Goal: Information Seeking & Learning: Check status

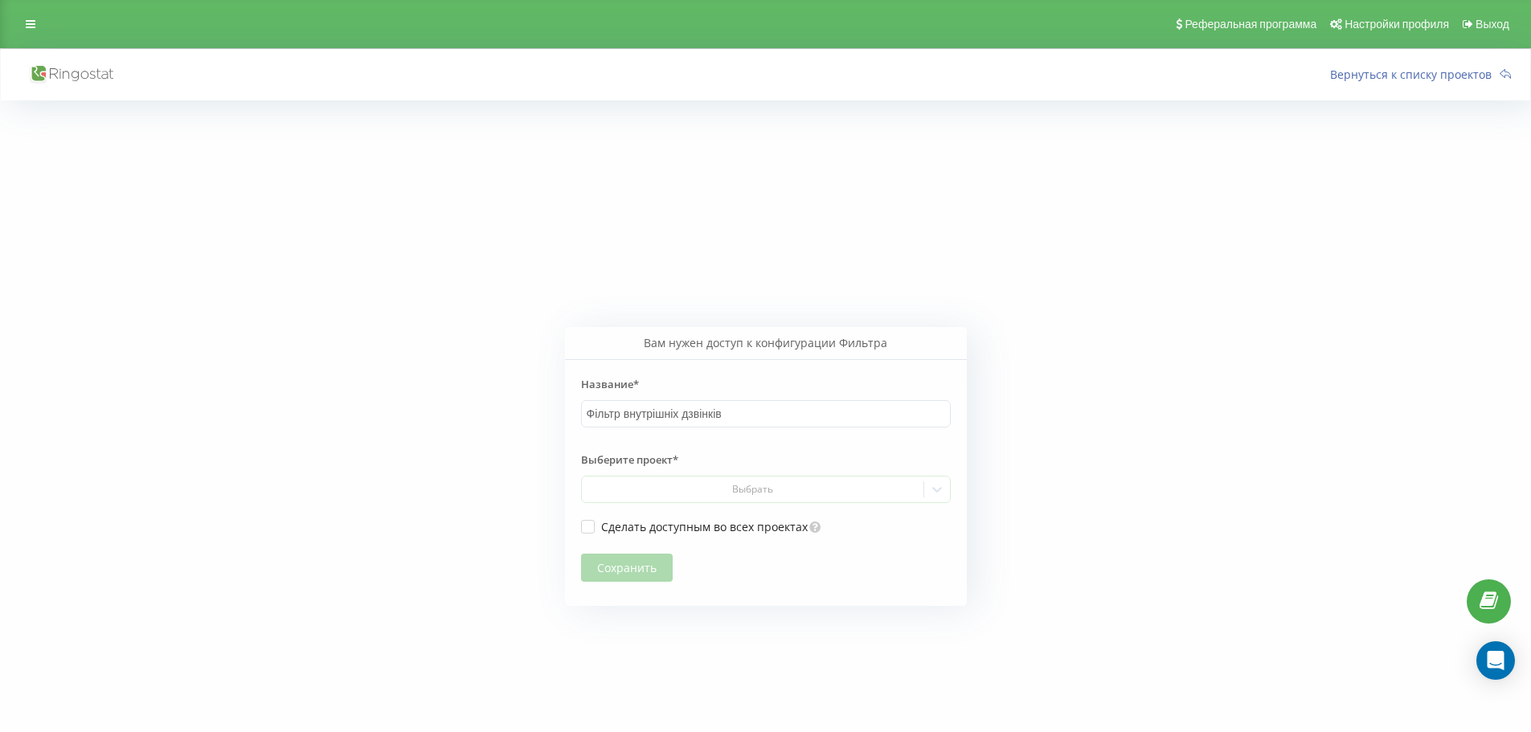
click at [89, 76] on icon at bounding box center [70, 74] width 85 height 21
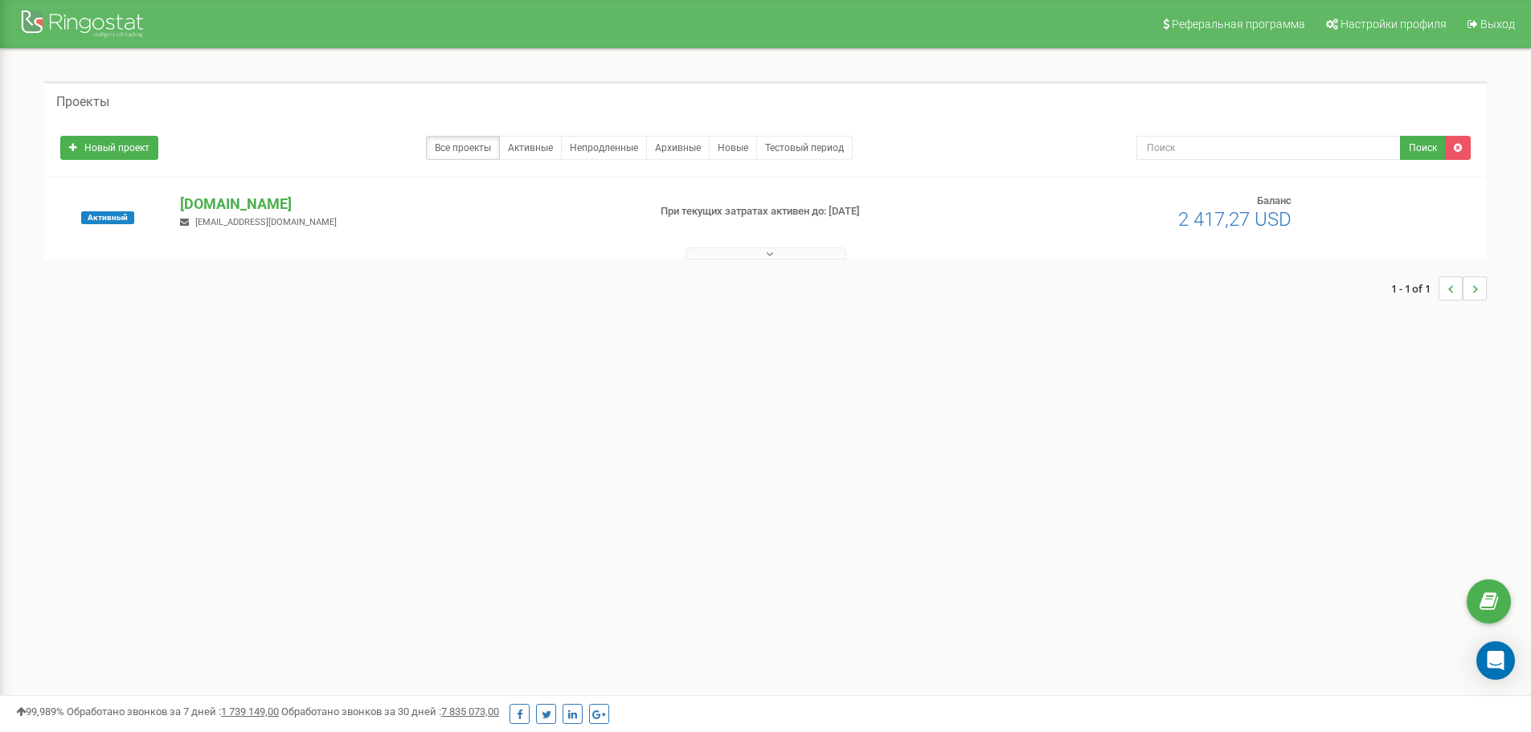
click at [754, 249] on button at bounding box center [765, 254] width 161 height 12
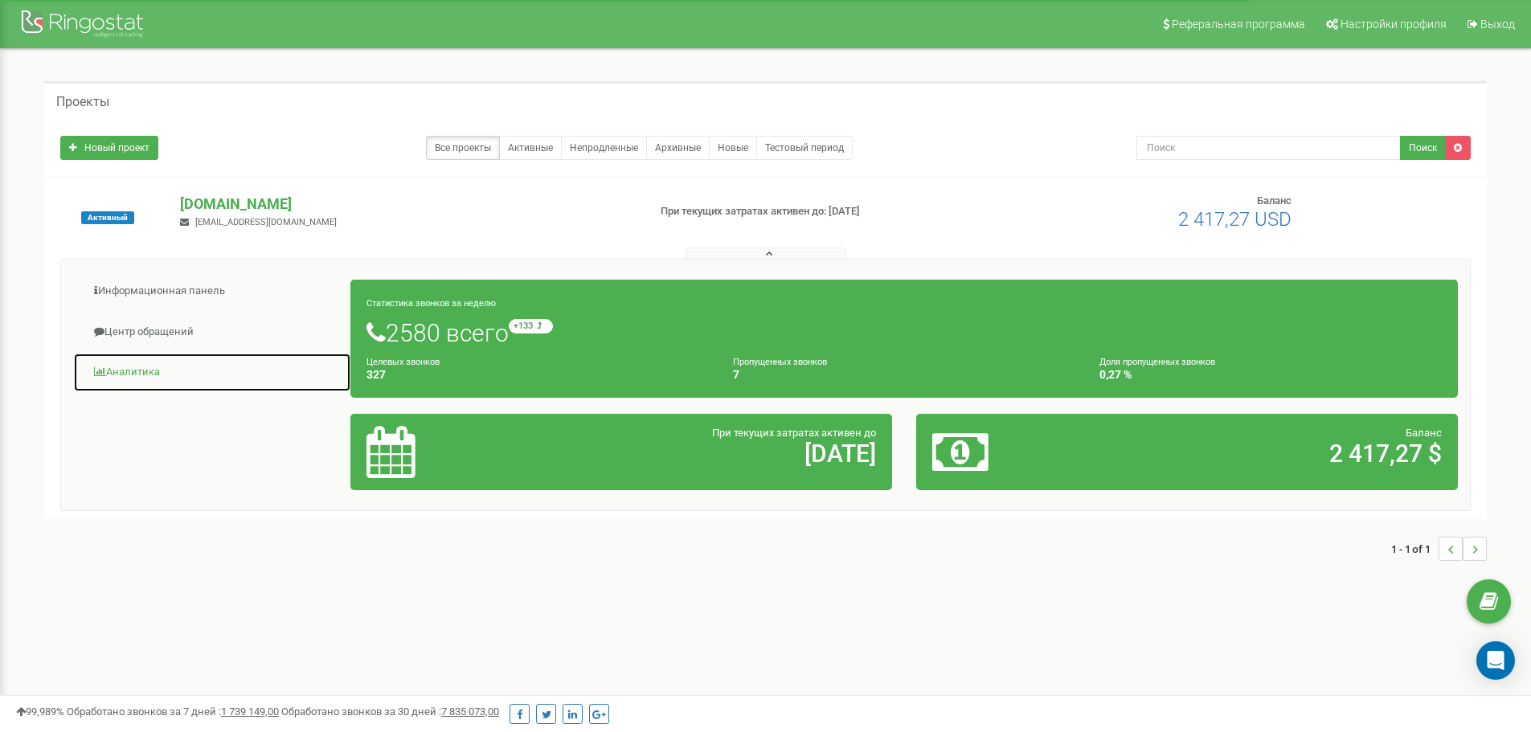
click at [127, 374] on link "Аналитика" at bounding box center [212, 372] width 278 height 39
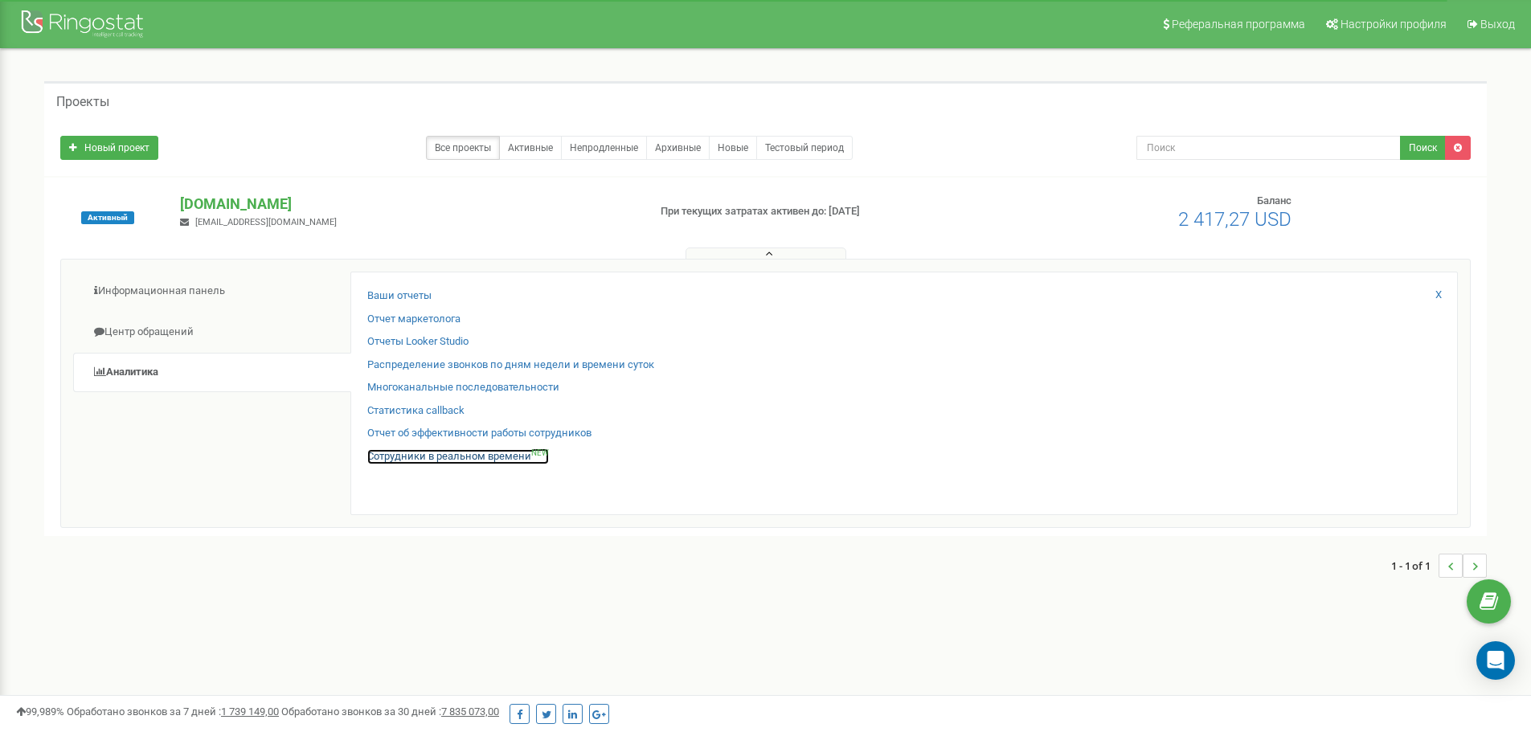
click at [409, 456] on link "Сотрудники в реальном времени NEW" at bounding box center [458, 456] width 182 height 15
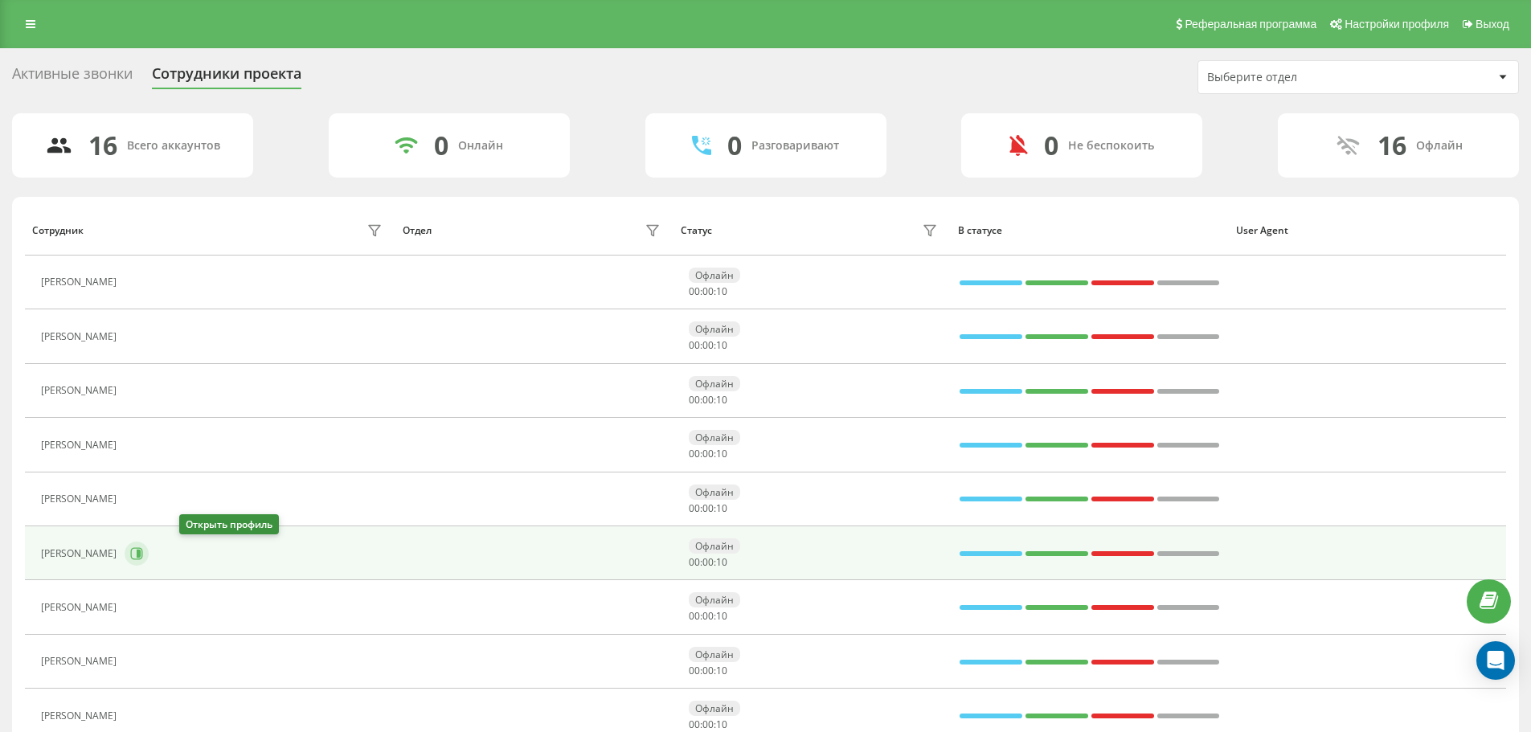
click at [143, 554] on icon at bounding box center [136, 553] width 13 height 13
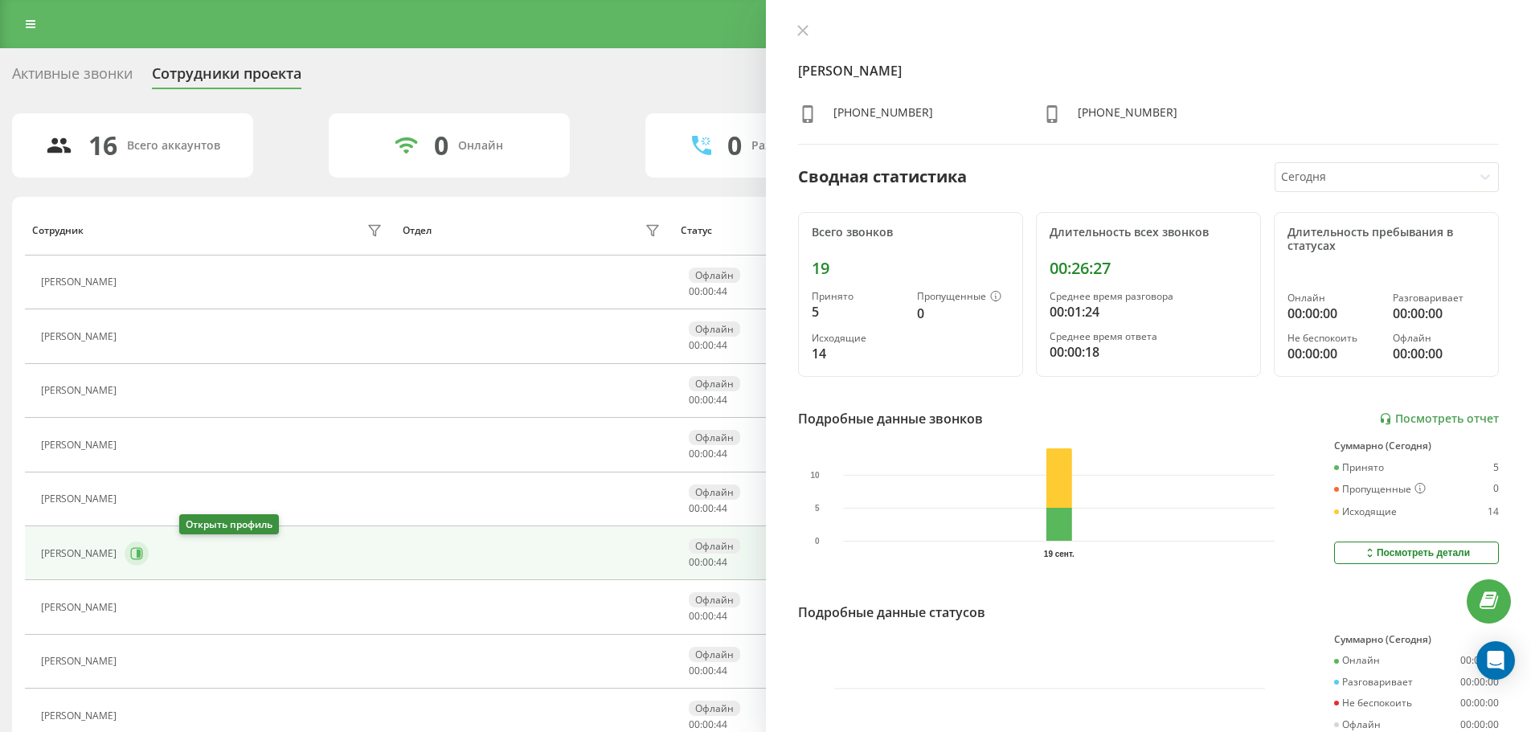
click at [143, 551] on icon at bounding box center [136, 553] width 13 height 13
click at [1441, 413] on link "Посмотреть отчет" at bounding box center [1439, 419] width 120 height 14
click at [803, 39] on button at bounding box center [802, 31] width 21 height 15
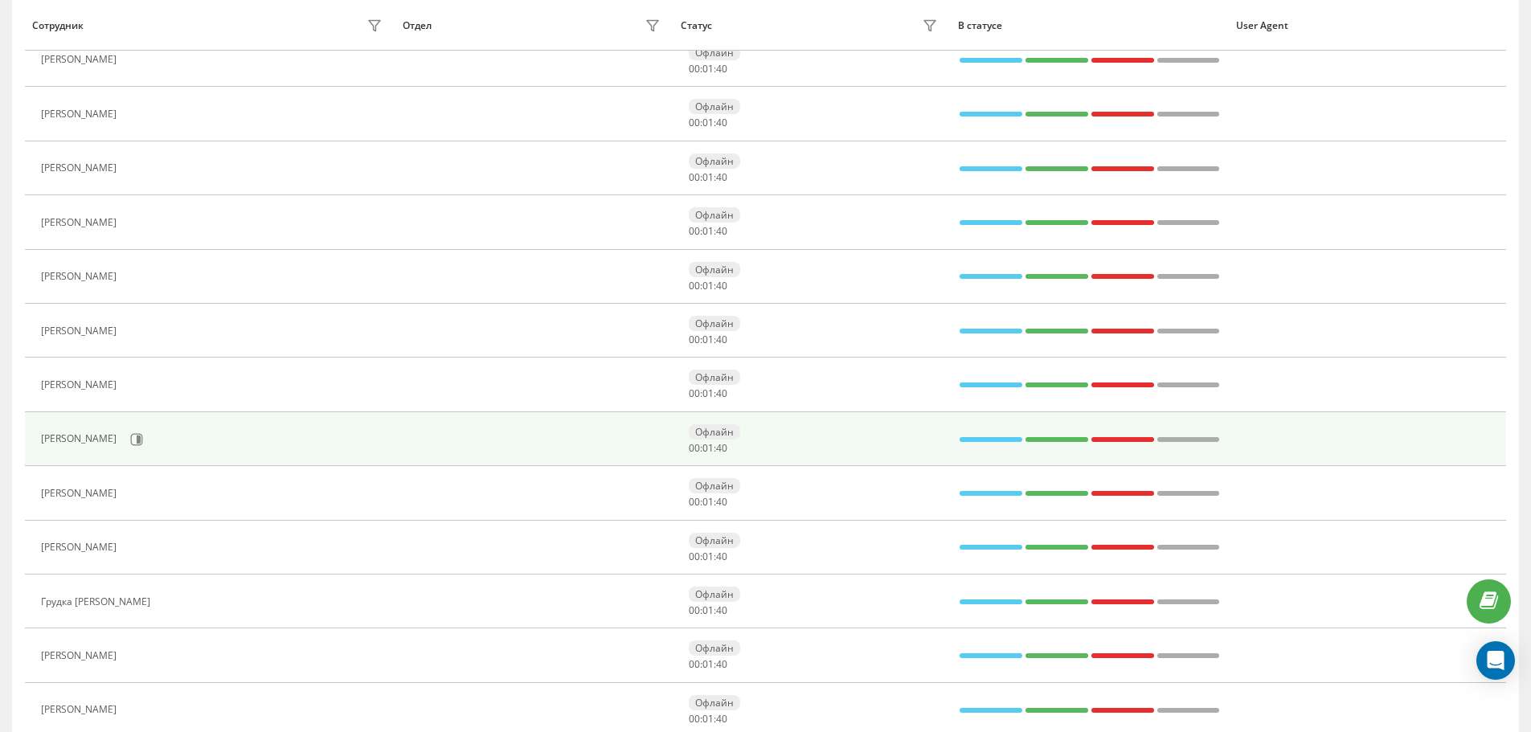
scroll to position [241, 0]
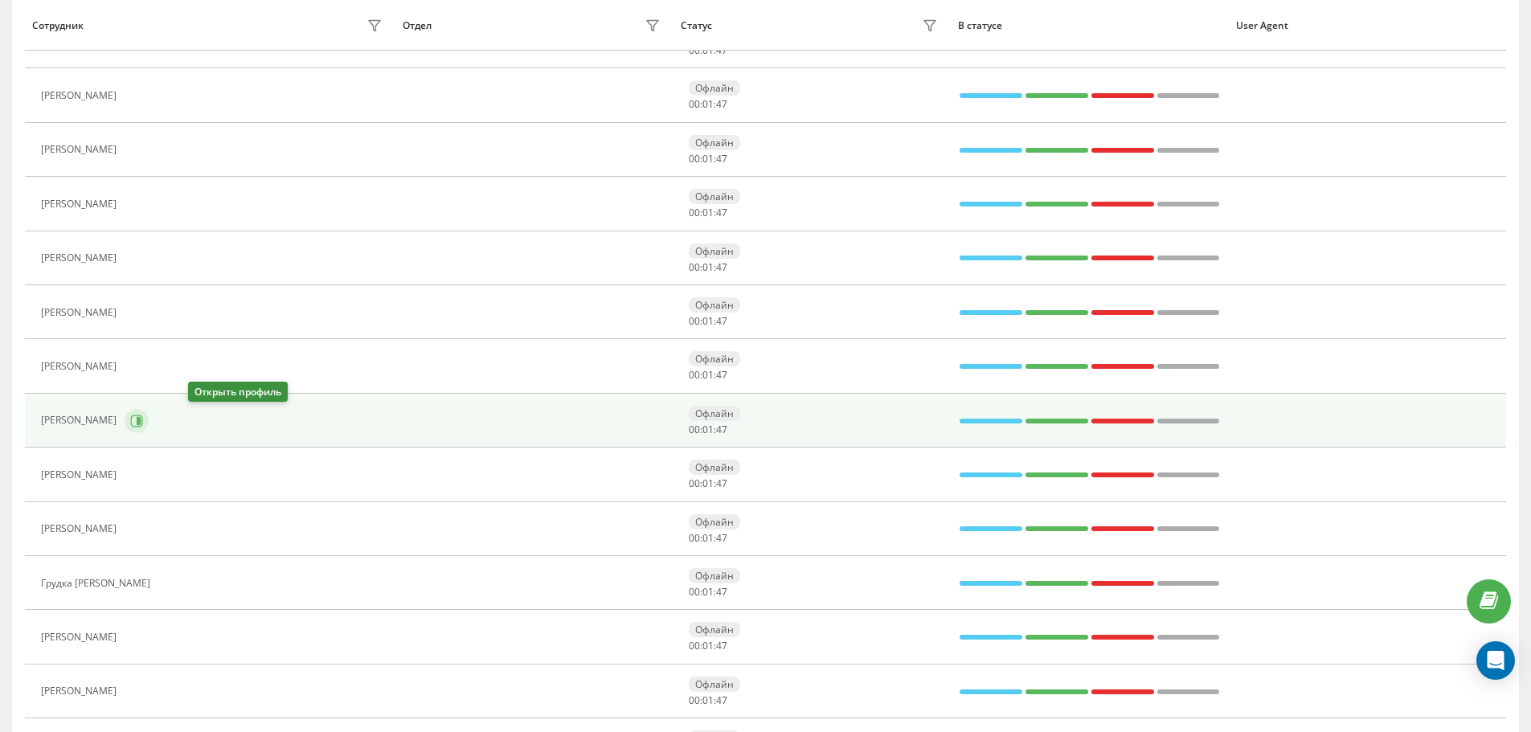
click at [141, 422] on icon at bounding box center [139, 420] width 4 height 8
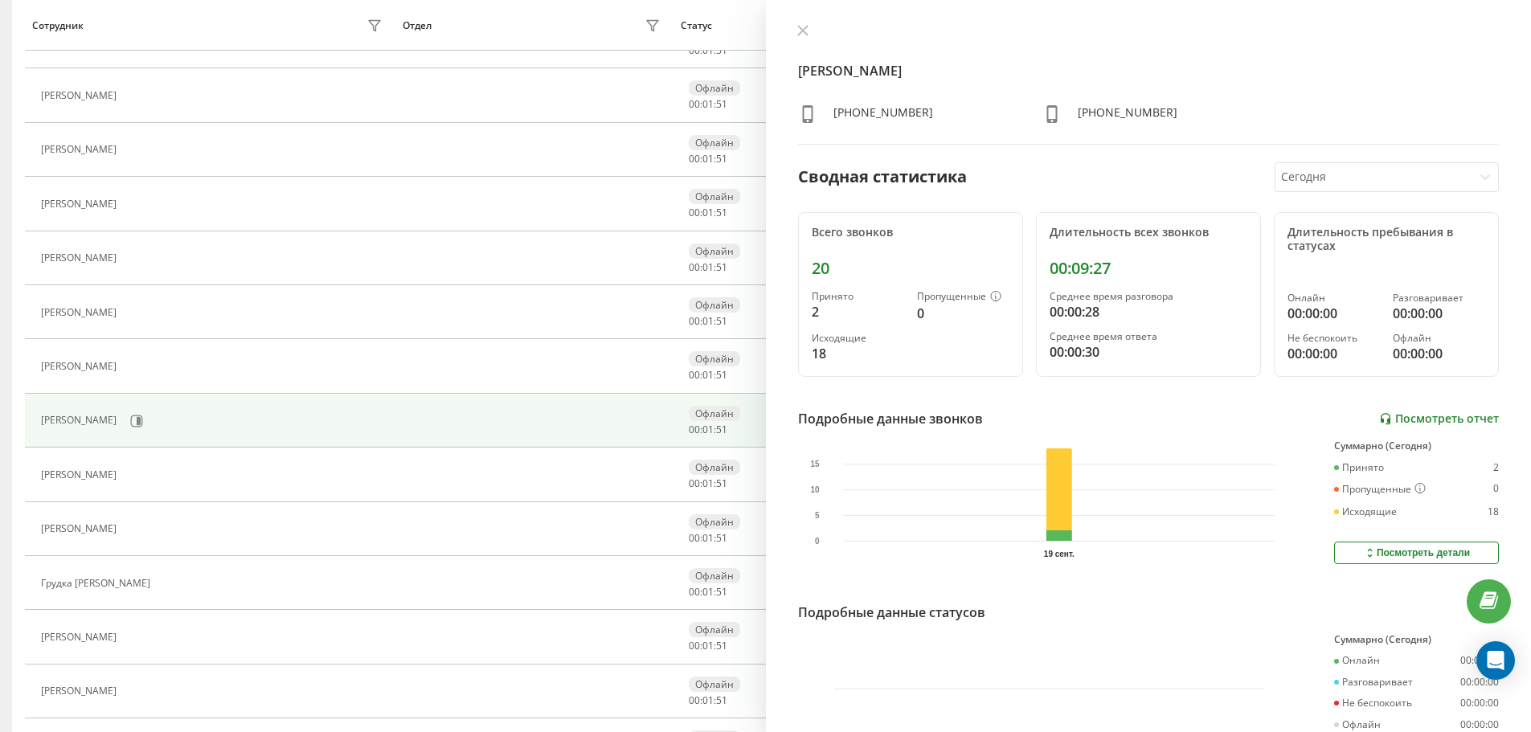
click at [1437, 418] on link "Посмотреть отчет" at bounding box center [1439, 419] width 120 height 14
click at [810, 34] on button at bounding box center [802, 31] width 21 height 15
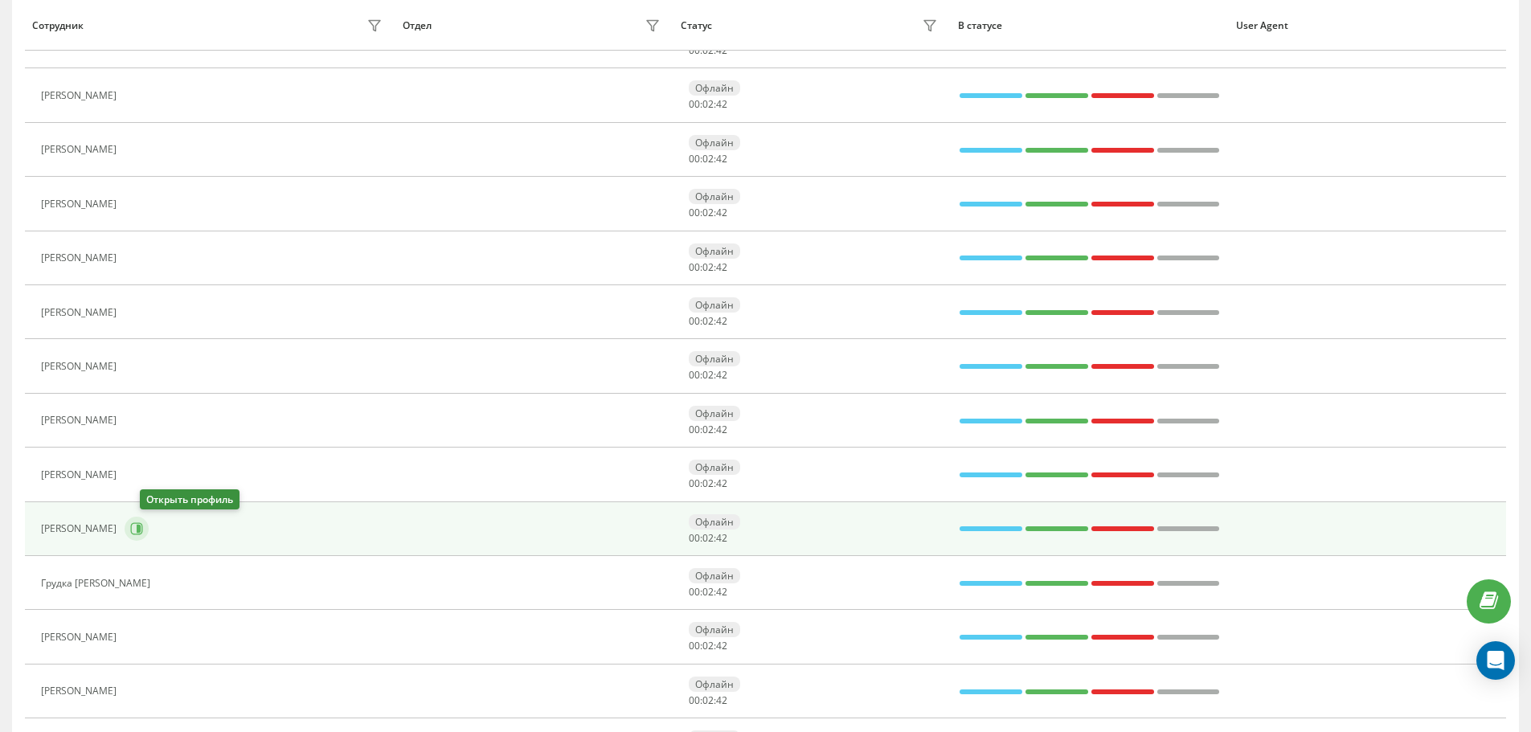
click at [141, 528] on icon at bounding box center [139, 529] width 4 height 8
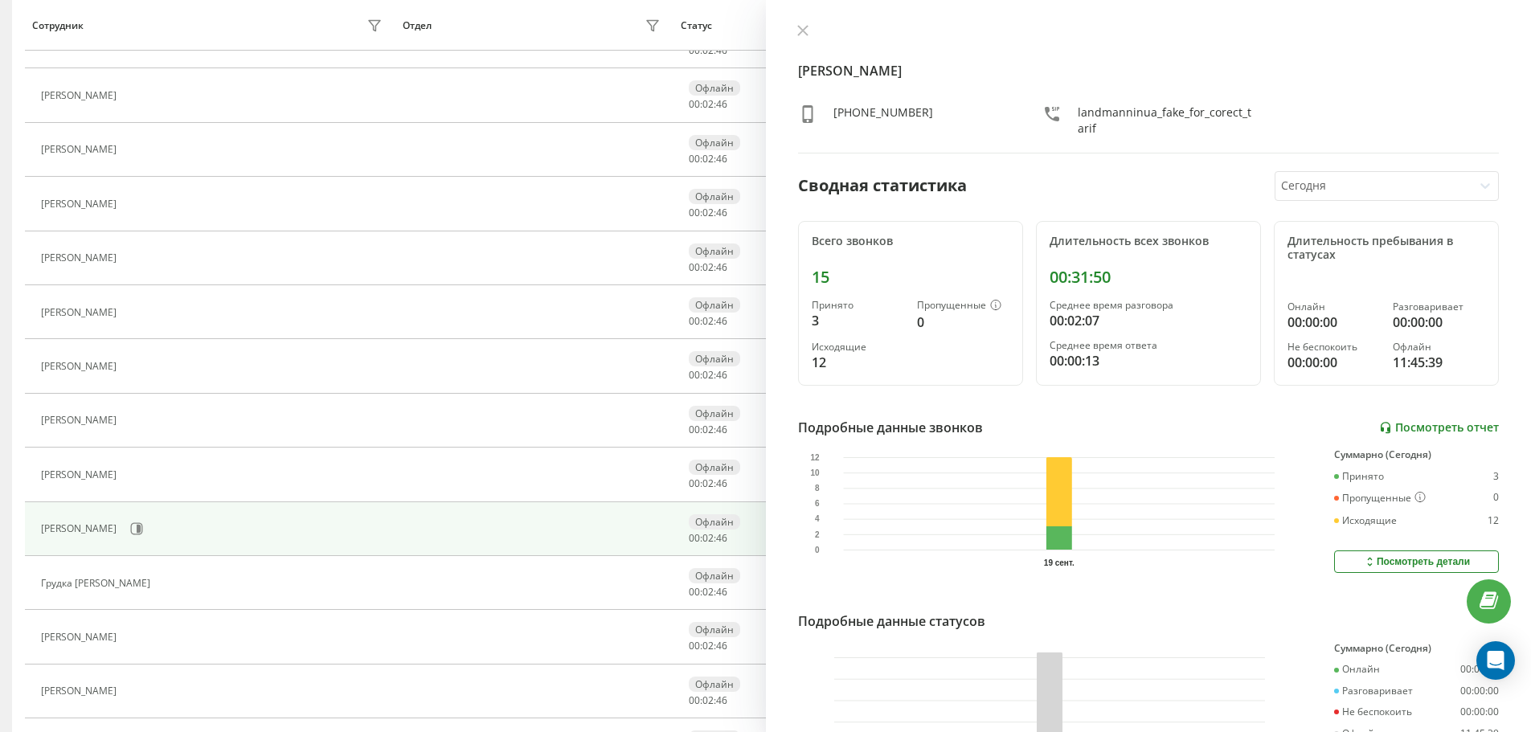
click at [1407, 430] on link "Посмотреть отчет" at bounding box center [1439, 428] width 120 height 14
click at [805, 35] on icon at bounding box center [802, 30] width 11 height 11
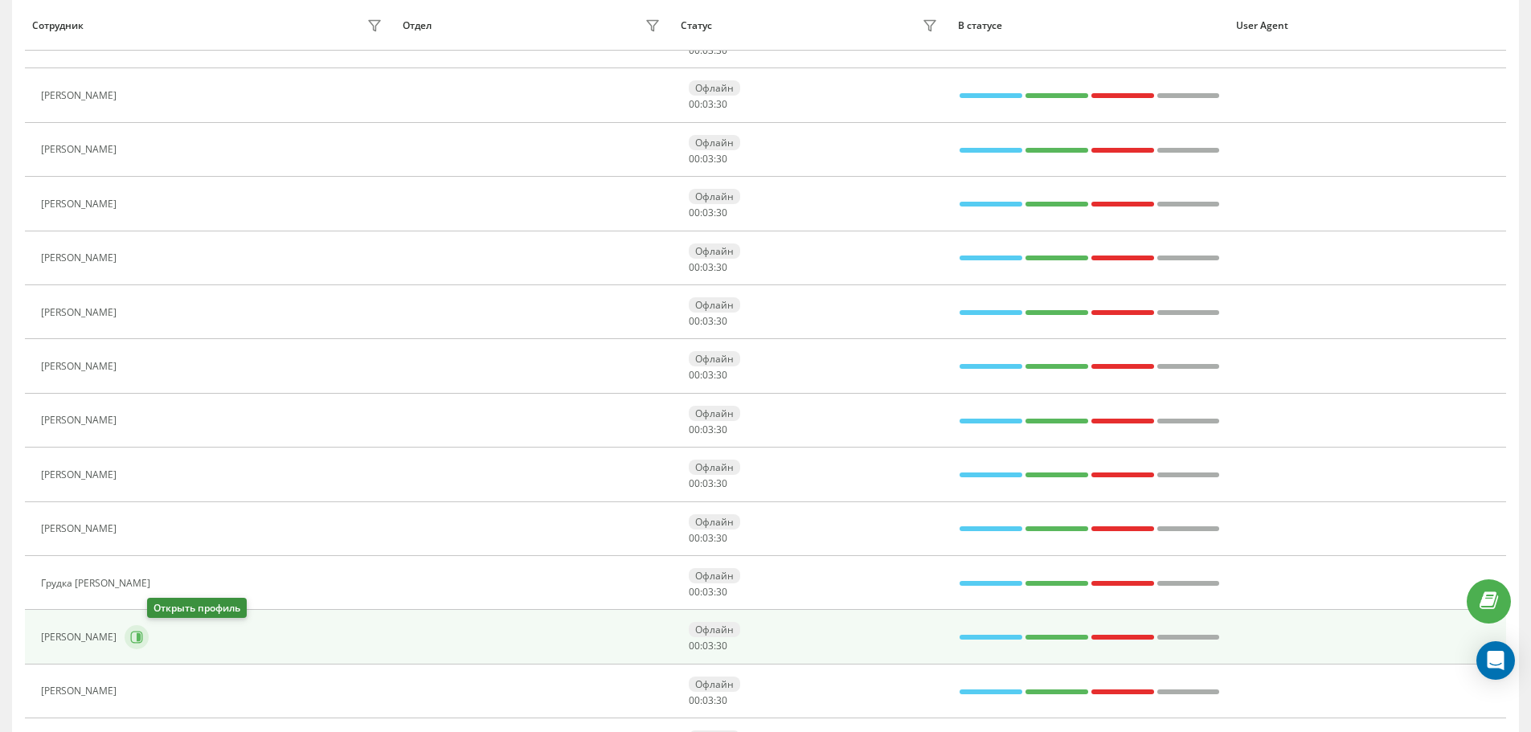
click at [143, 639] on icon at bounding box center [136, 637] width 13 height 13
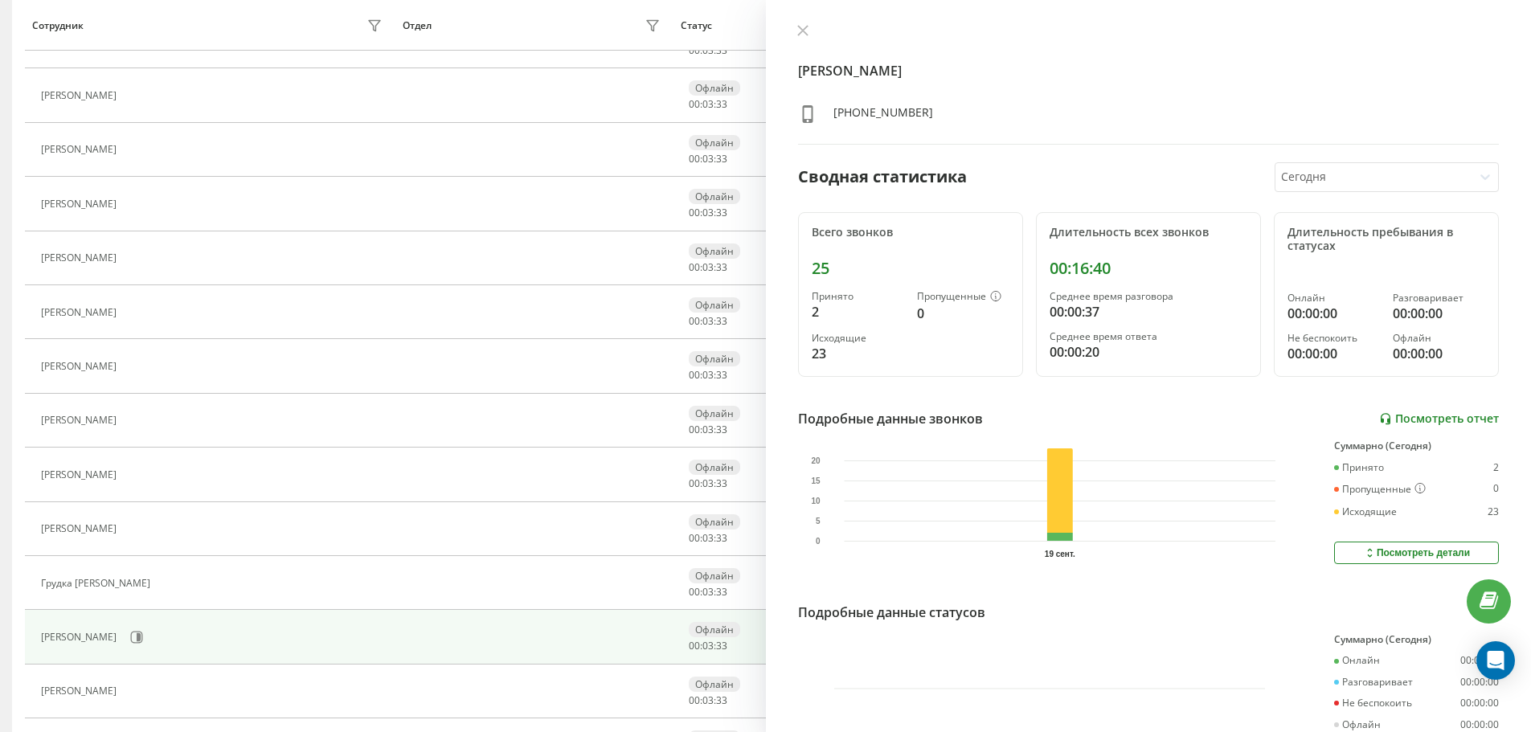
click at [1463, 415] on link "Посмотреть отчет" at bounding box center [1439, 419] width 120 height 14
click at [800, 29] on icon at bounding box center [802, 30] width 11 height 11
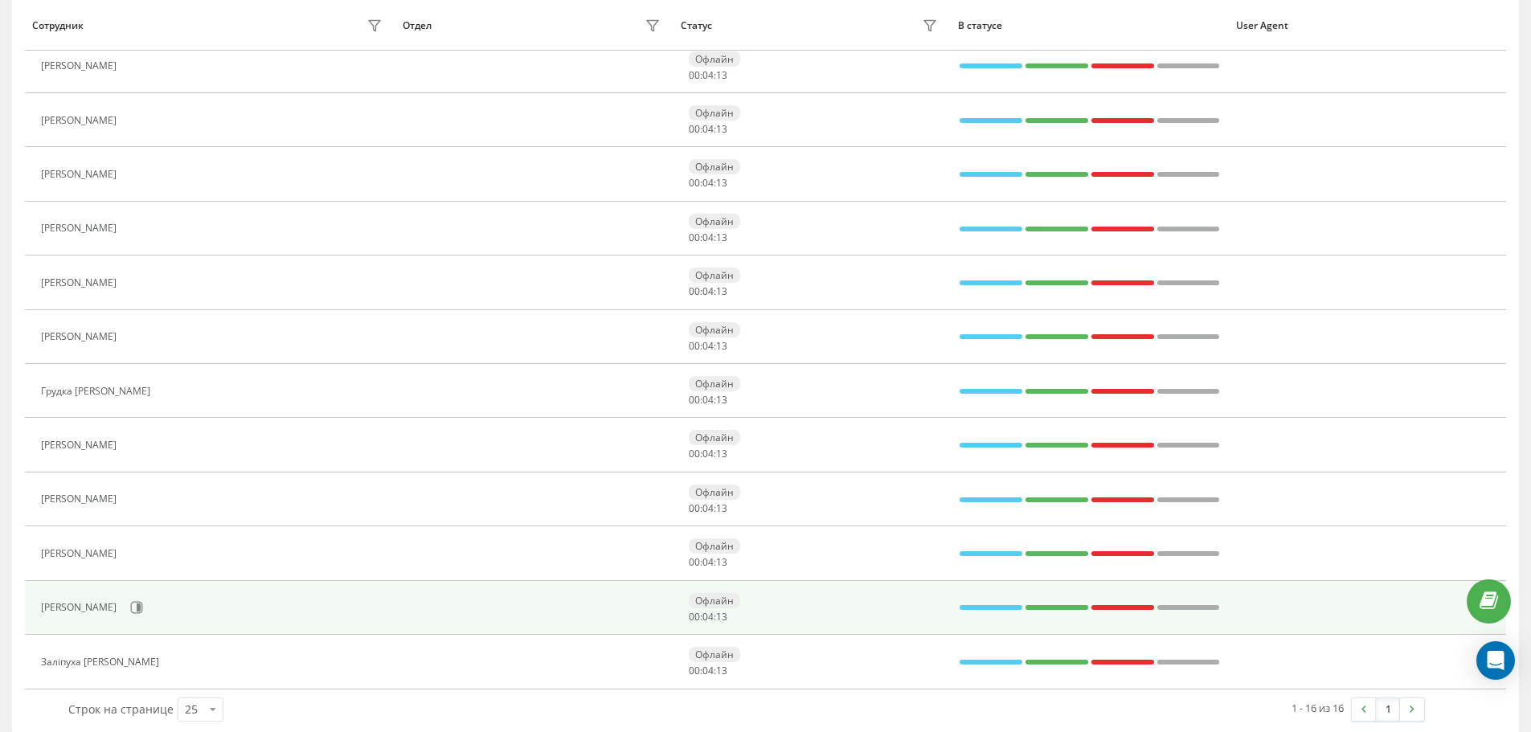
scroll to position [451, 0]
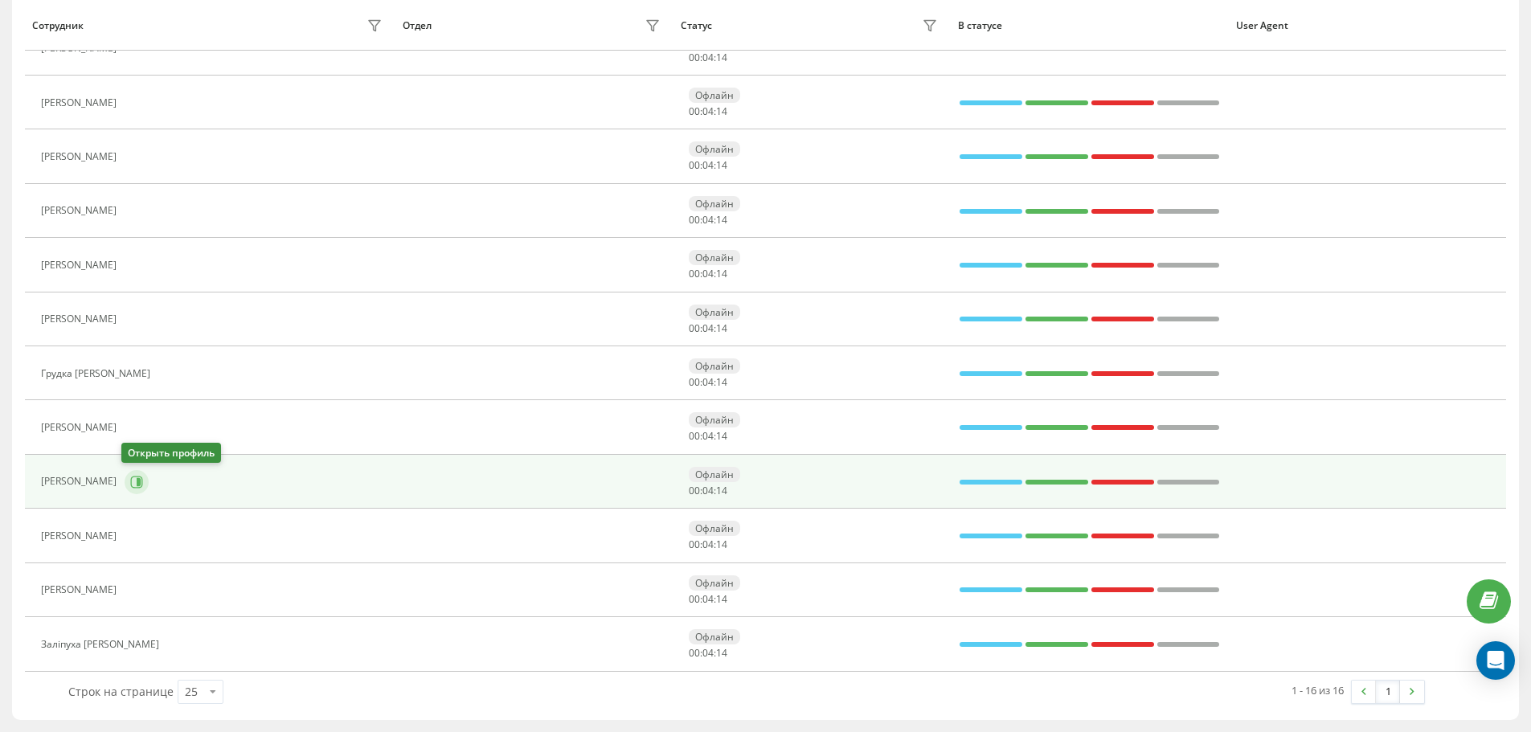
click at [137, 483] on icon at bounding box center [139, 481] width 4 height 8
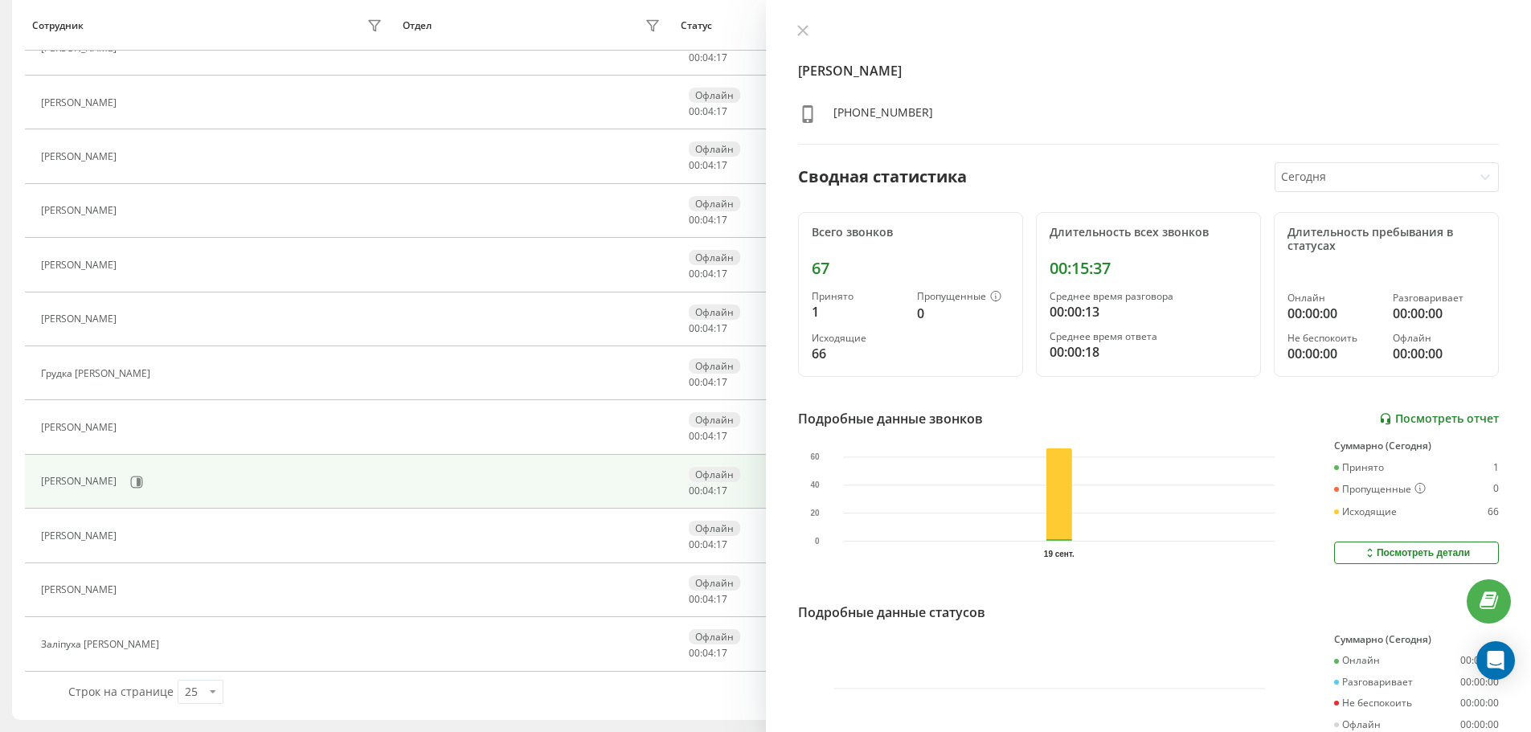
click at [1398, 421] on link "Посмотреть отчет" at bounding box center [1439, 419] width 120 height 14
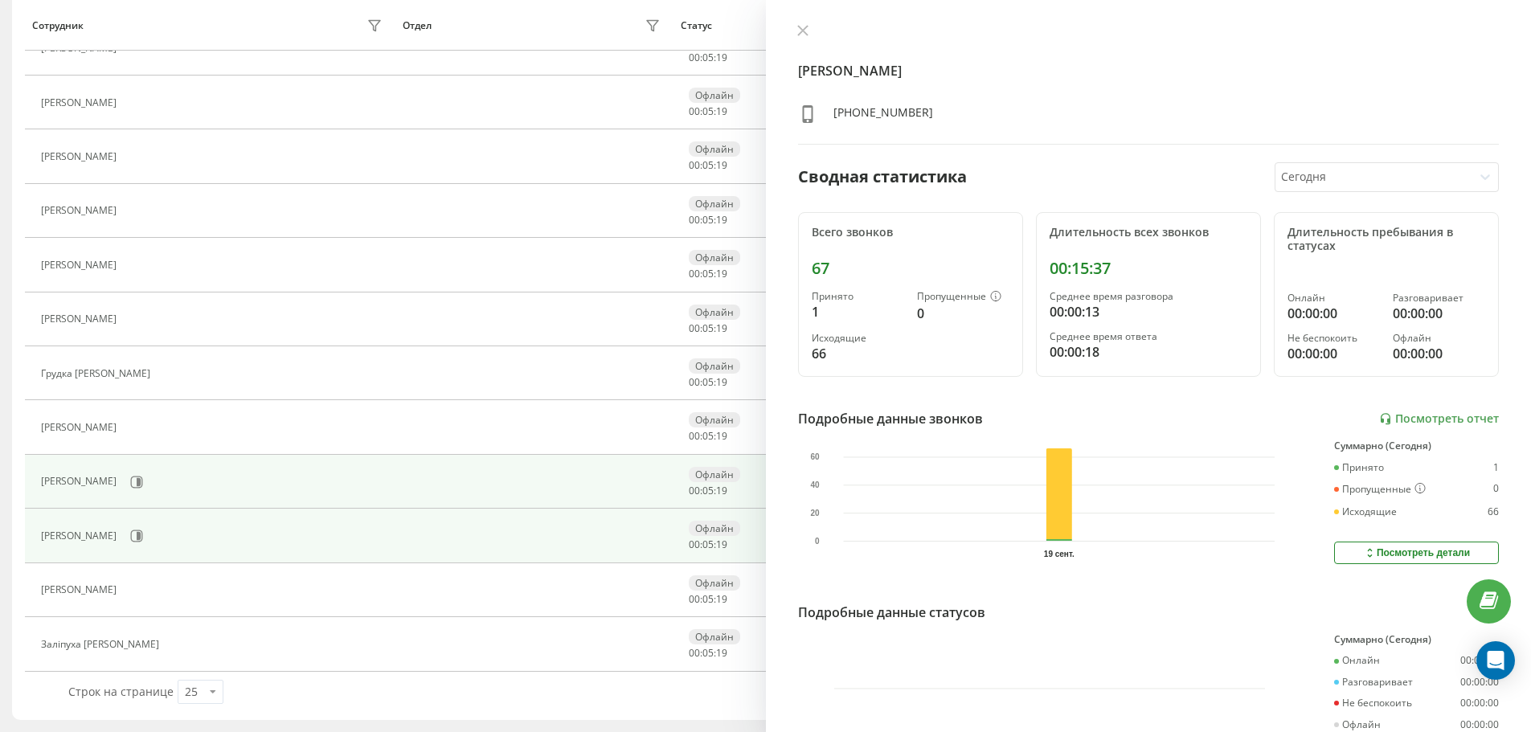
click at [203, 534] on div "Шарцев Назар Дмитрович" at bounding box center [214, 535] width 346 height 27
click at [143, 534] on icon at bounding box center [136, 536] width 13 height 13
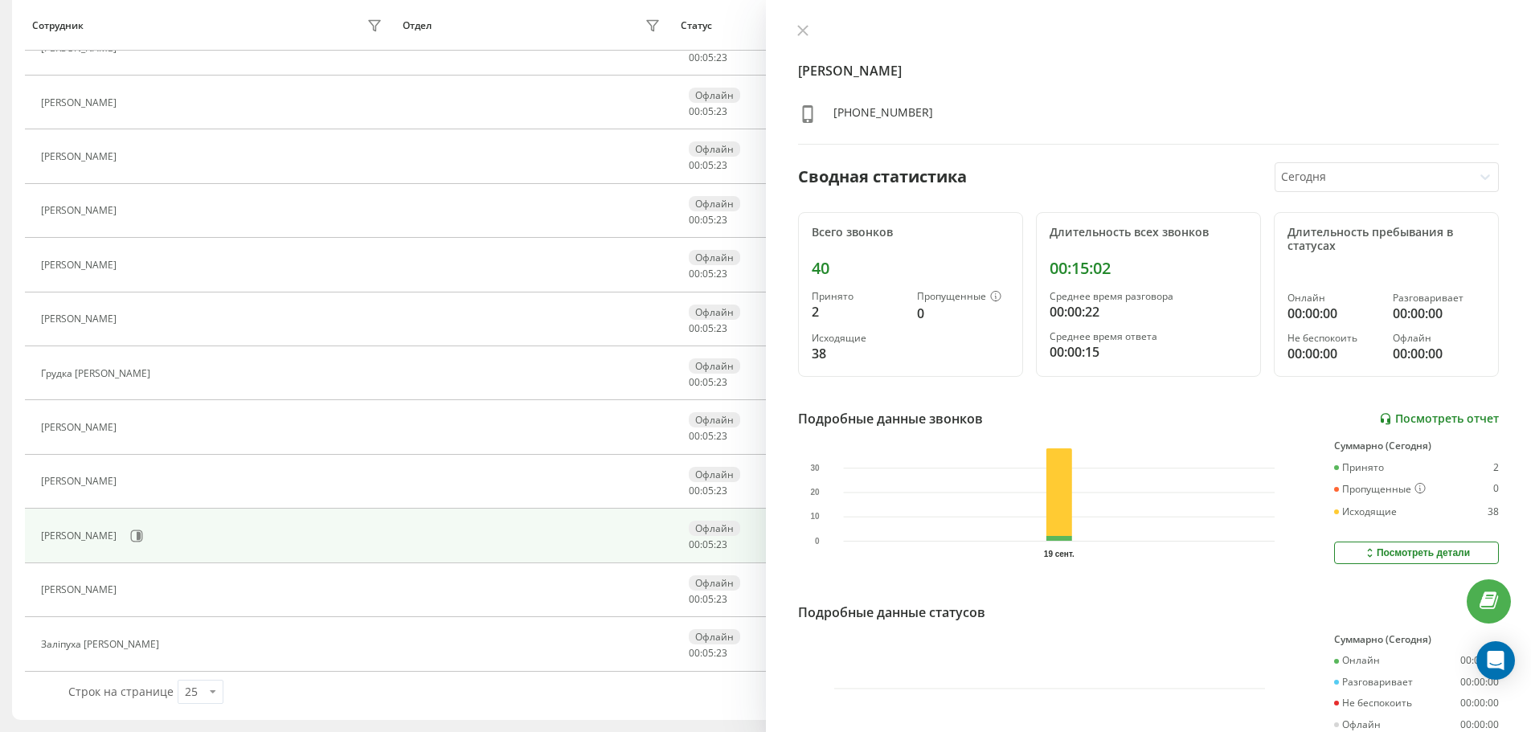
click at [1414, 418] on link "Посмотреть отчет" at bounding box center [1439, 419] width 120 height 14
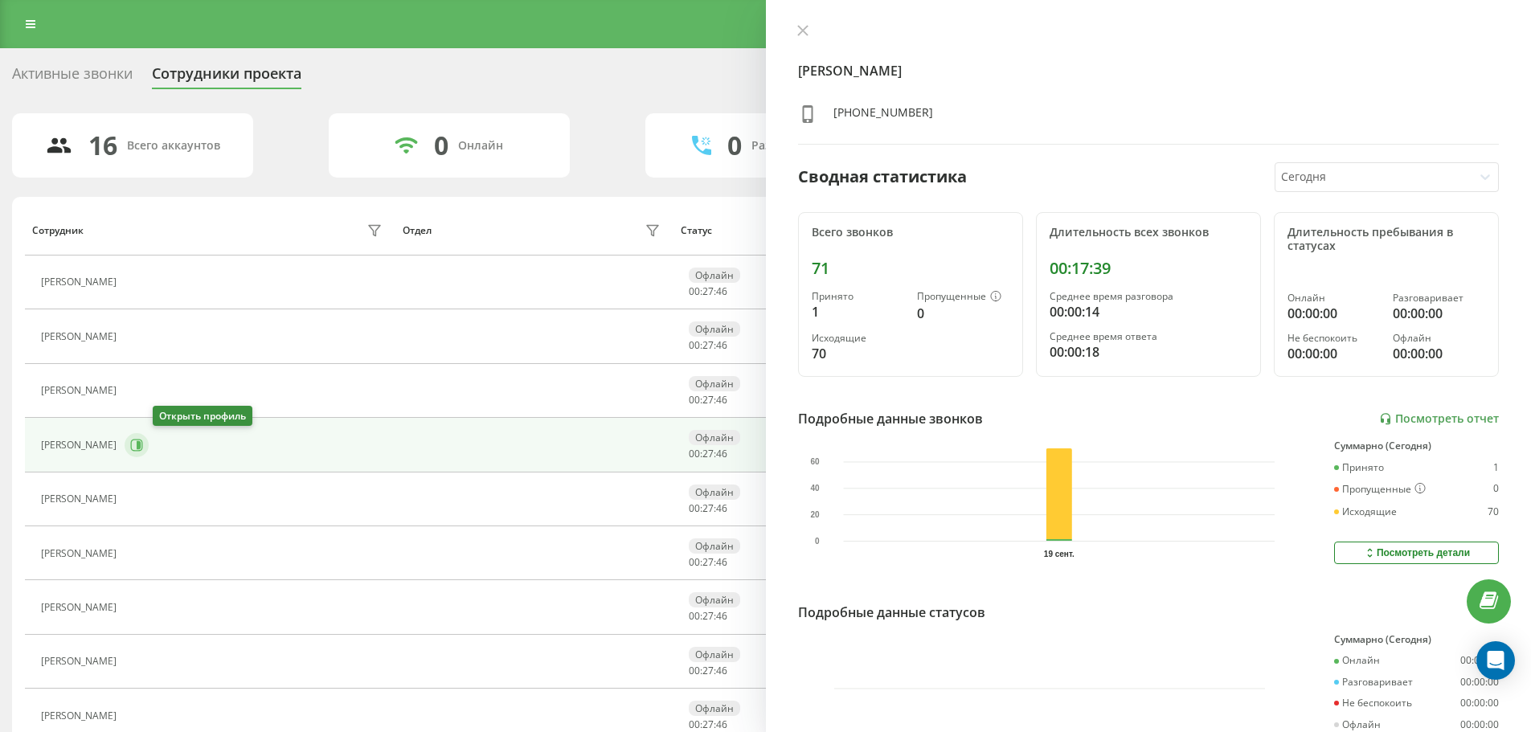
click at [143, 441] on icon at bounding box center [136, 445] width 13 height 13
click at [1404, 420] on link "Посмотреть отчет" at bounding box center [1439, 419] width 120 height 14
click at [806, 30] on icon at bounding box center [802, 30] width 11 height 11
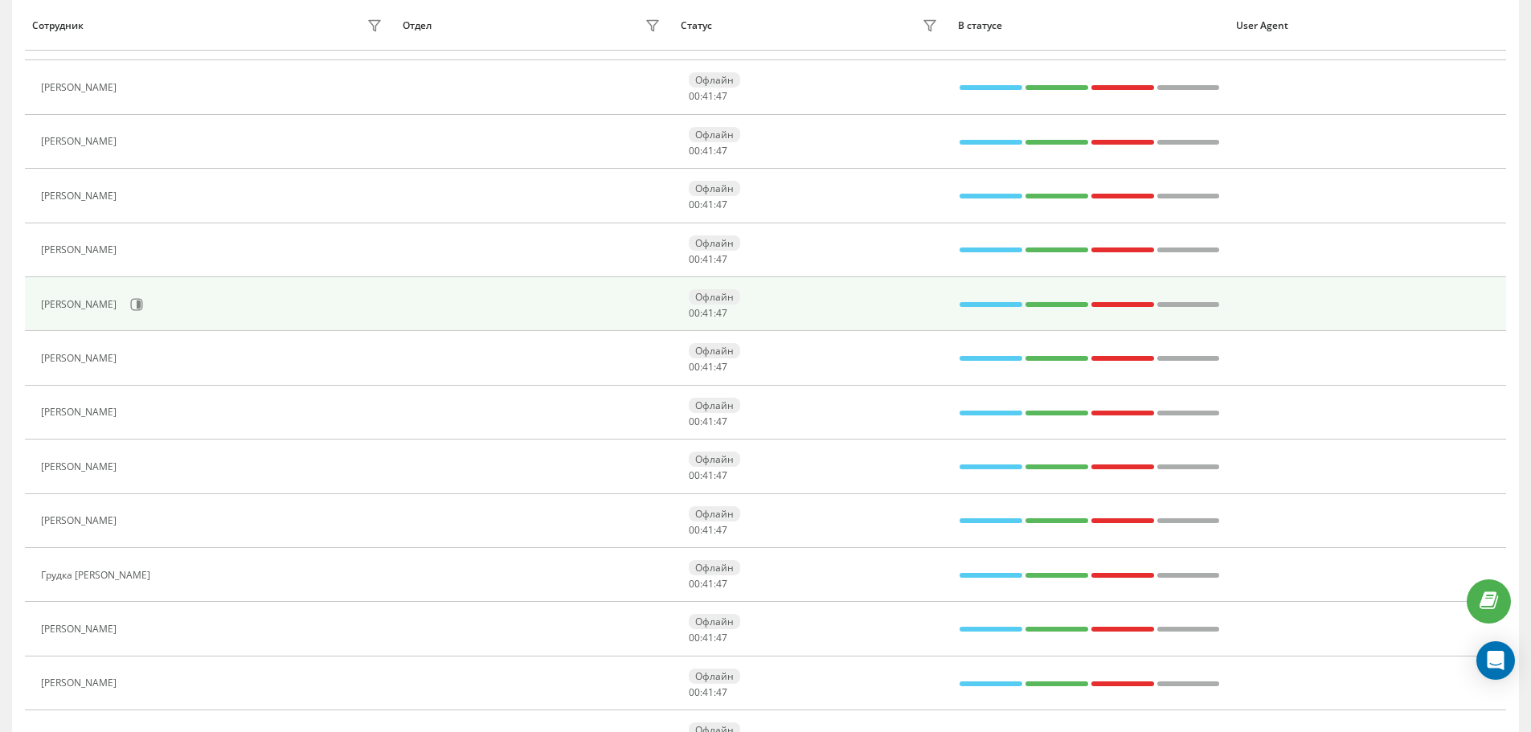
scroll to position [321, 0]
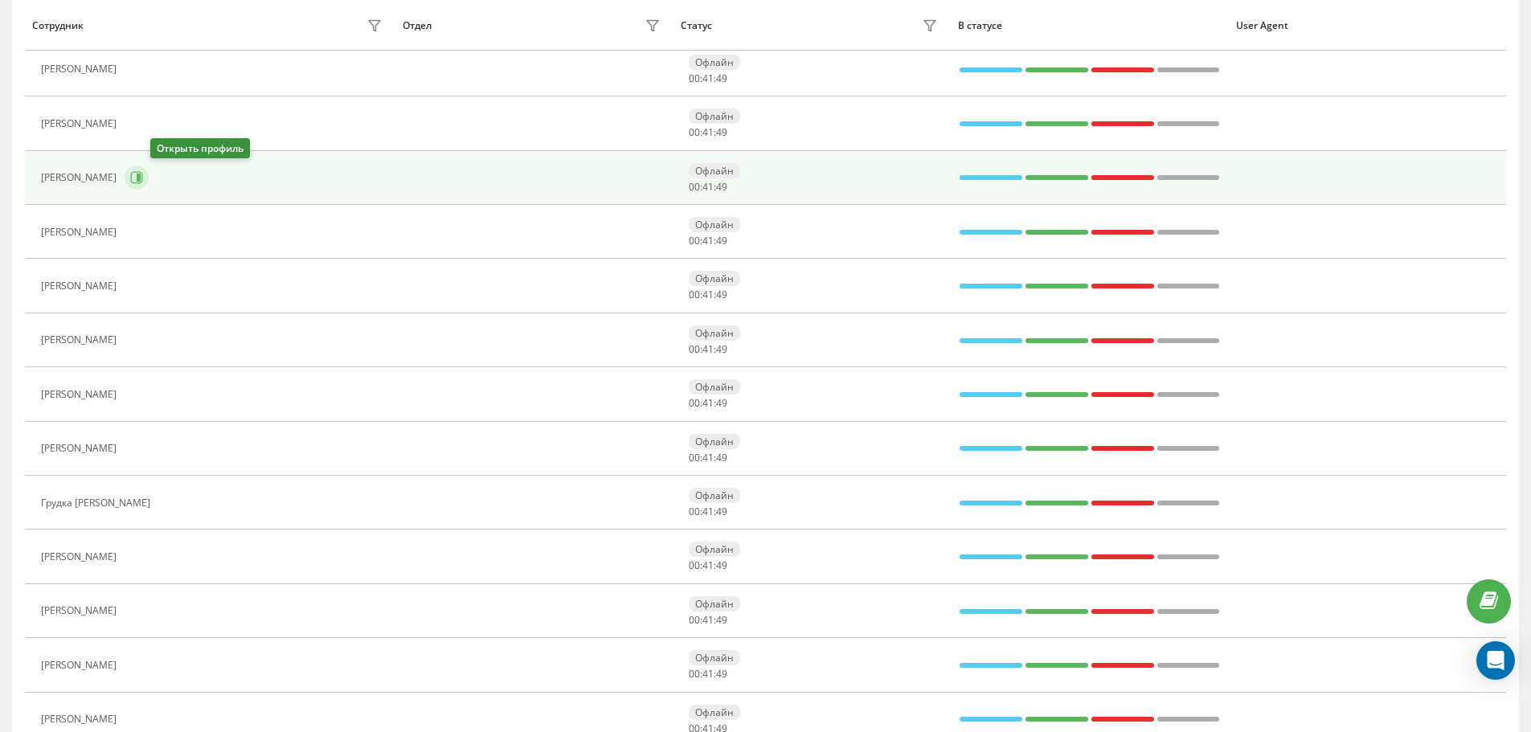
click at [143, 176] on icon at bounding box center [136, 177] width 13 height 13
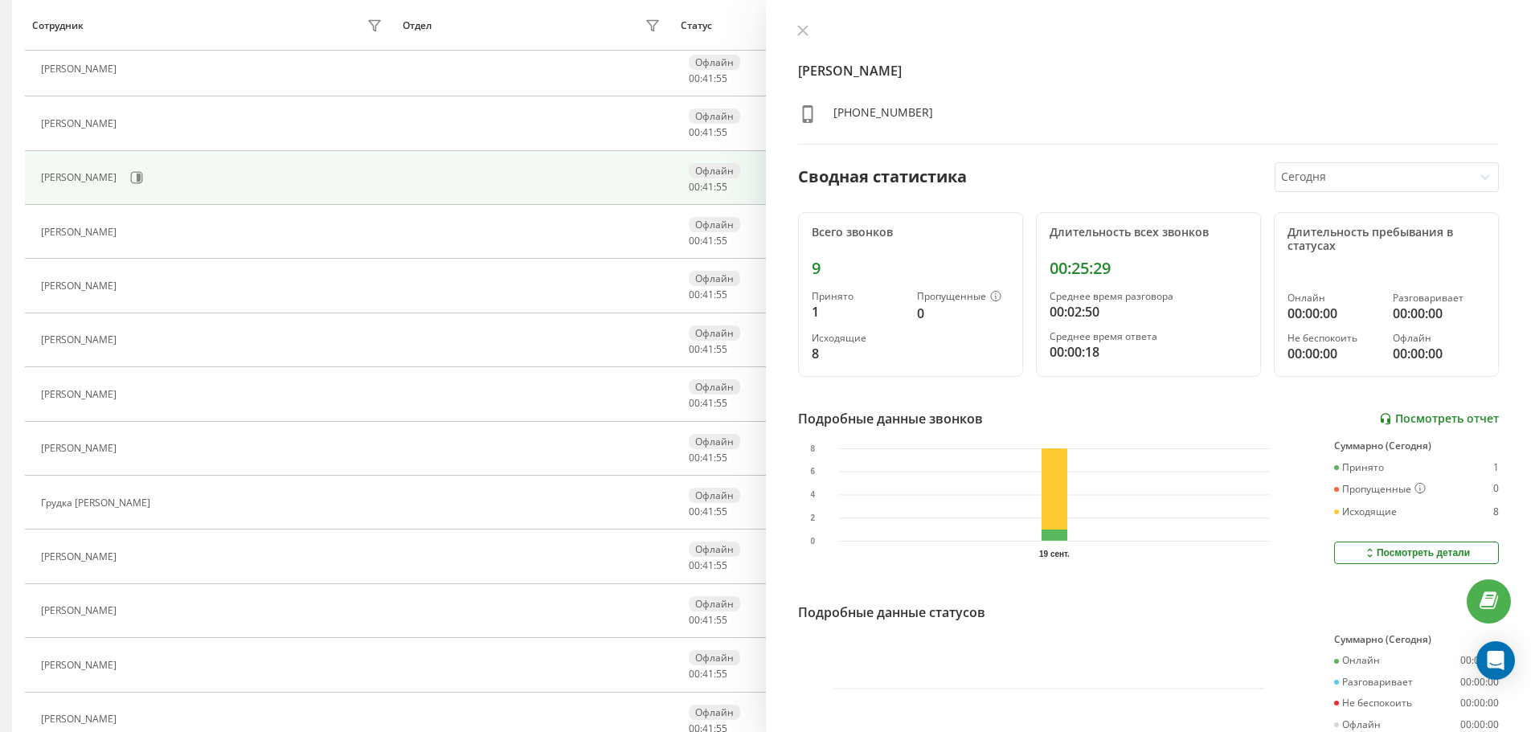
click at [1419, 418] on link "Посмотреть отчет" at bounding box center [1439, 419] width 120 height 14
click at [805, 27] on icon at bounding box center [802, 31] width 10 height 10
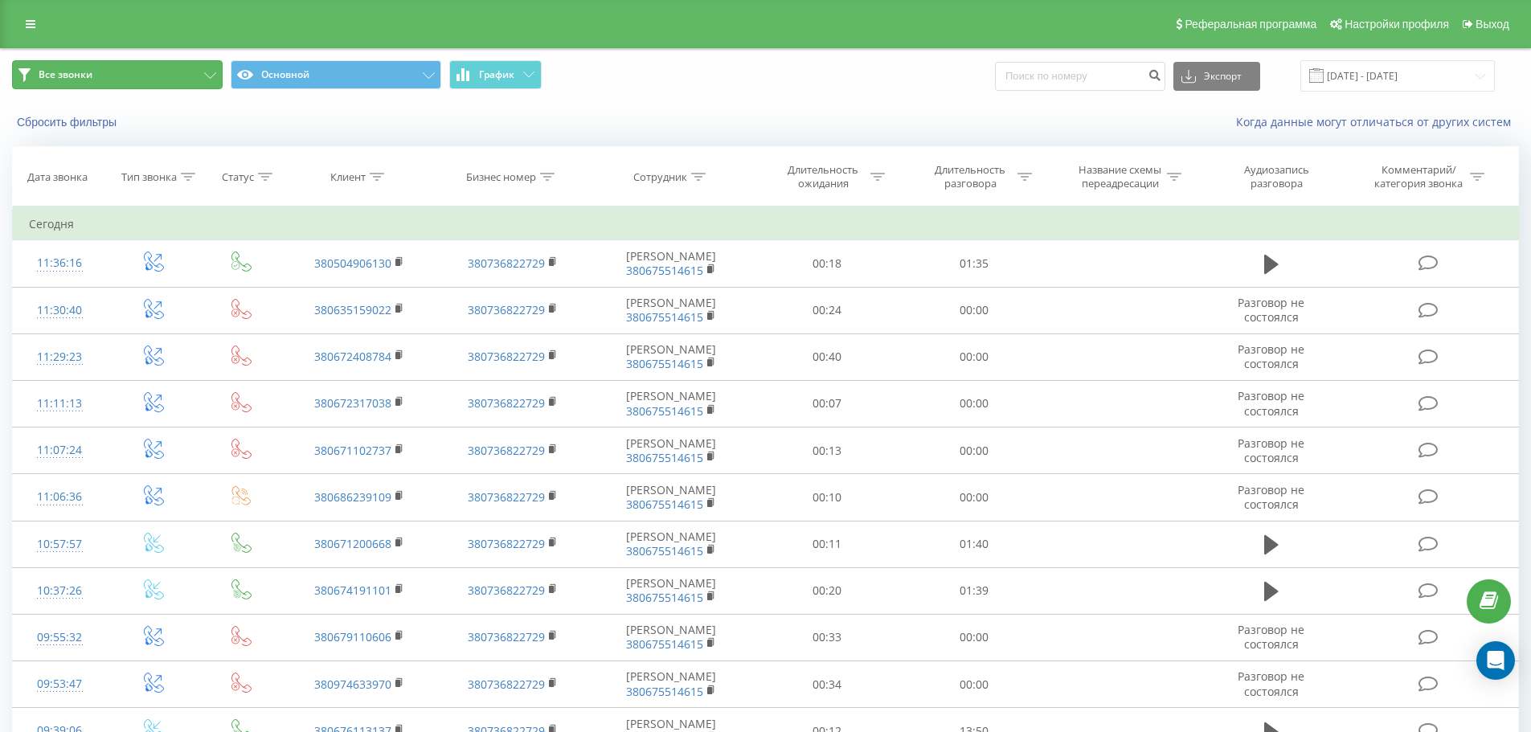
click at [200, 79] on button "Все звонки" at bounding box center [117, 74] width 211 height 29
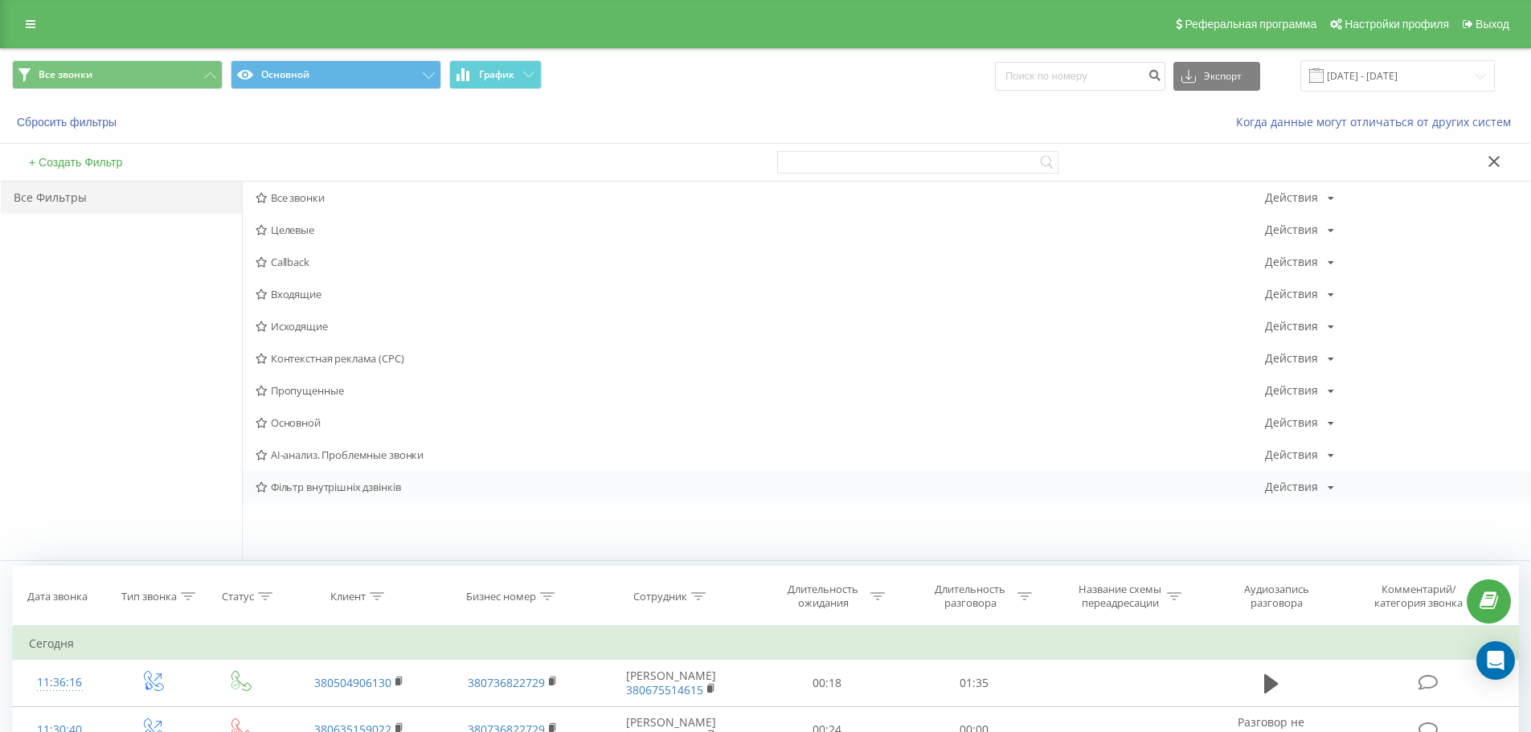
click at [342, 489] on span "Фільтр внутрішніх дзвінків" at bounding box center [760, 486] width 1009 height 11
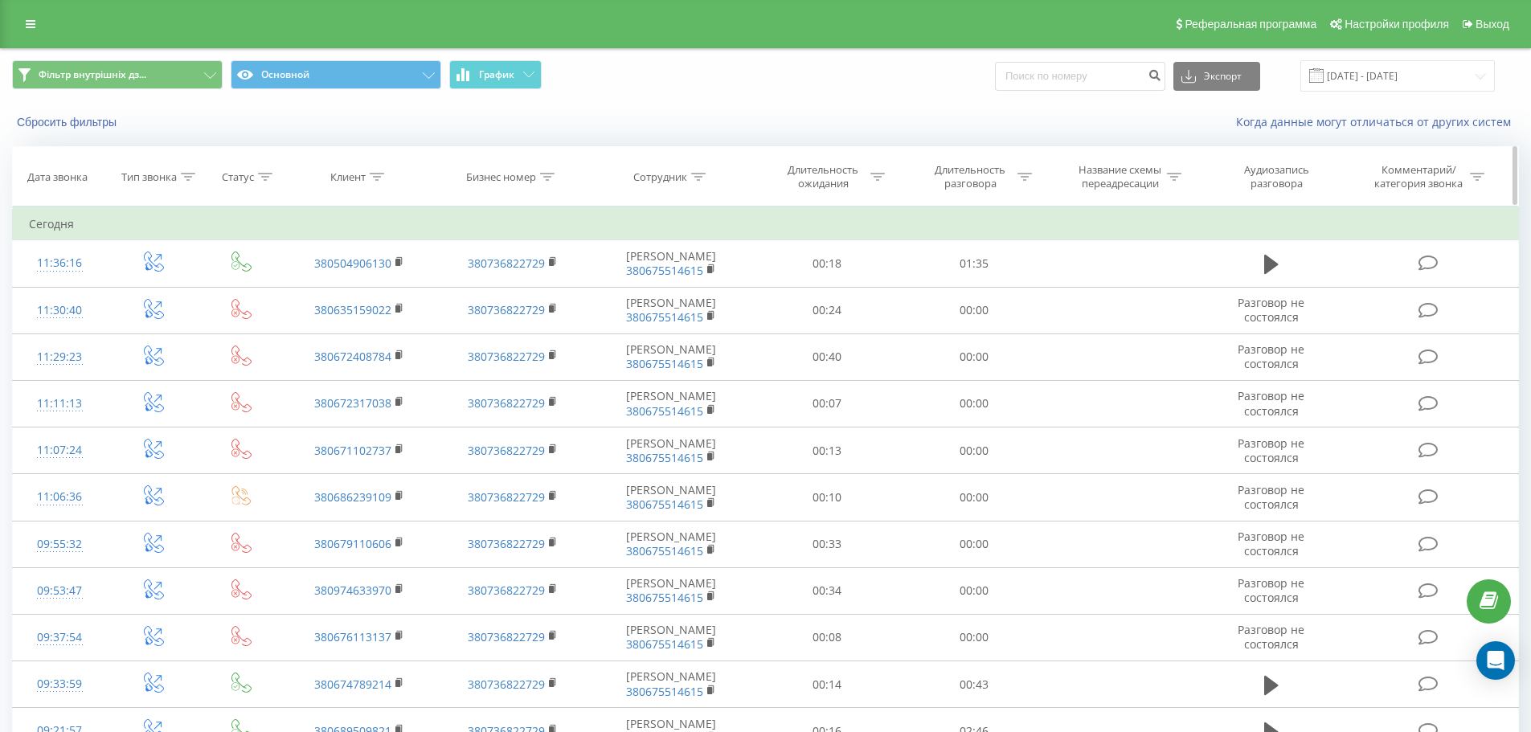
click at [981, 189] on div "Длительность разговора" at bounding box center [970, 176] width 86 height 27
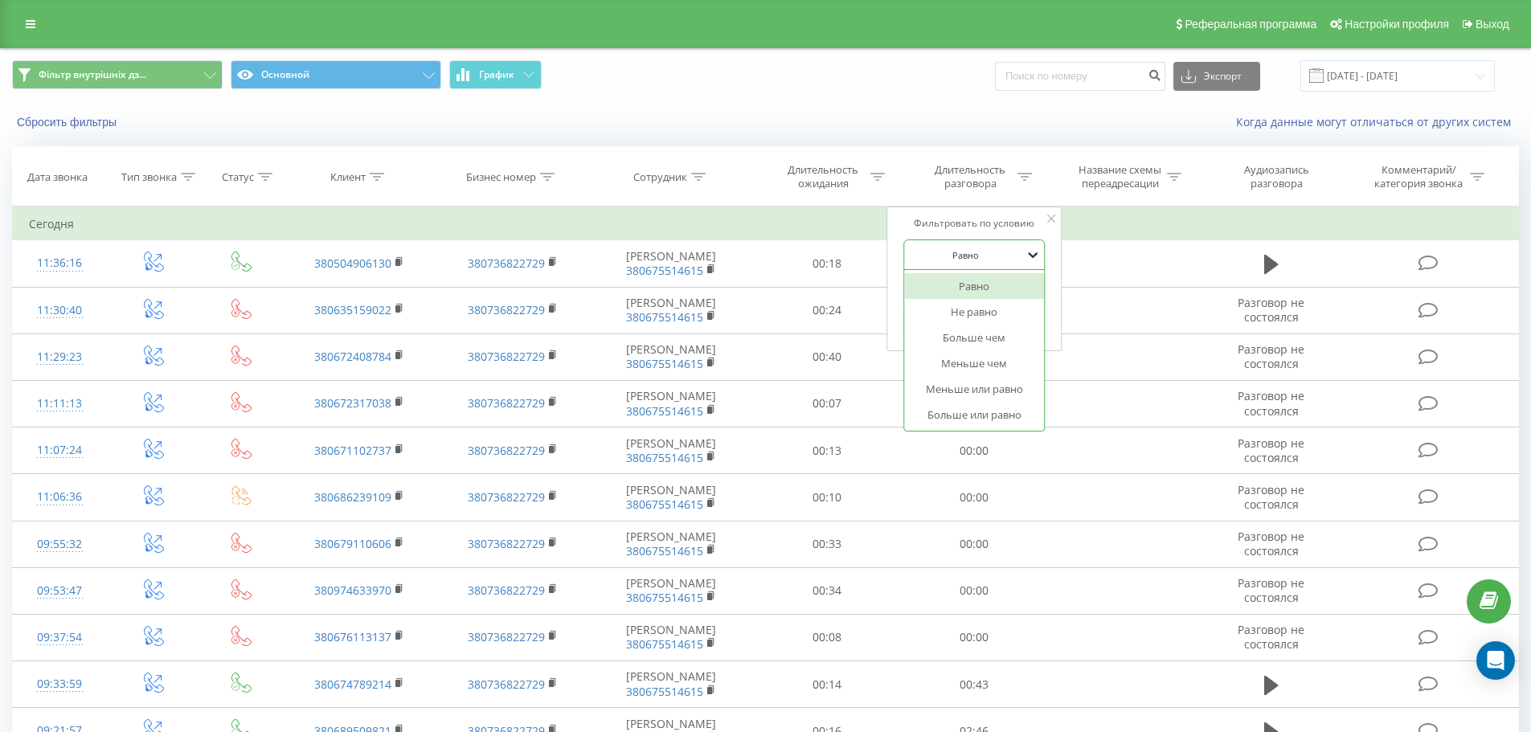
click at [1035, 260] on icon at bounding box center [1033, 255] width 16 height 16
click at [990, 340] on div "Больше чем" at bounding box center [974, 338] width 140 height 26
click at [1026, 288] on input "text" at bounding box center [973, 292] width 141 height 28
type input "0050"
click at [1011, 321] on span "OK" at bounding box center [1008, 323] width 45 height 25
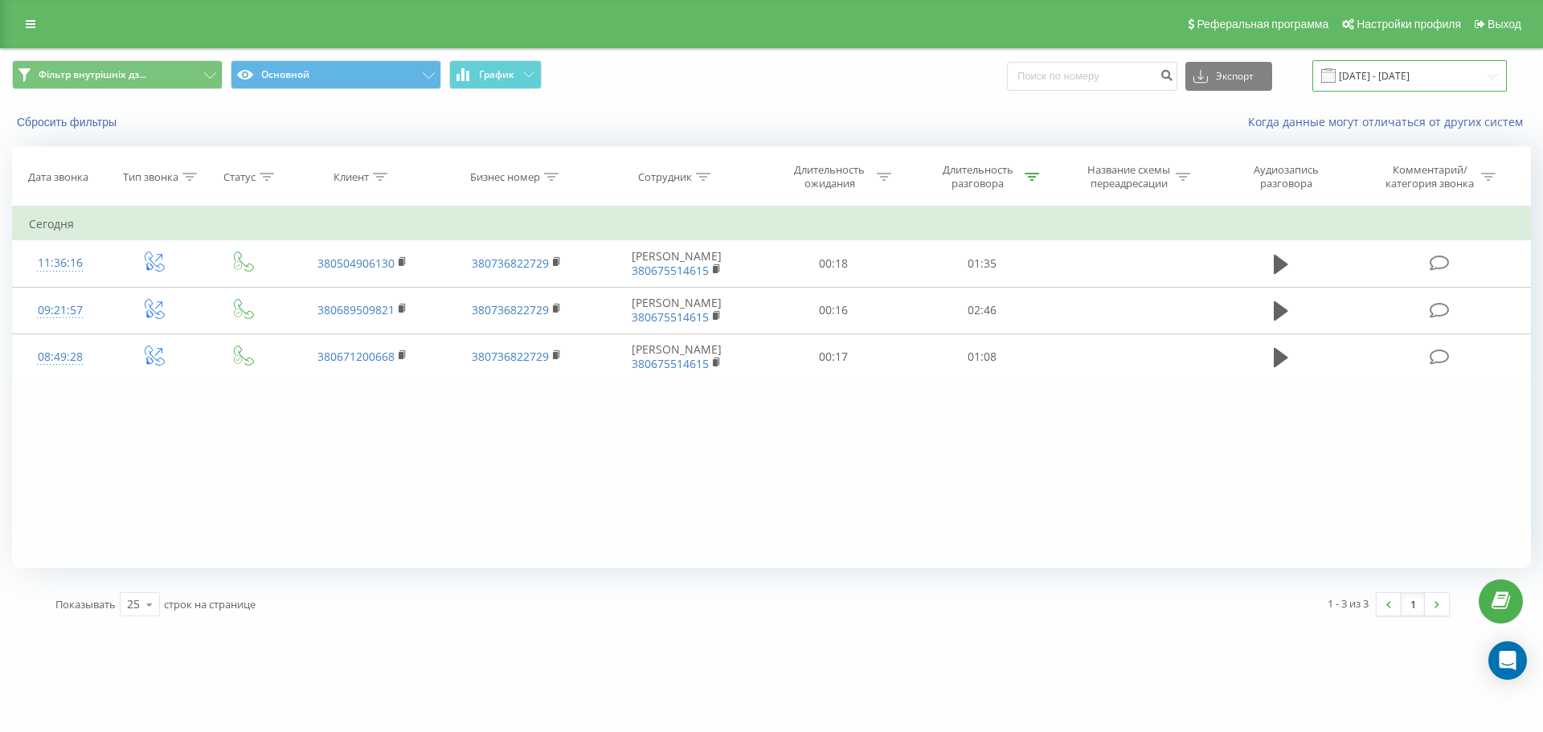
click at [1354, 74] on input "[DATE] - [DATE]" at bounding box center [1409, 75] width 194 height 31
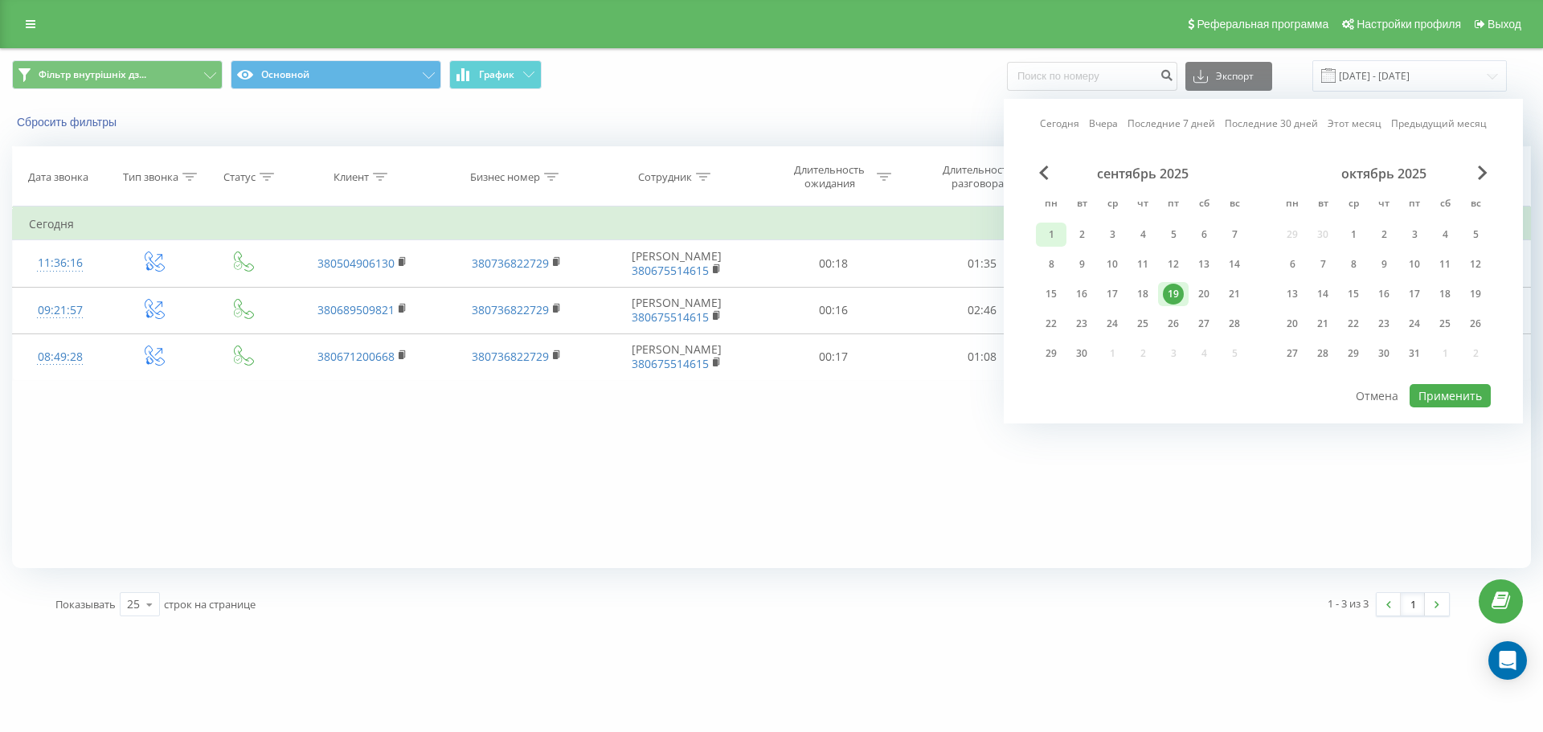
click at [1056, 233] on div "1" at bounding box center [1051, 234] width 21 height 21
click at [1175, 293] on div "19" at bounding box center [1173, 294] width 21 height 21
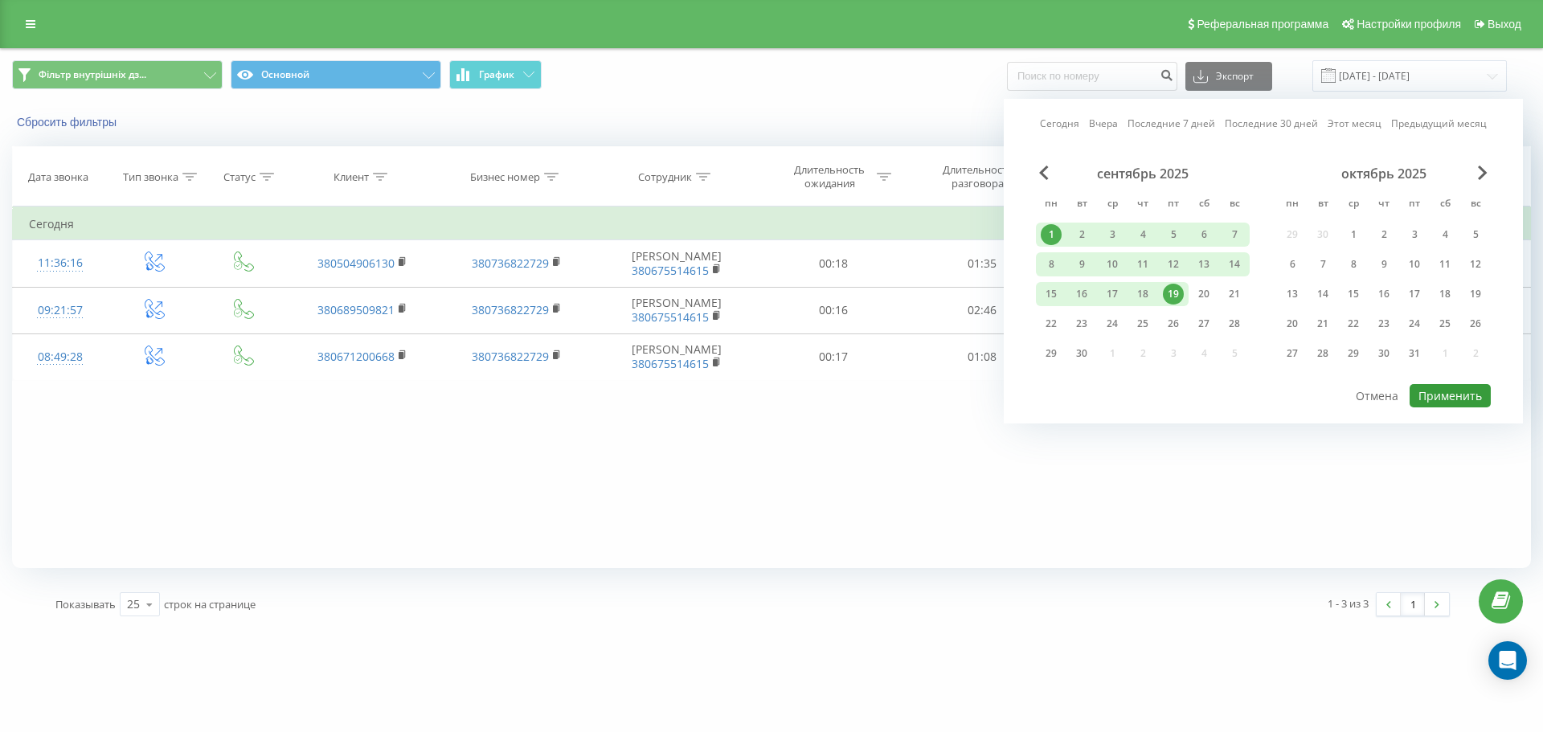
click at [1437, 393] on button "Применить" at bounding box center [1449, 395] width 81 height 23
type input "[DATE] - [DATE]"
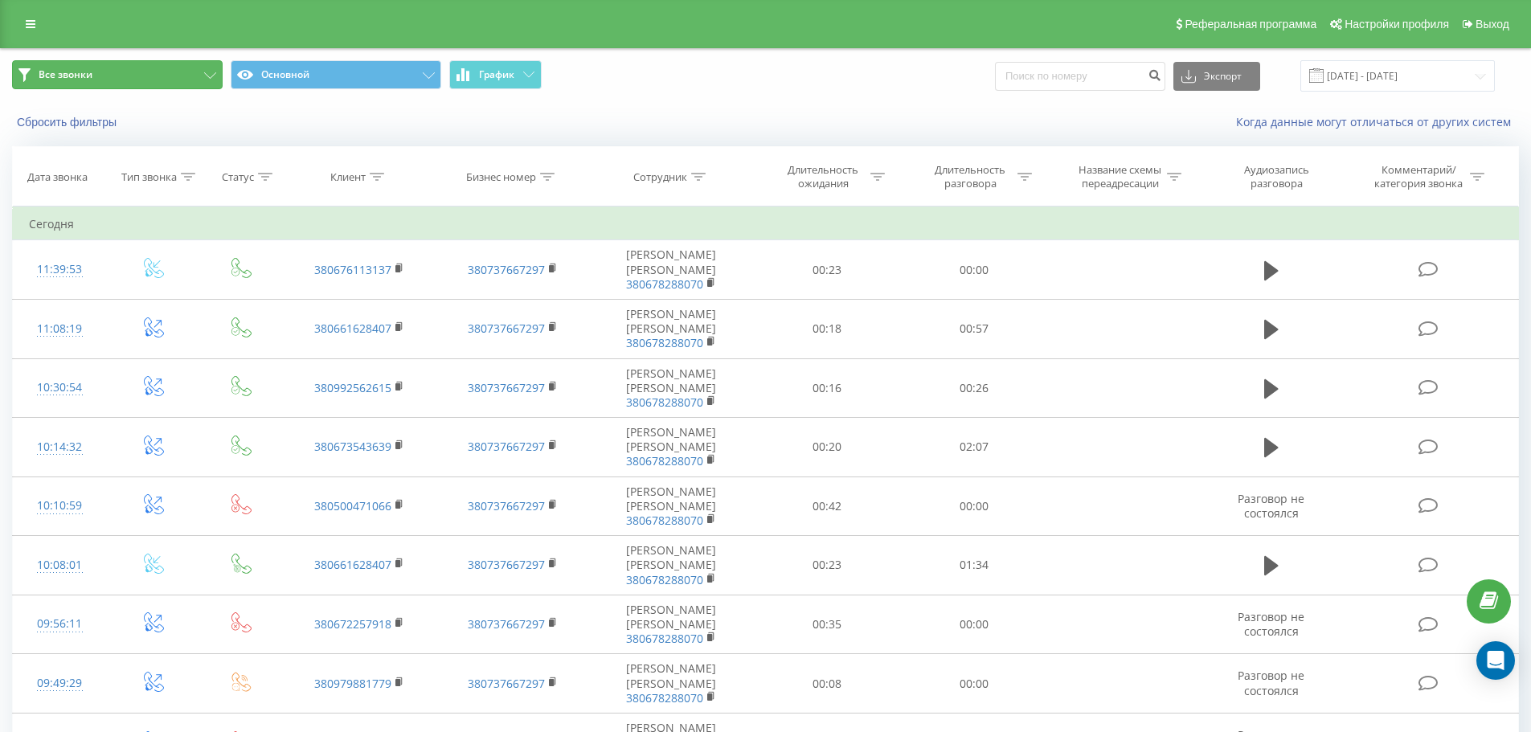
click at [200, 76] on button "Все звонки" at bounding box center [117, 74] width 211 height 29
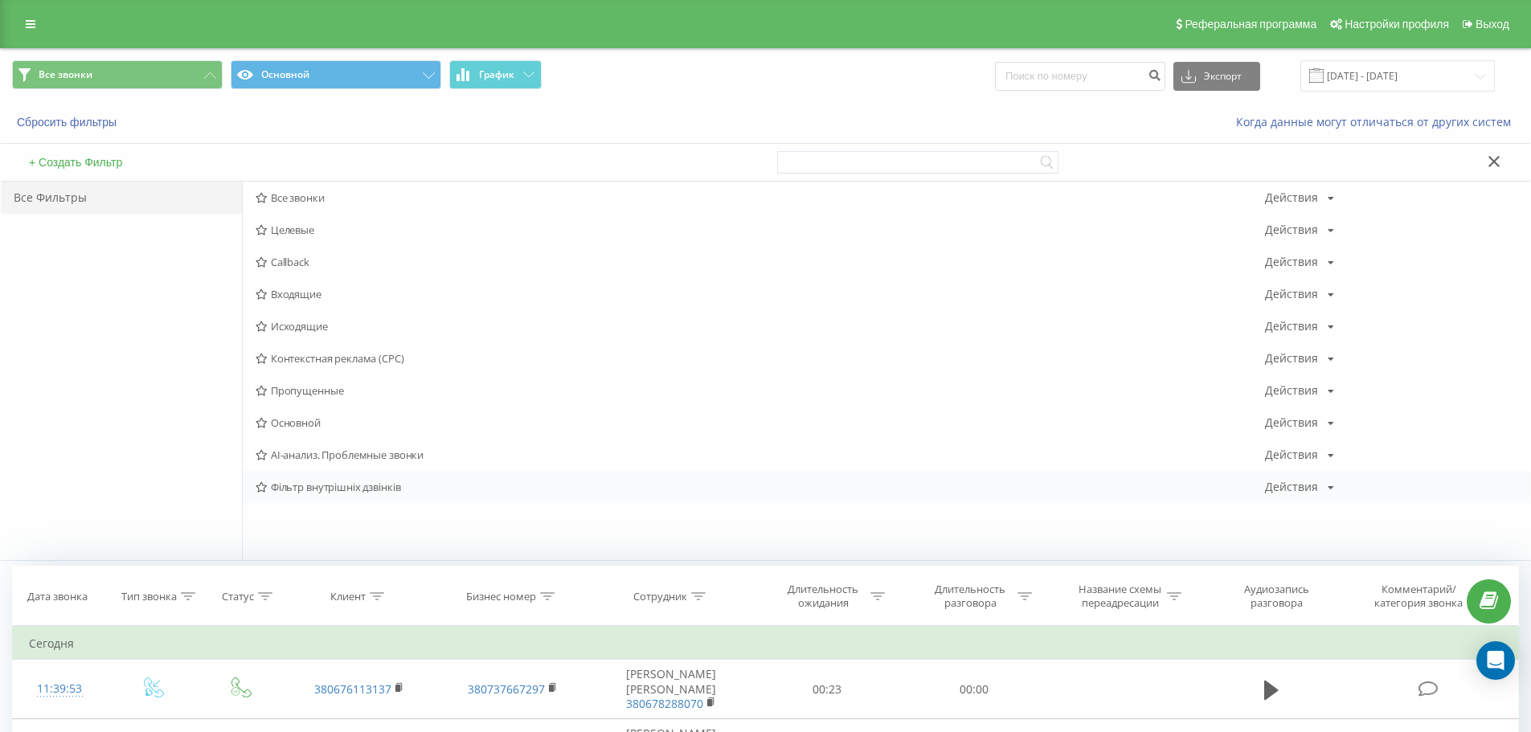
click at [297, 487] on span "Фільтр внутрішніх дзвінків" at bounding box center [760, 486] width 1009 height 11
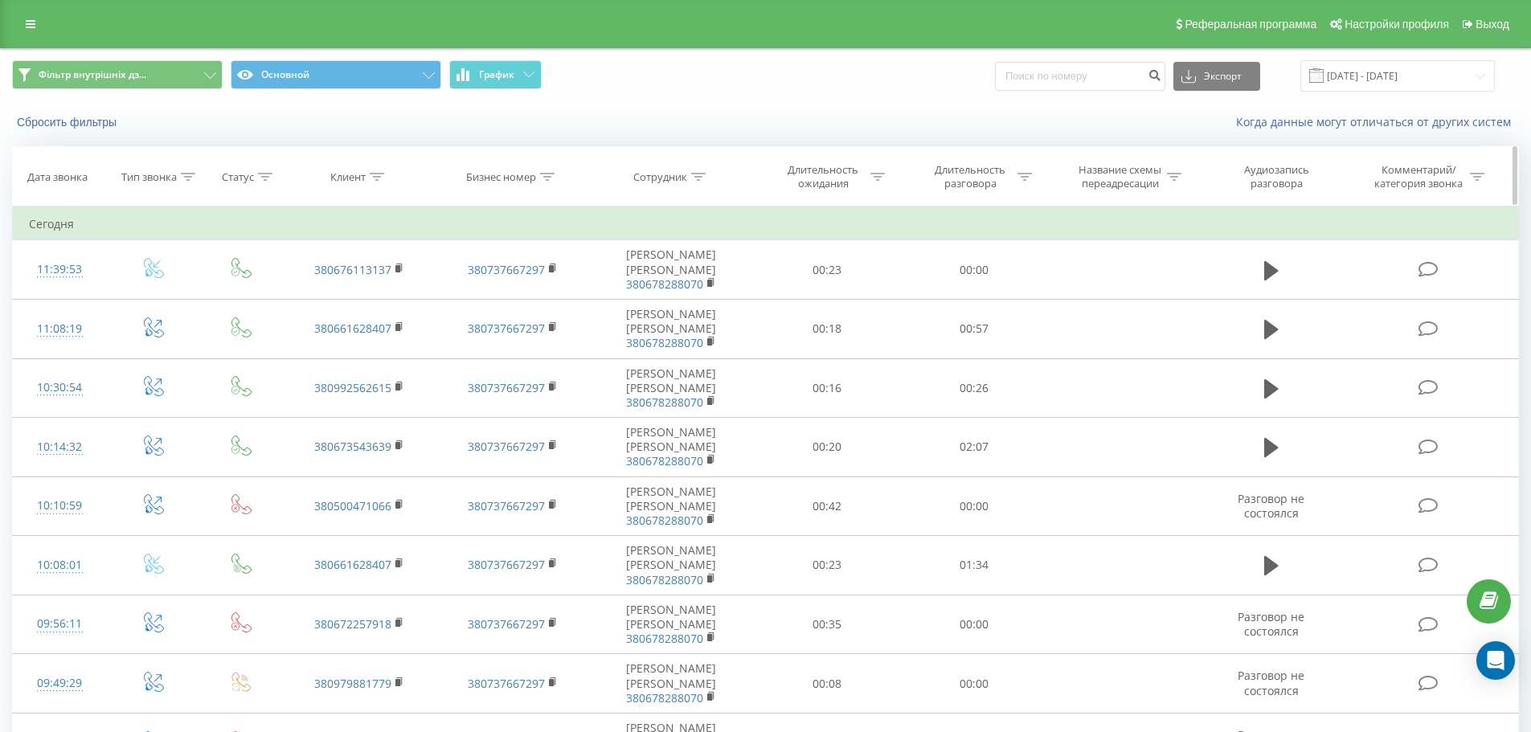
click at [1008, 177] on div "Длительность разговора" at bounding box center [970, 176] width 86 height 27
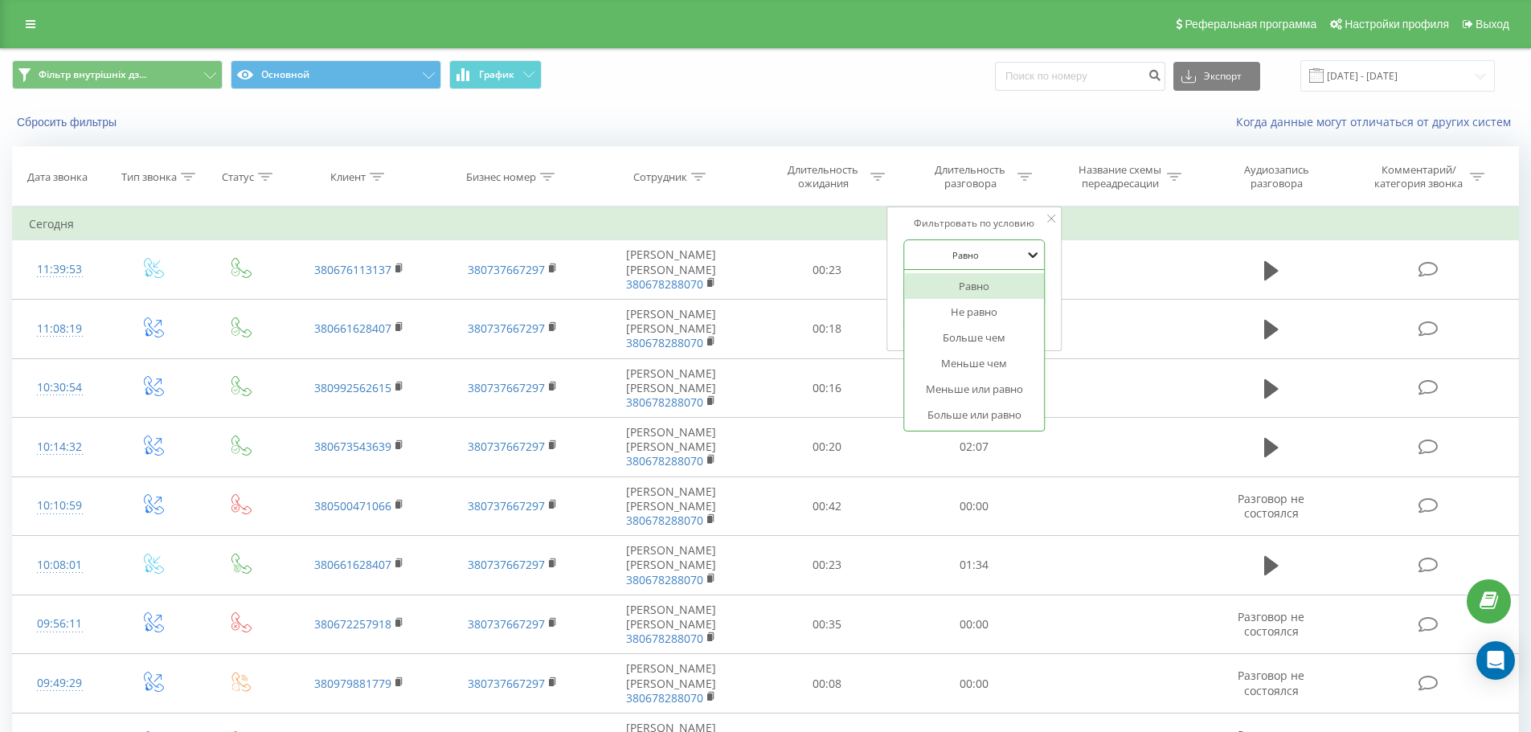
click at [1029, 255] on icon at bounding box center [1033, 255] width 16 height 16
click at [986, 338] on div "Больше чем" at bounding box center [974, 338] width 140 height 26
click at [996, 290] on input "text" at bounding box center [973, 292] width 141 height 28
type input "0050"
click at [1030, 328] on span "OK" at bounding box center [1008, 323] width 45 height 25
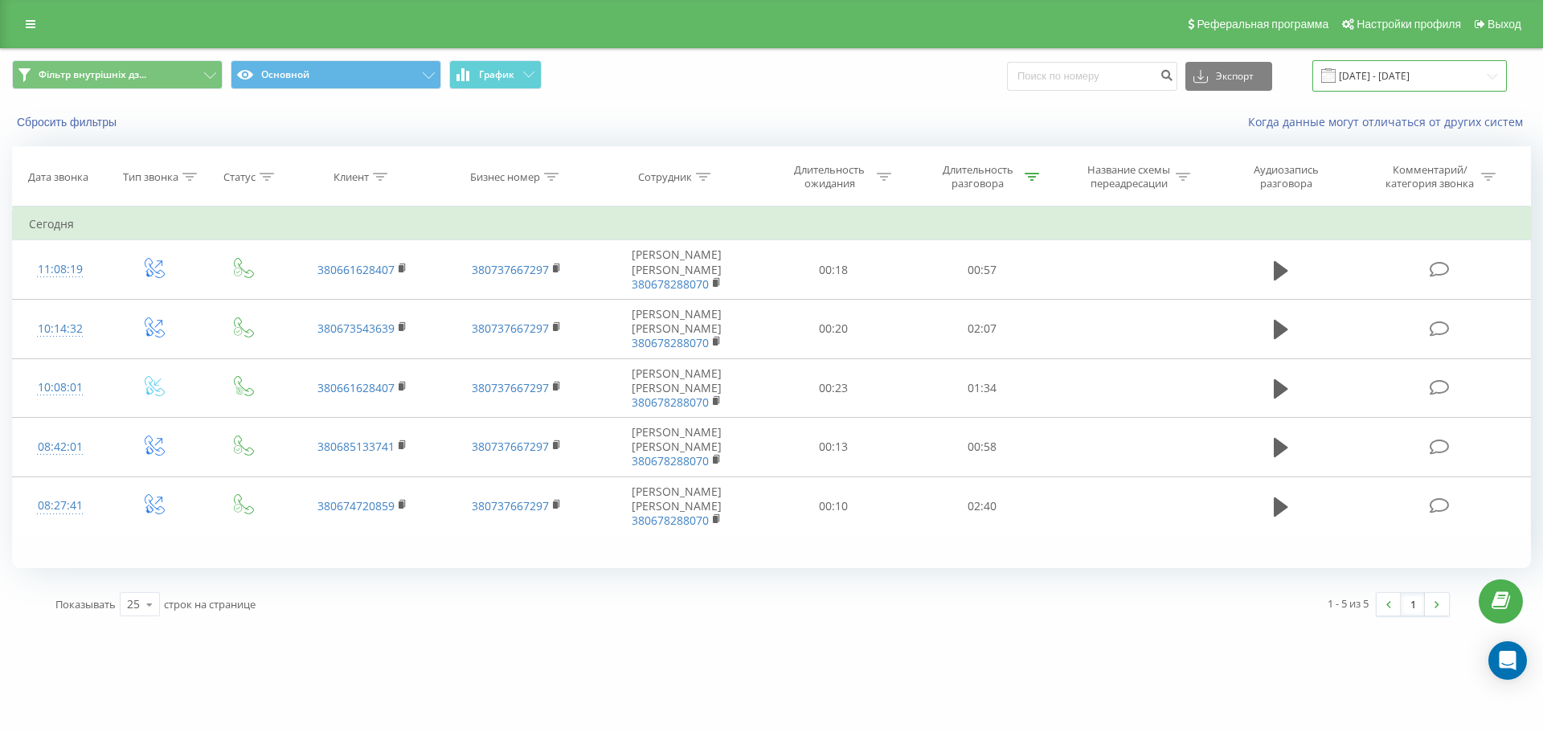
click at [1392, 78] on input "19.09.2025 - 19.09.2025" at bounding box center [1409, 75] width 194 height 31
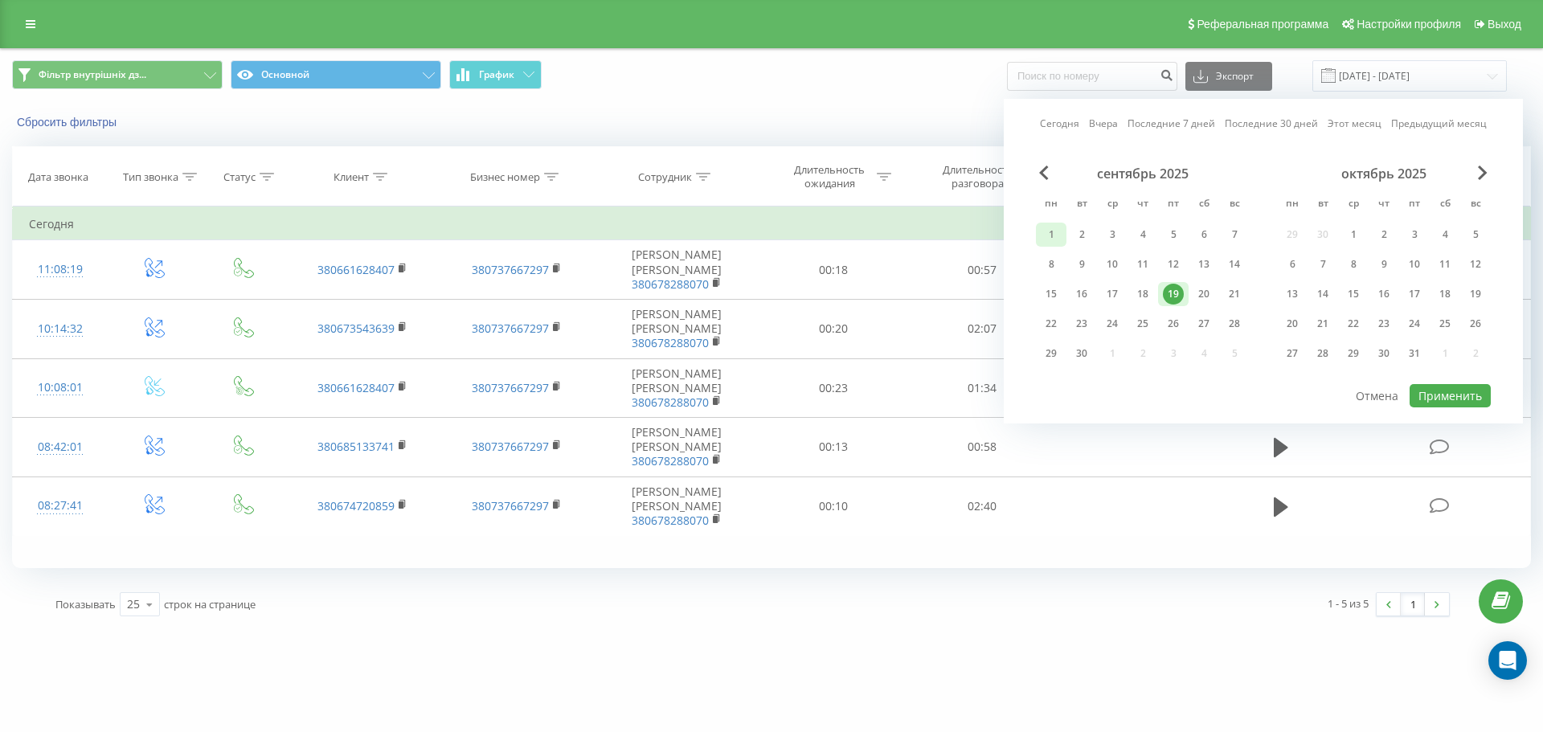
click at [1058, 229] on div "1" at bounding box center [1051, 234] width 21 height 21
drag, startPoint x: 1176, startPoint y: 293, endPoint x: 1235, endPoint y: 370, distance: 97.4
click at [1176, 294] on div "19" at bounding box center [1173, 294] width 21 height 21
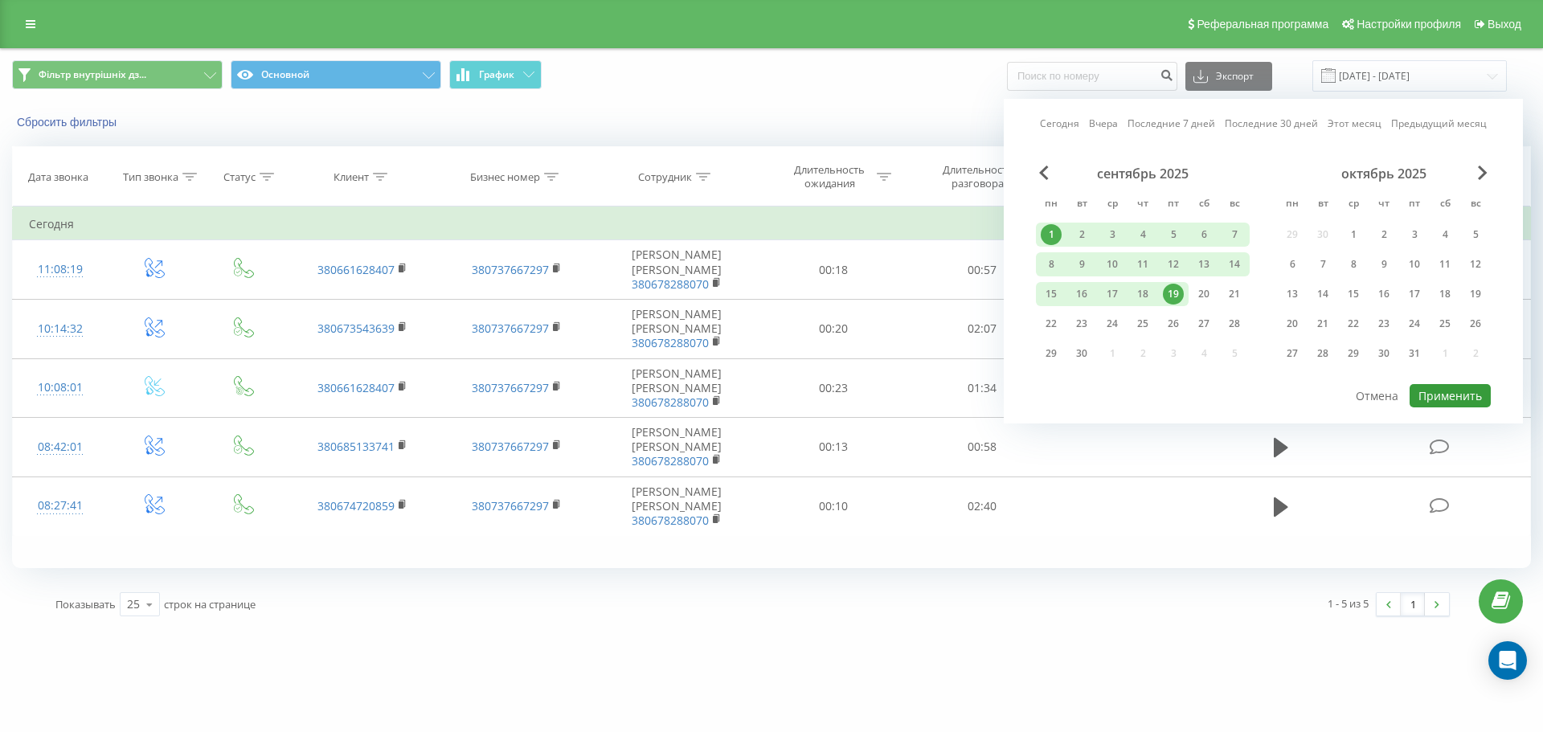
click at [1434, 391] on button "Применить" at bounding box center [1449, 395] width 81 height 23
type input "[DATE] - [DATE]"
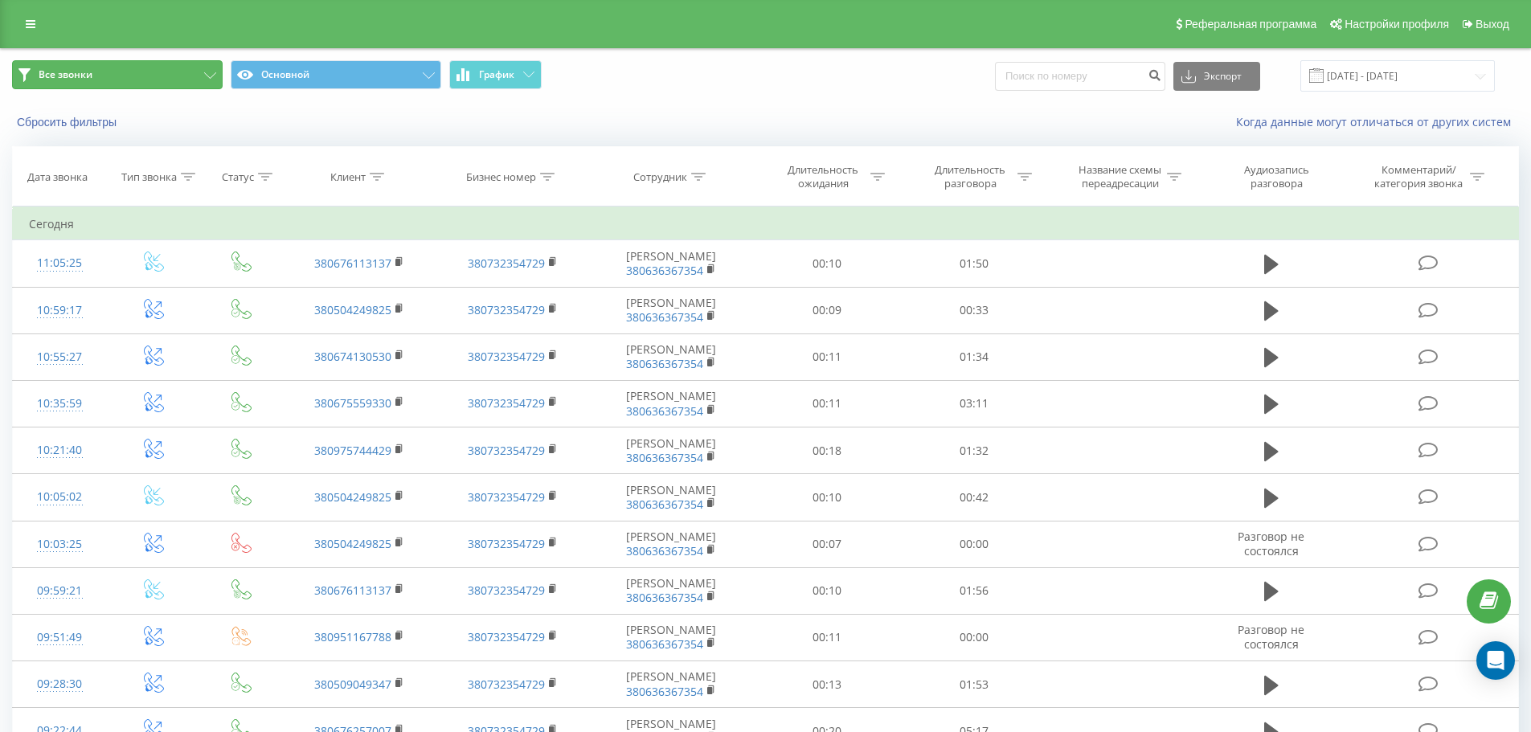
click at [207, 75] on icon at bounding box center [210, 75] width 12 height 6
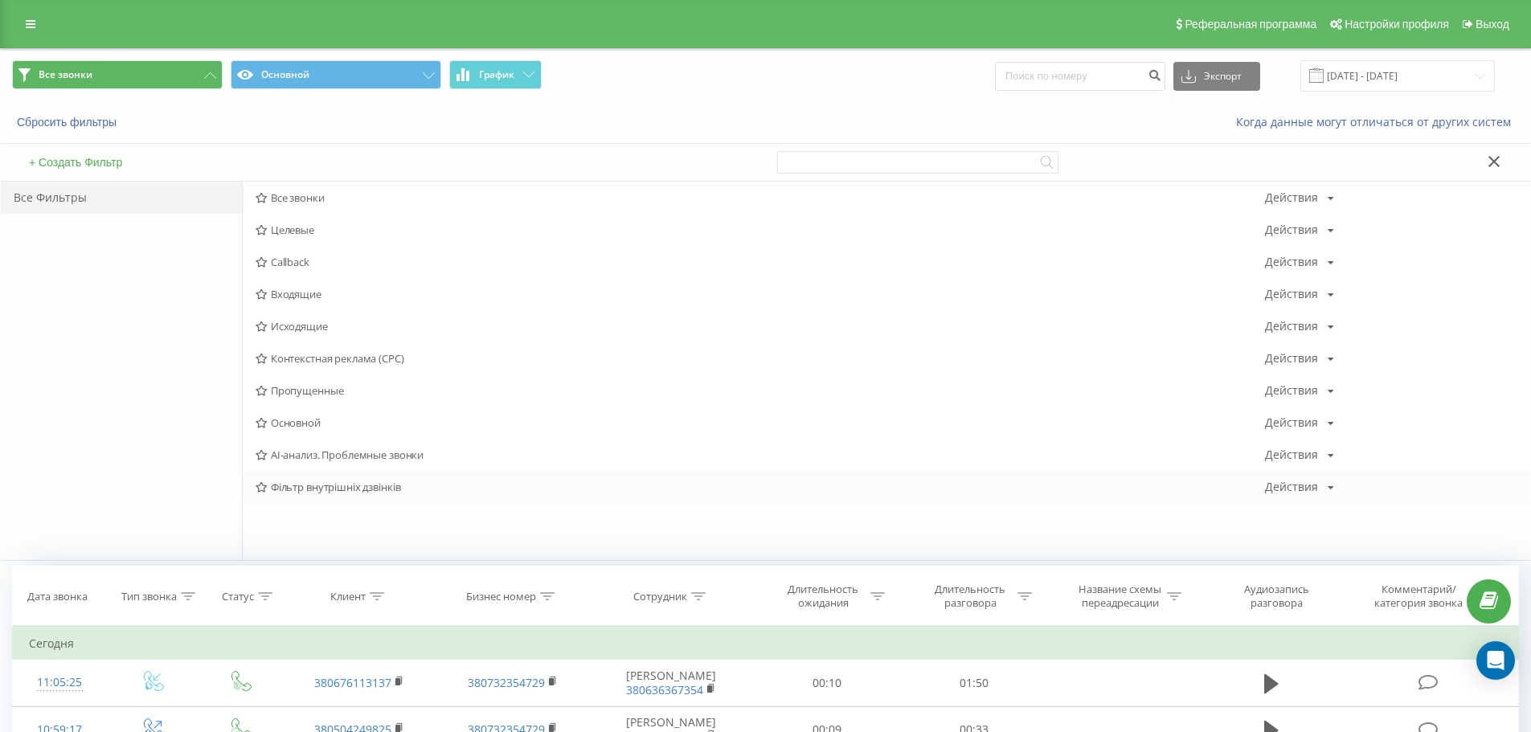
click at [315, 489] on span "Фільтр внутрішніх дзвінків" at bounding box center [760, 486] width 1009 height 11
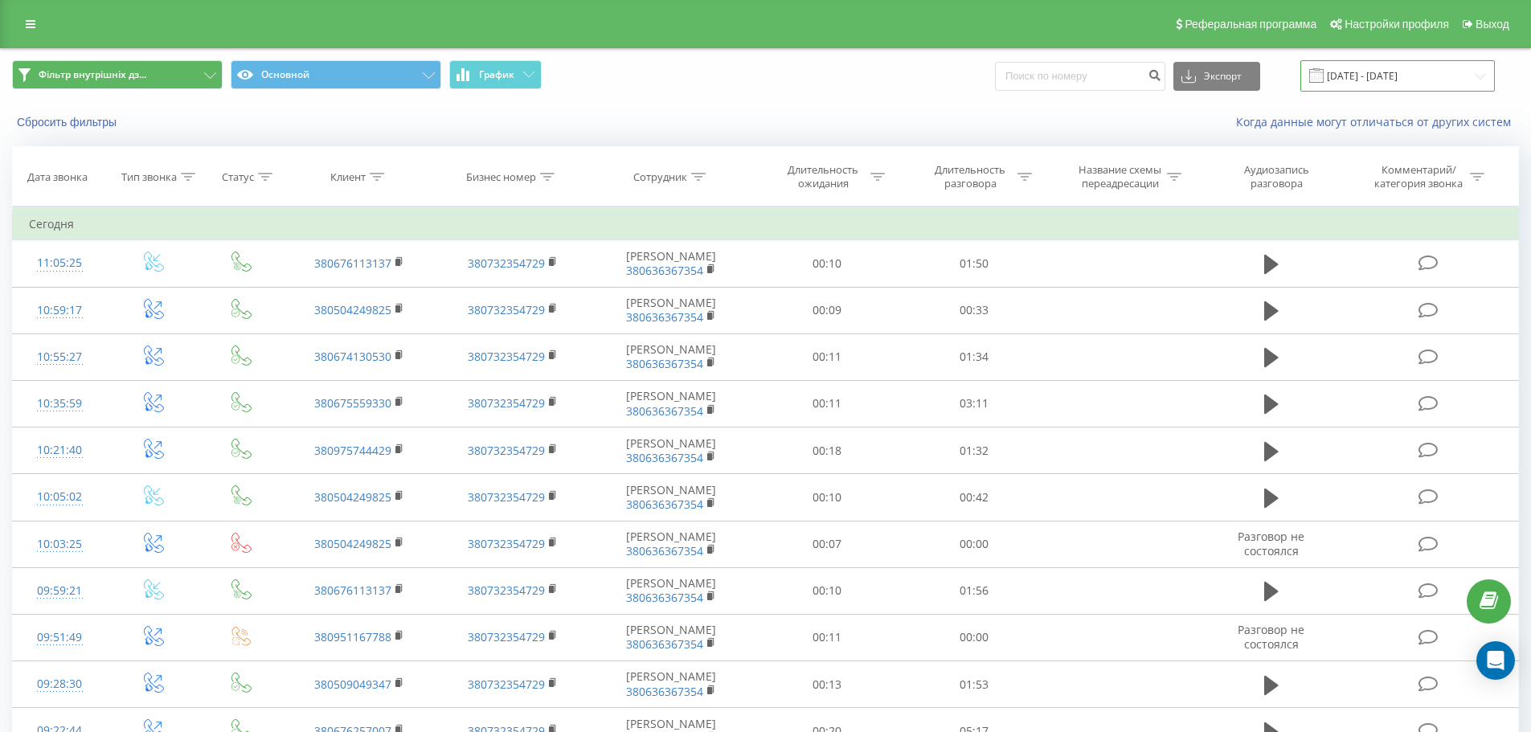
click at [1395, 75] on input "[DATE] - [DATE]" at bounding box center [1397, 75] width 194 height 31
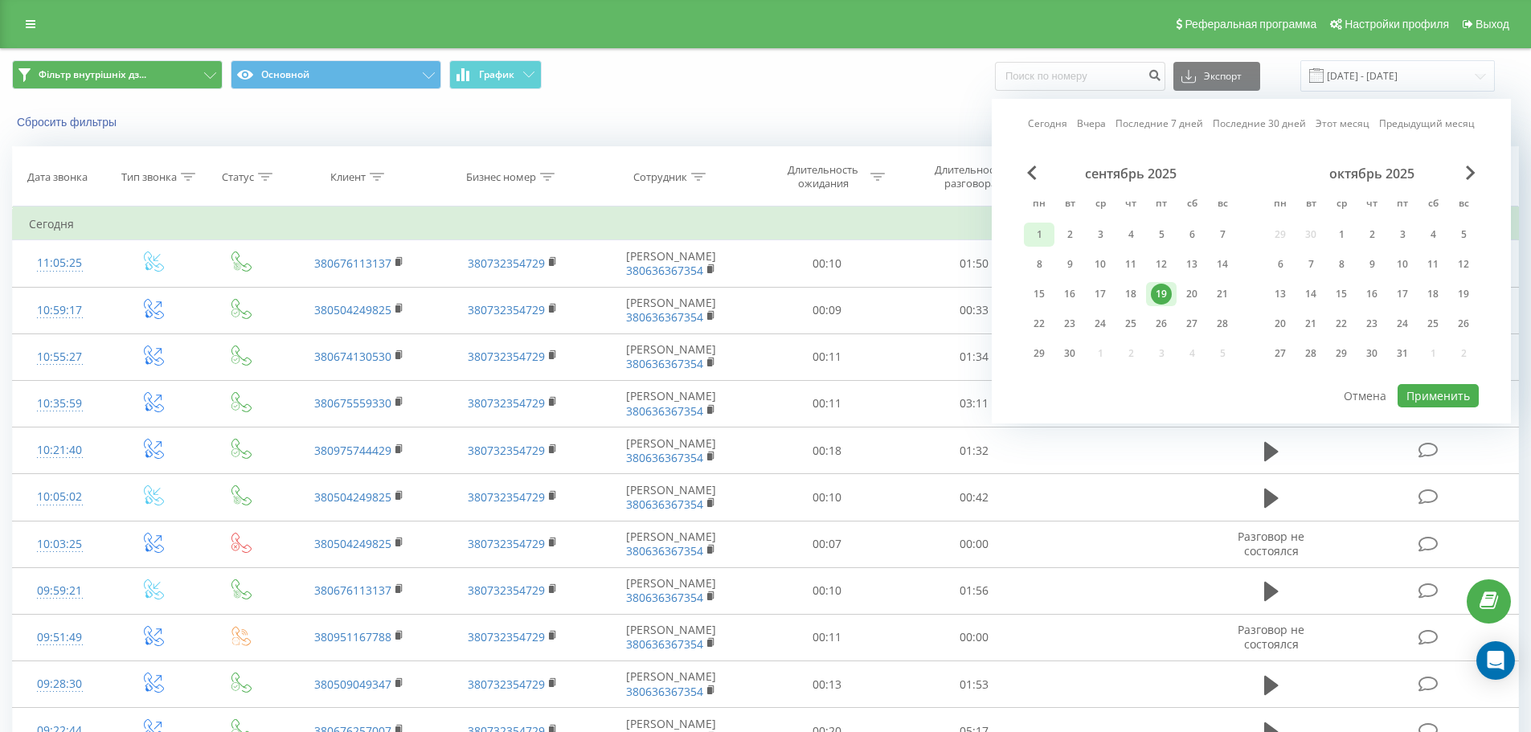
click at [1044, 233] on div "1" at bounding box center [1039, 234] width 21 height 21
click at [1164, 295] on div "19" at bounding box center [1161, 294] width 21 height 21
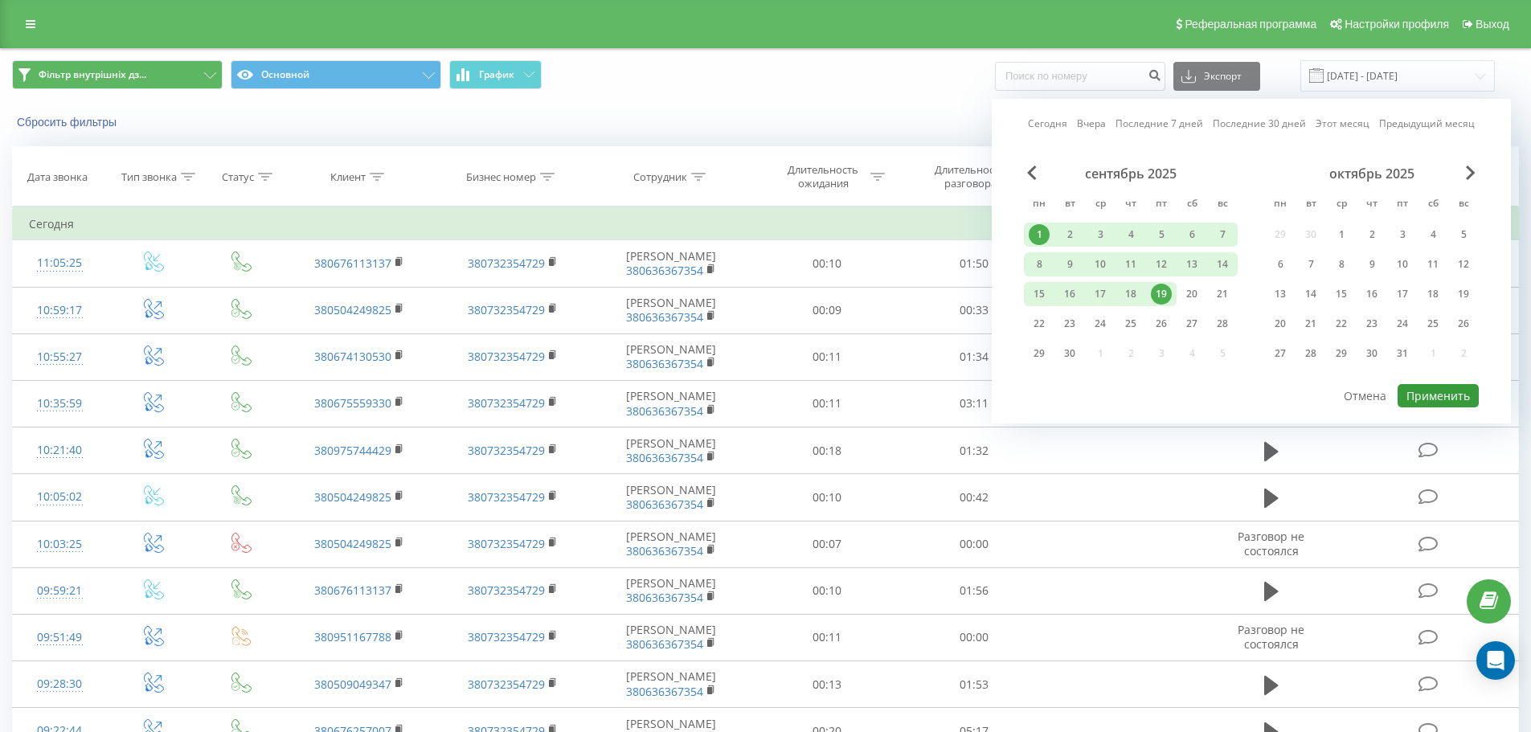
click at [1419, 398] on button "Применить" at bounding box center [1437, 395] width 81 height 23
type input "01.09.2025 - 19.09.2025"
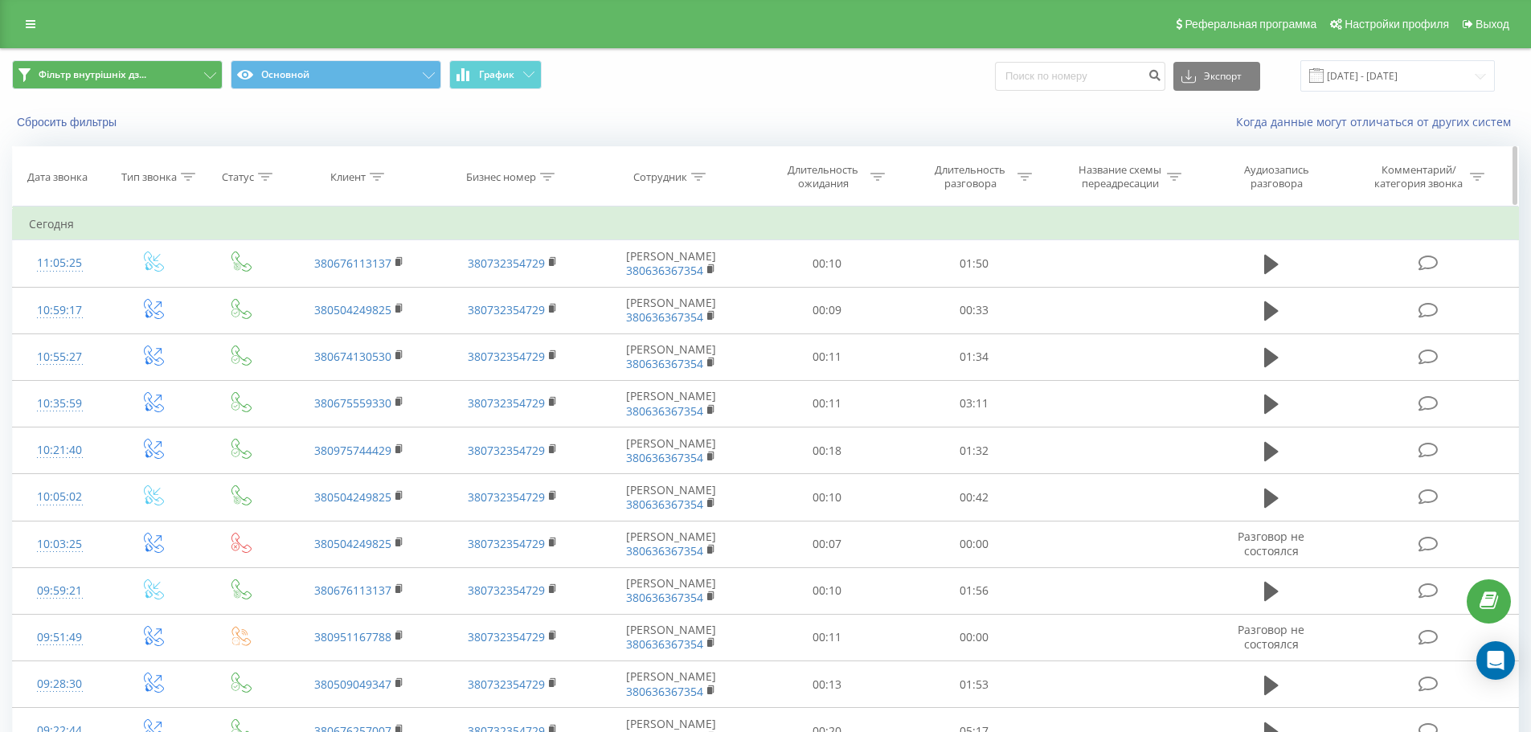
click at [837, 169] on div "Длительность ожидания" at bounding box center [823, 176] width 86 height 27
click at [983, 174] on div "Длительность разговора" at bounding box center [970, 176] width 86 height 27
click at [1028, 255] on icon at bounding box center [1033, 255] width 16 height 16
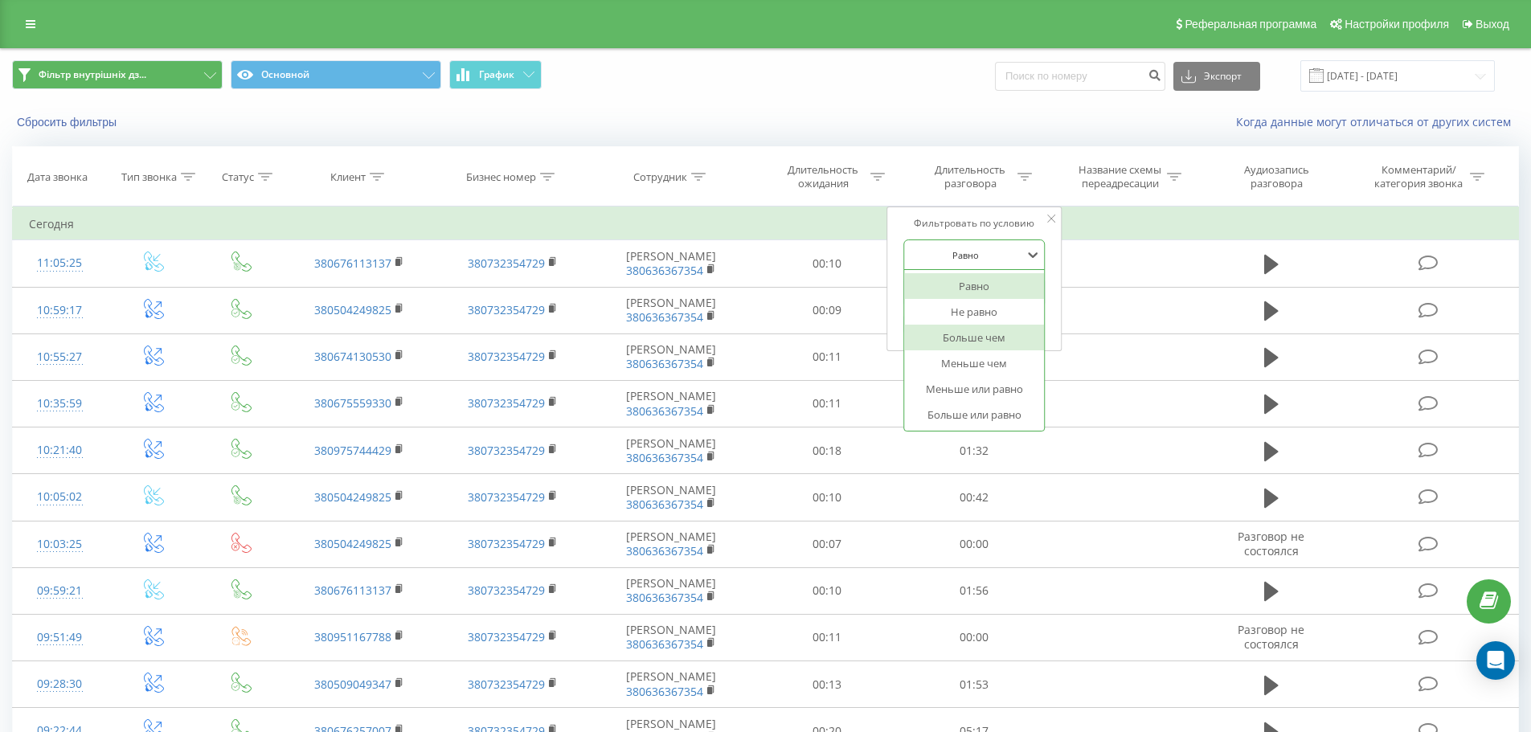
click at [989, 335] on div "Больше чем" at bounding box center [974, 338] width 140 height 26
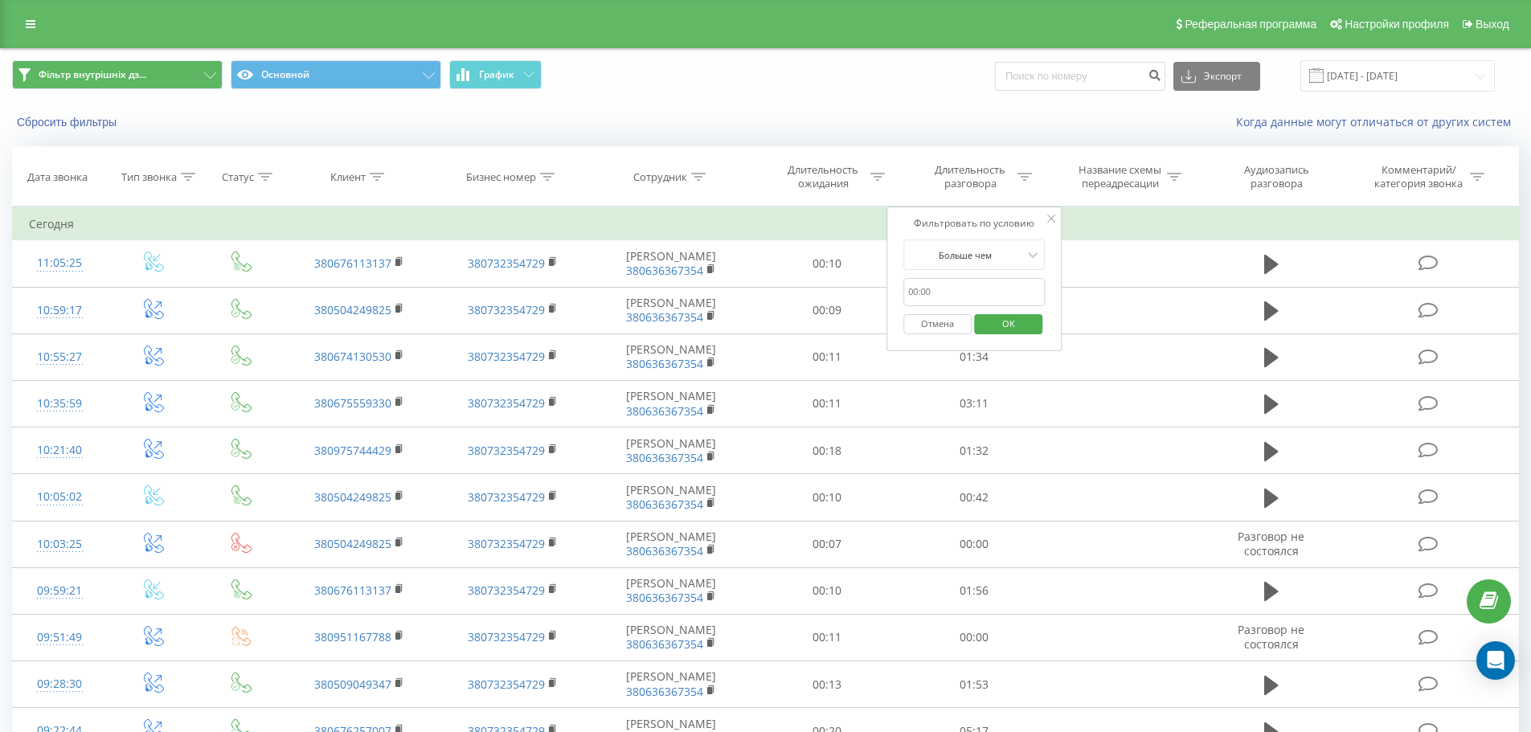
drag, startPoint x: 1010, startPoint y: 290, endPoint x: 1004, endPoint y: 299, distance: 10.9
click at [1010, 290] on input "text" at bounding box center [973, 292] width 141 height 28
type input "0050"
click at [1010, 322] on span "OK" at bounding box center [1008, 323] width 45 height 25
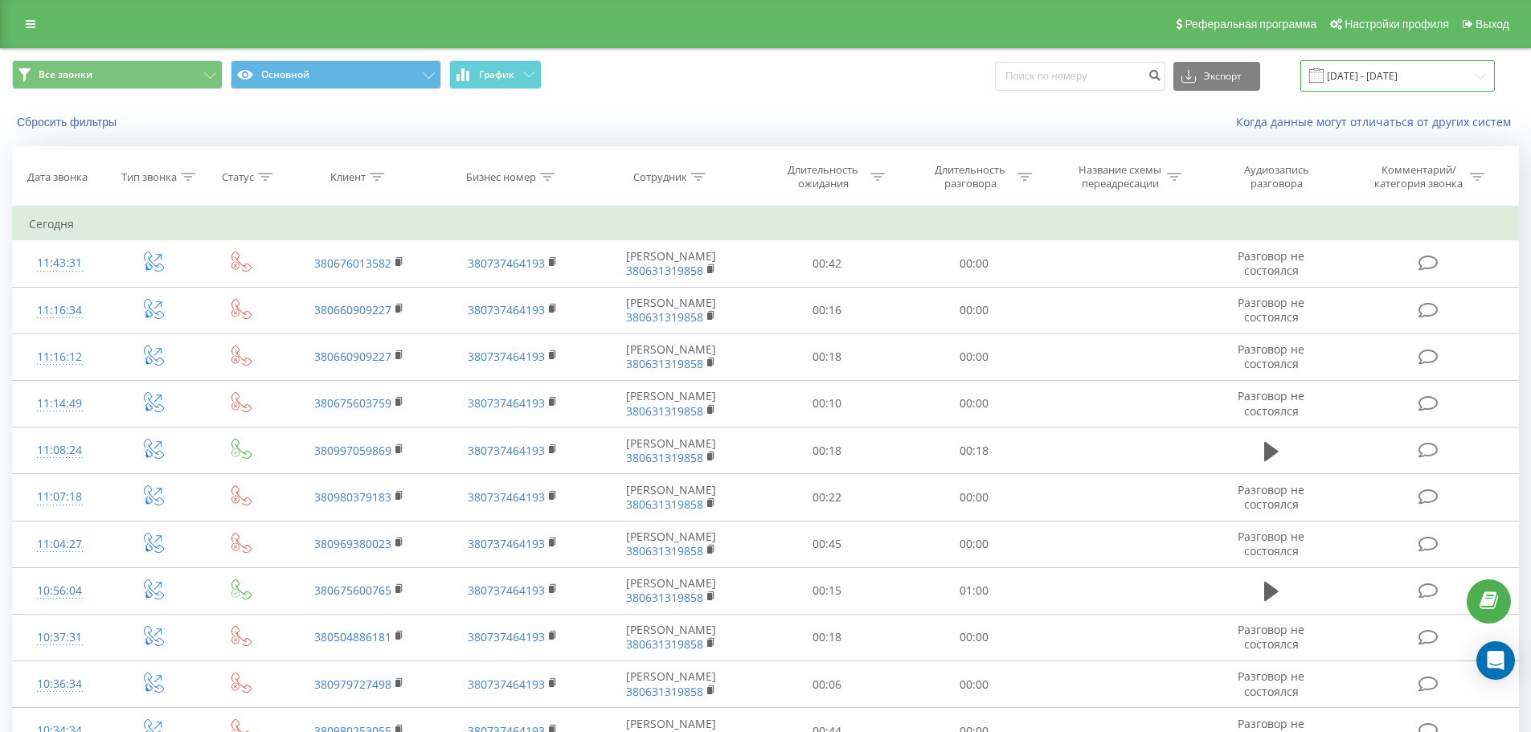
click at [1379, 72] on input "[DATE] - [DATE]" at bounding box center [1397, 75] width 194 height 31
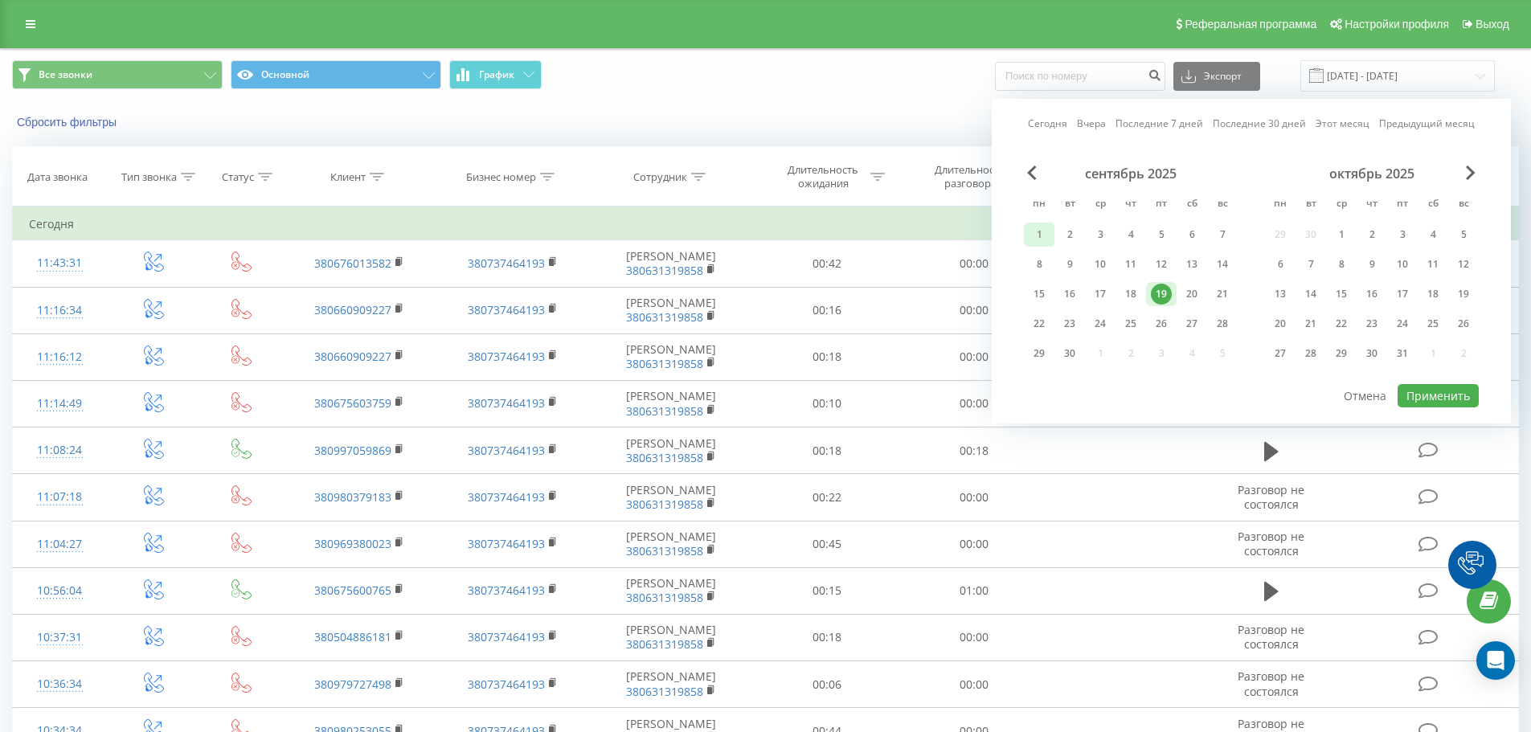
click at [1039, 228] on div "1" at bounding box center [1039, 234] width 21 height 21
click at [1164, 294] on div "19" at bounding box center [1161, 294] width 21 height 21
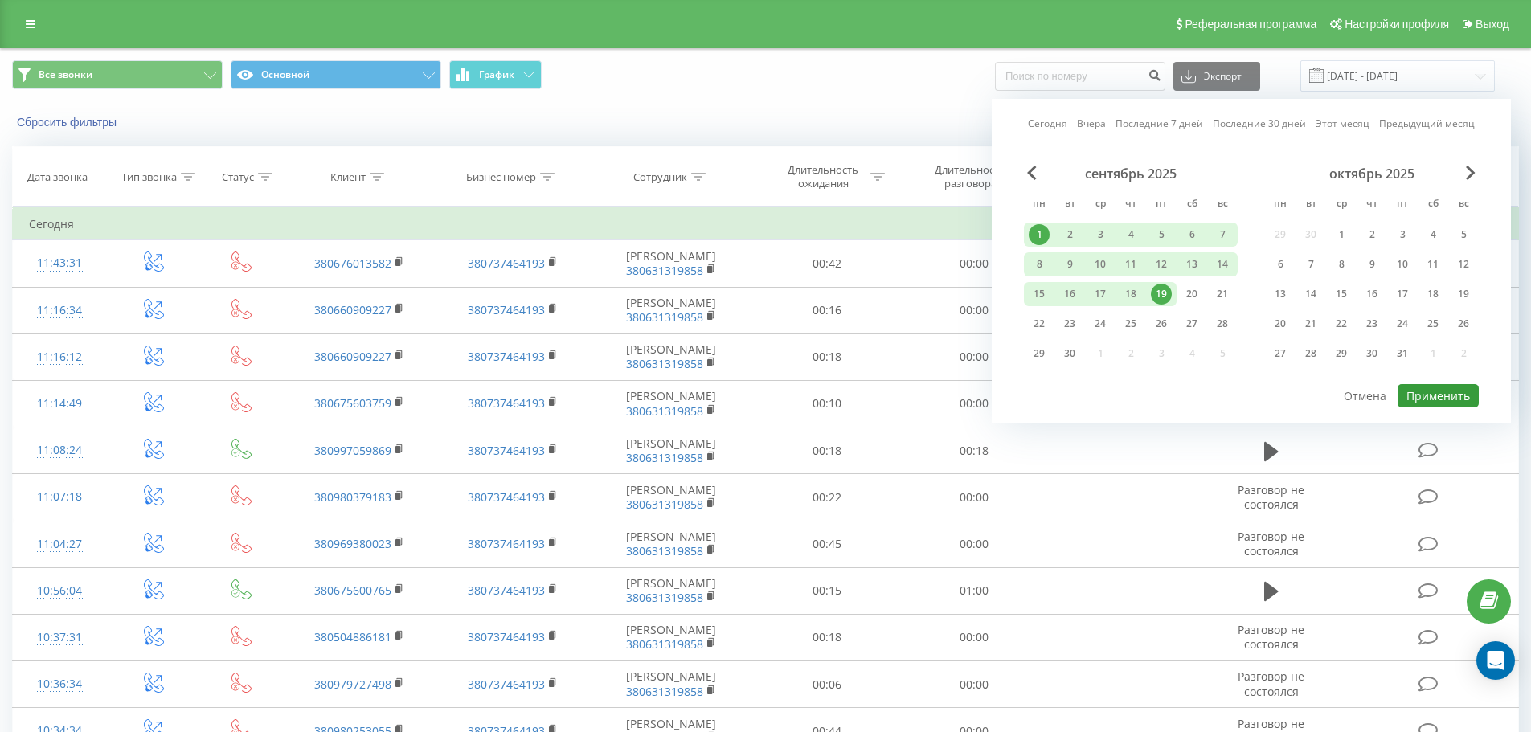
click at [1421, 391] on button "Применить" at bounding box center [1437, 395] width 81 height 23
type input "[DATE] - [DATE]"
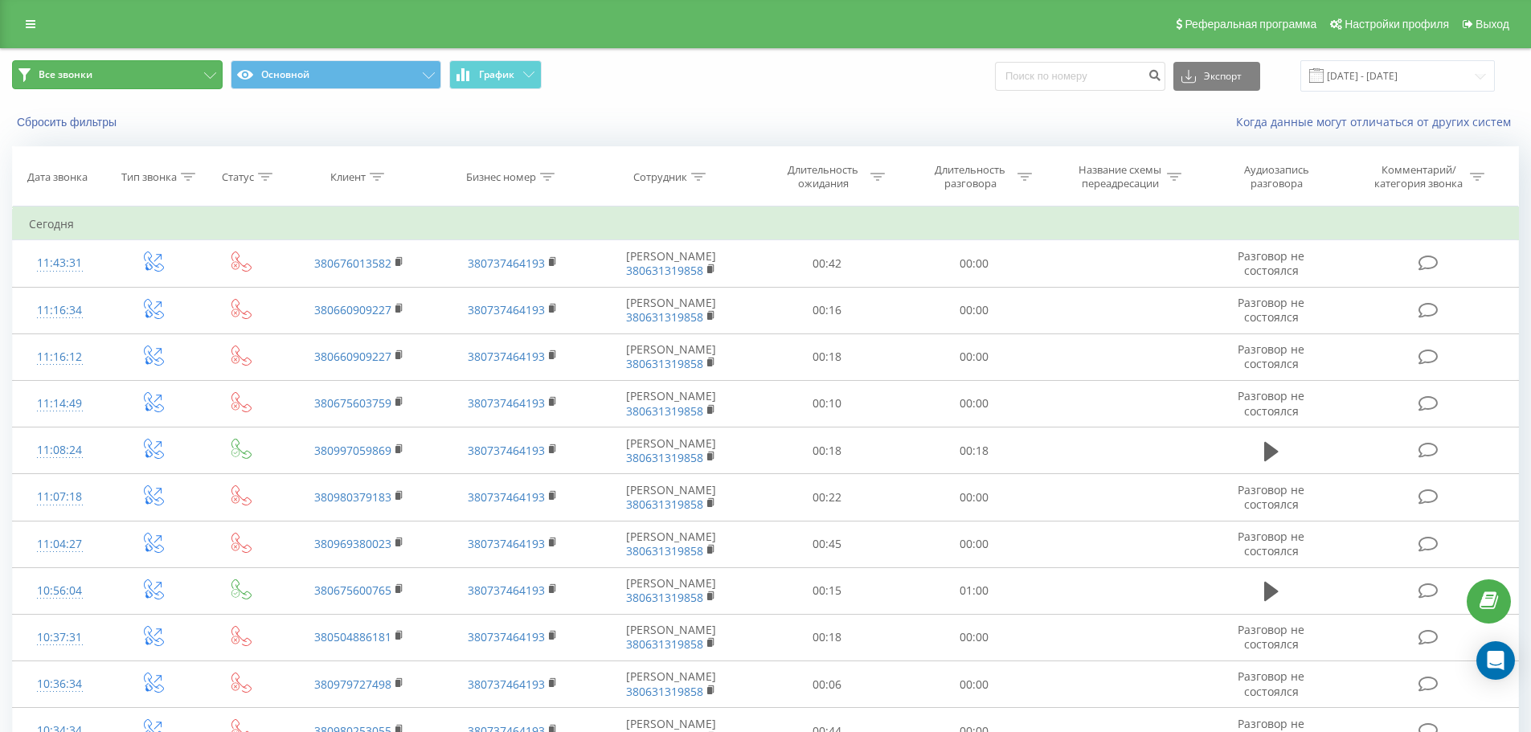
click at [191, 76] on button "Все звонки" at bounding box center [117, 74] width 211 height 29
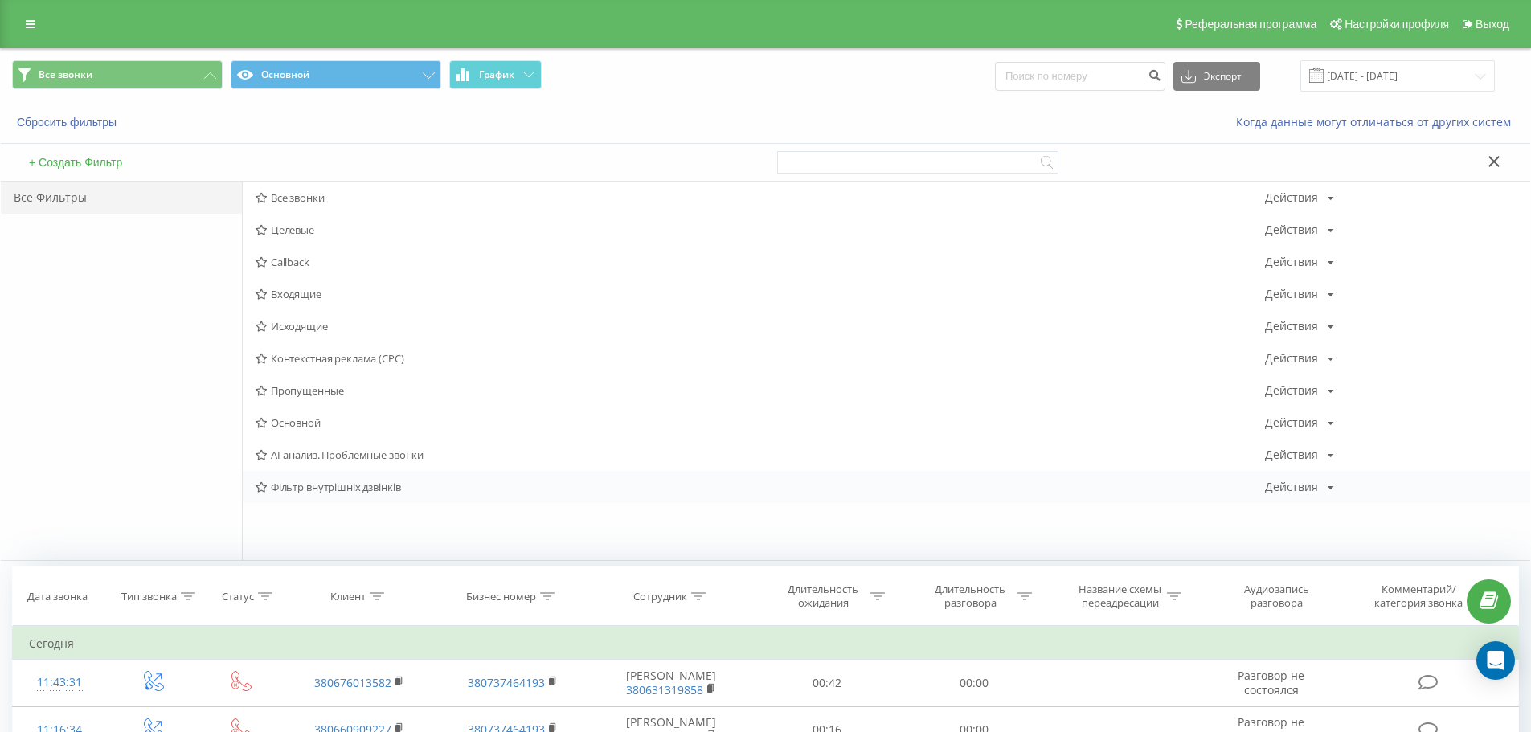
click at [311, 488] on span "Фільтр внутрішніх дзвінків" at bounding box center [760, 486] width 1009 height 11
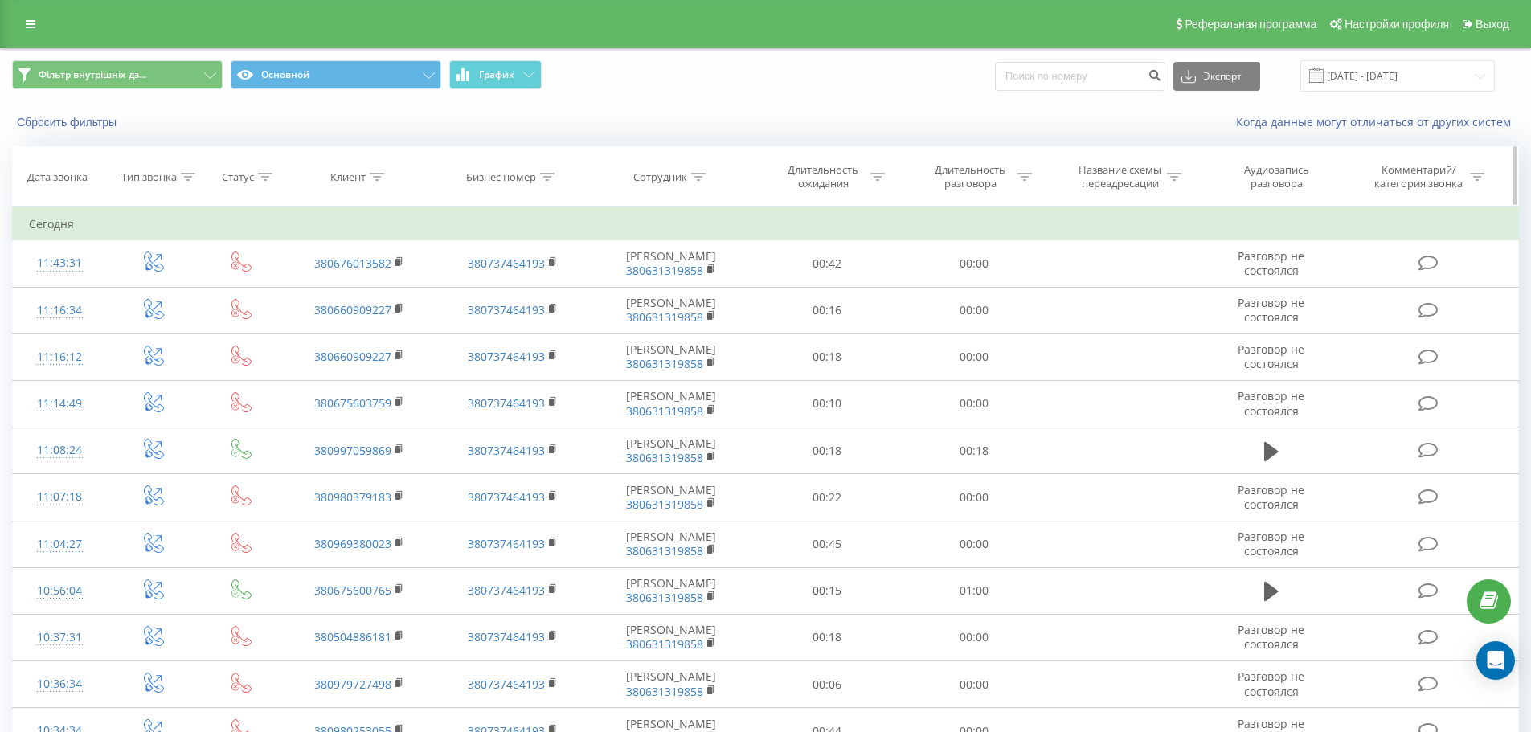
click at [1015, 183] on div "Длительность разговора" at bounding box center [979, 176] width 104 height 27
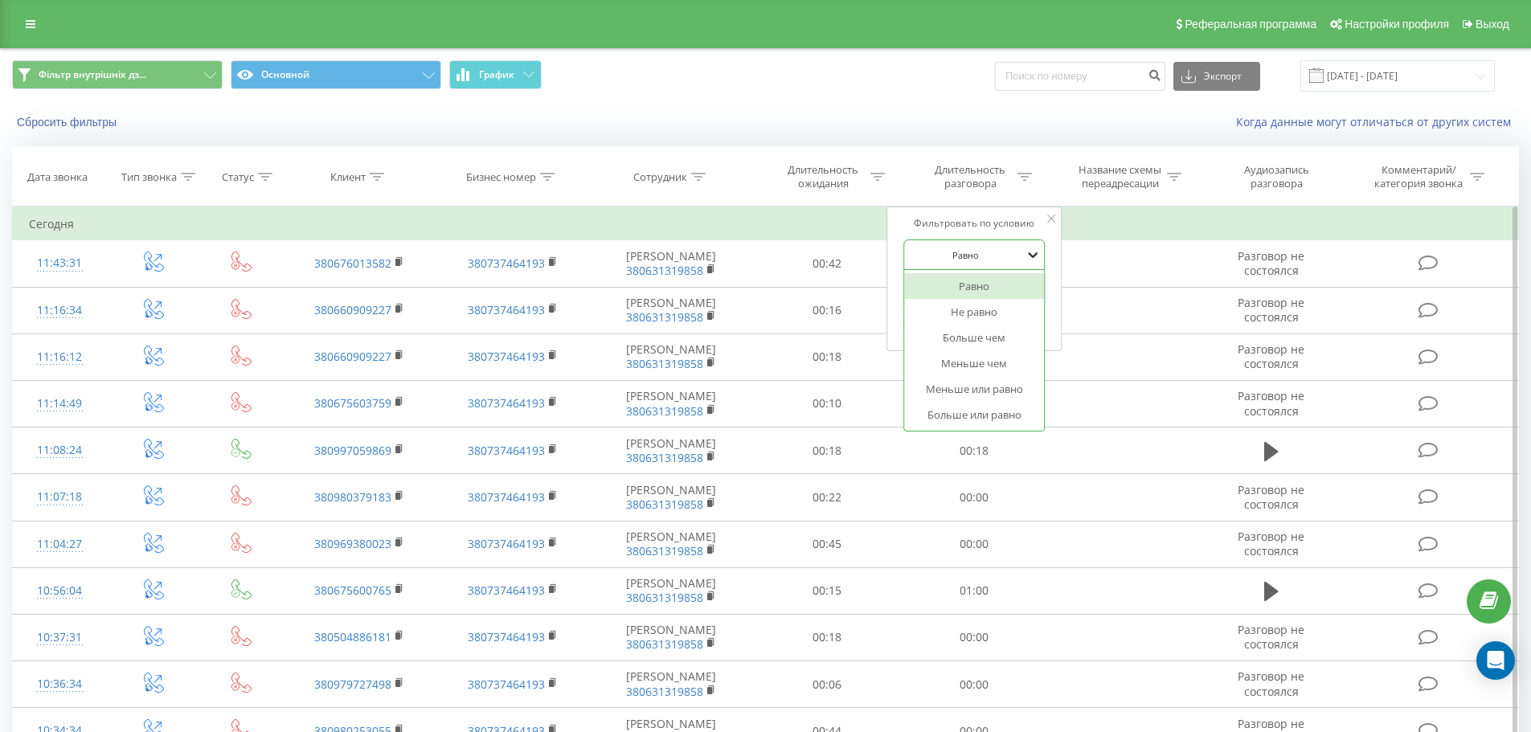
click at [1034, 256] on icon at bounding box center [1033, 255] width 10 height 6
click at [977, 345] on div "Больше чем" at bounding box center [974, 338] width 140 height 26
click at [980, 288] on input "text" at bounding box center [973, 292] width 141 height 28
type input "0050"
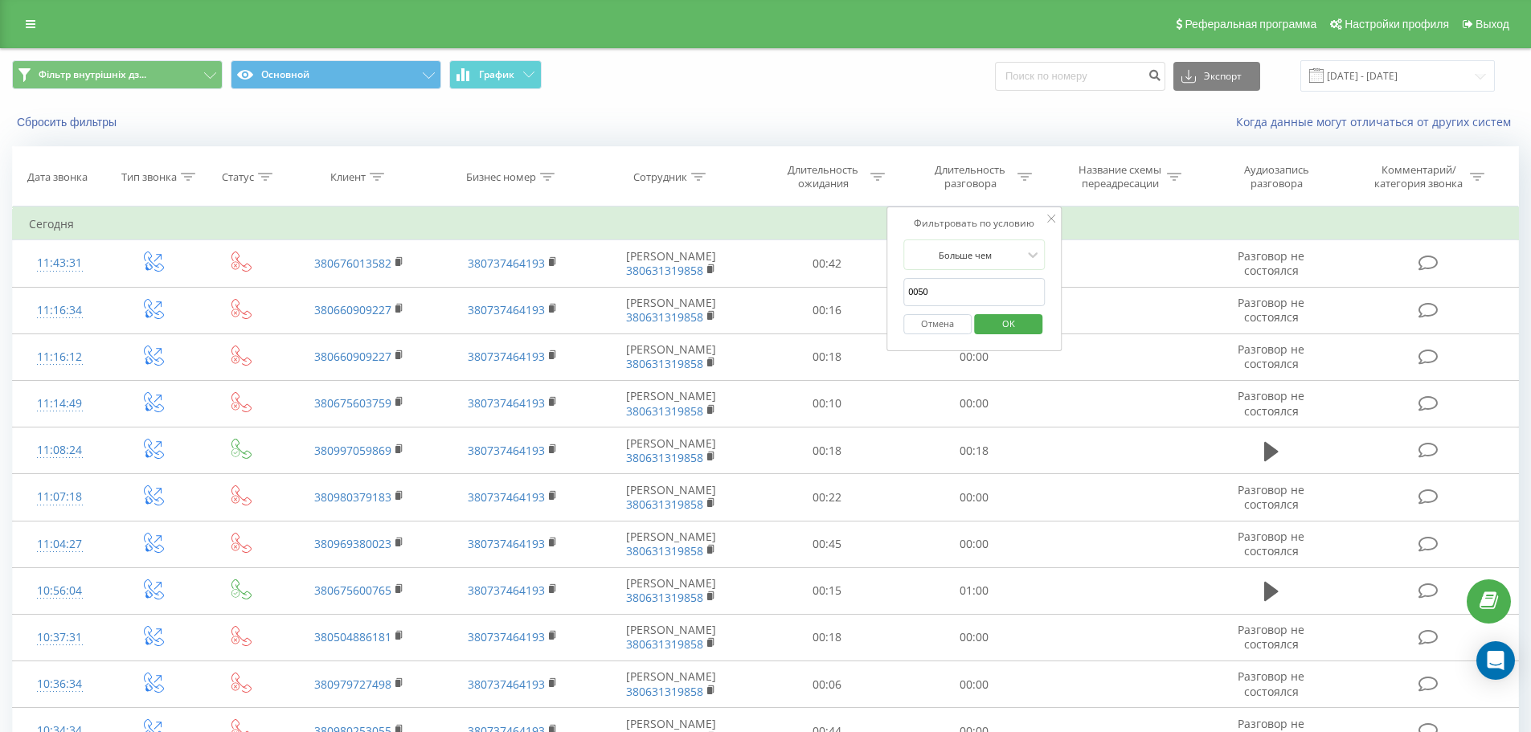
click at [1000, 324] on span "OK" at bounding box center [1008, 323] width 45 height 25
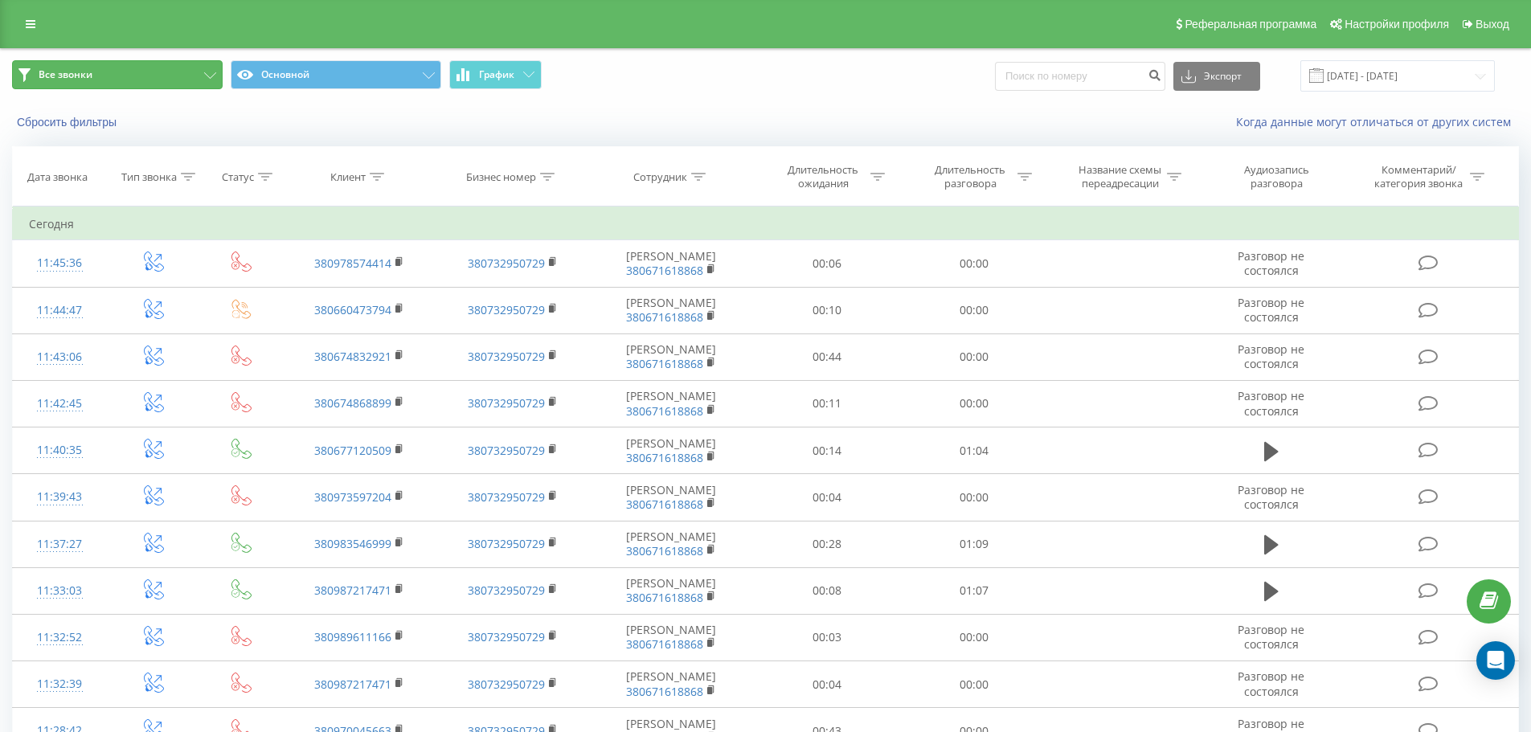
click at [207, 72] on icon at bounding box center [210, 75] width 12 height 6
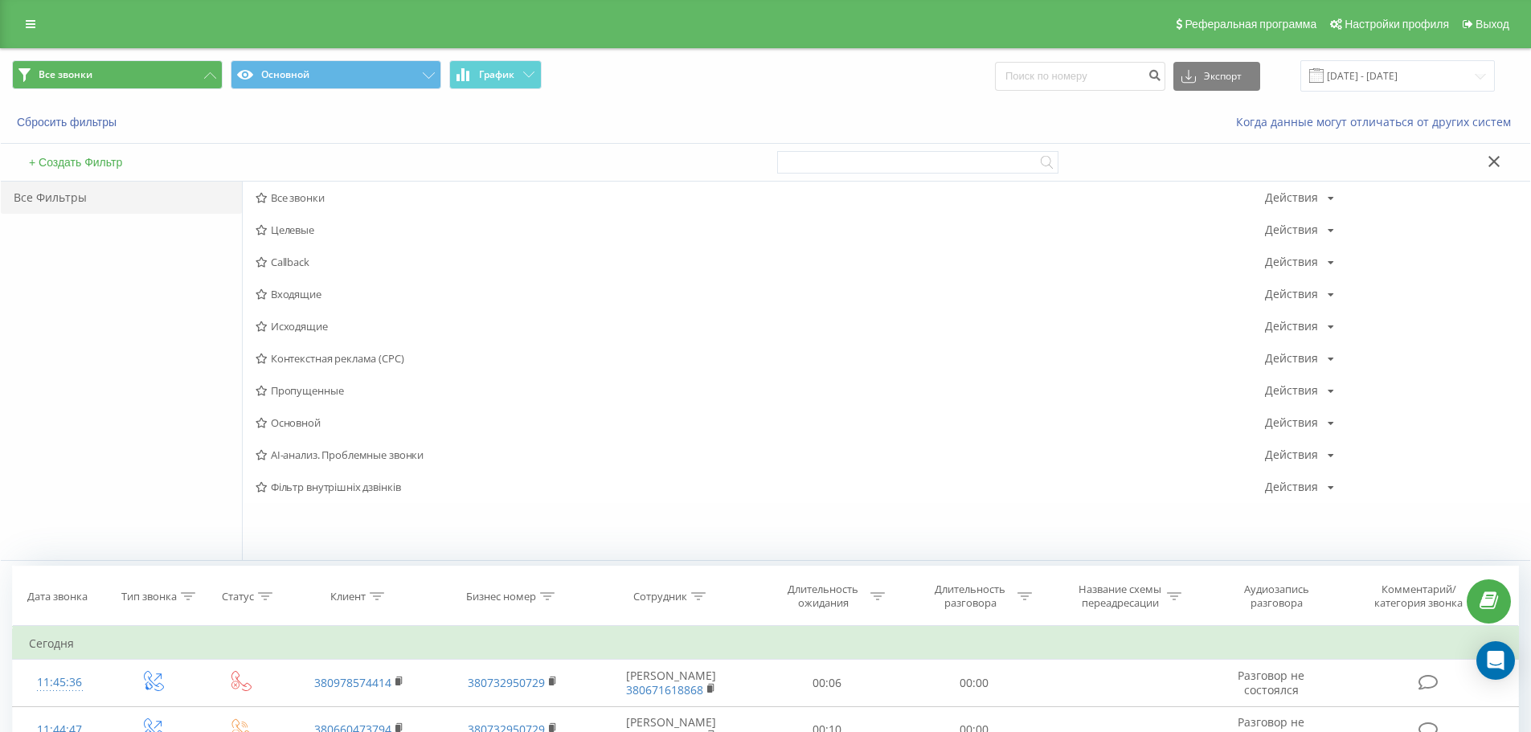
click at [300, 493] on span "Фільтр внутрішніх дзвінків" at bounding box center [760, 486] width 1009 height 11
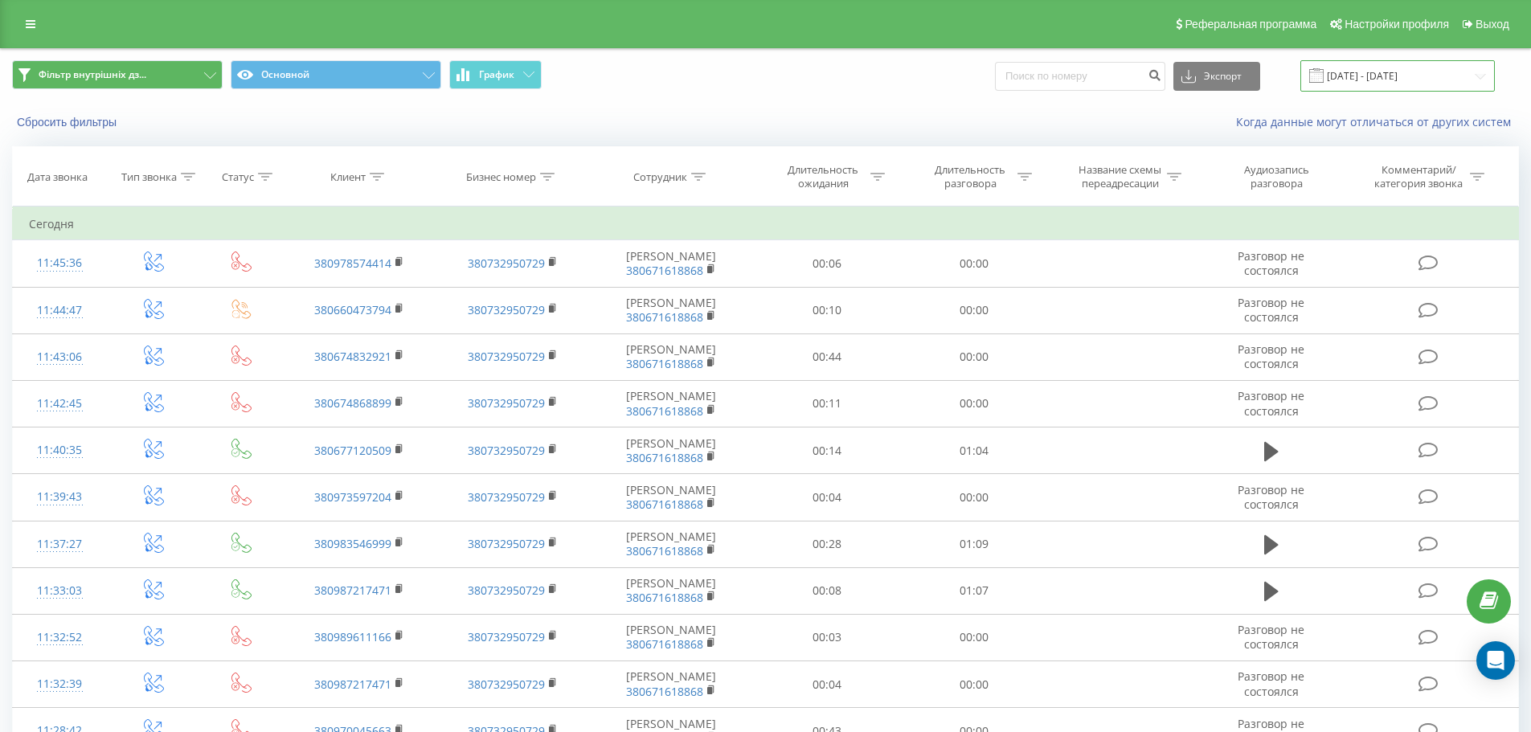
click at [1364, 79] on input "[DATE] - [DATE]" at bounding box center [1397, 75] width 194 height 31
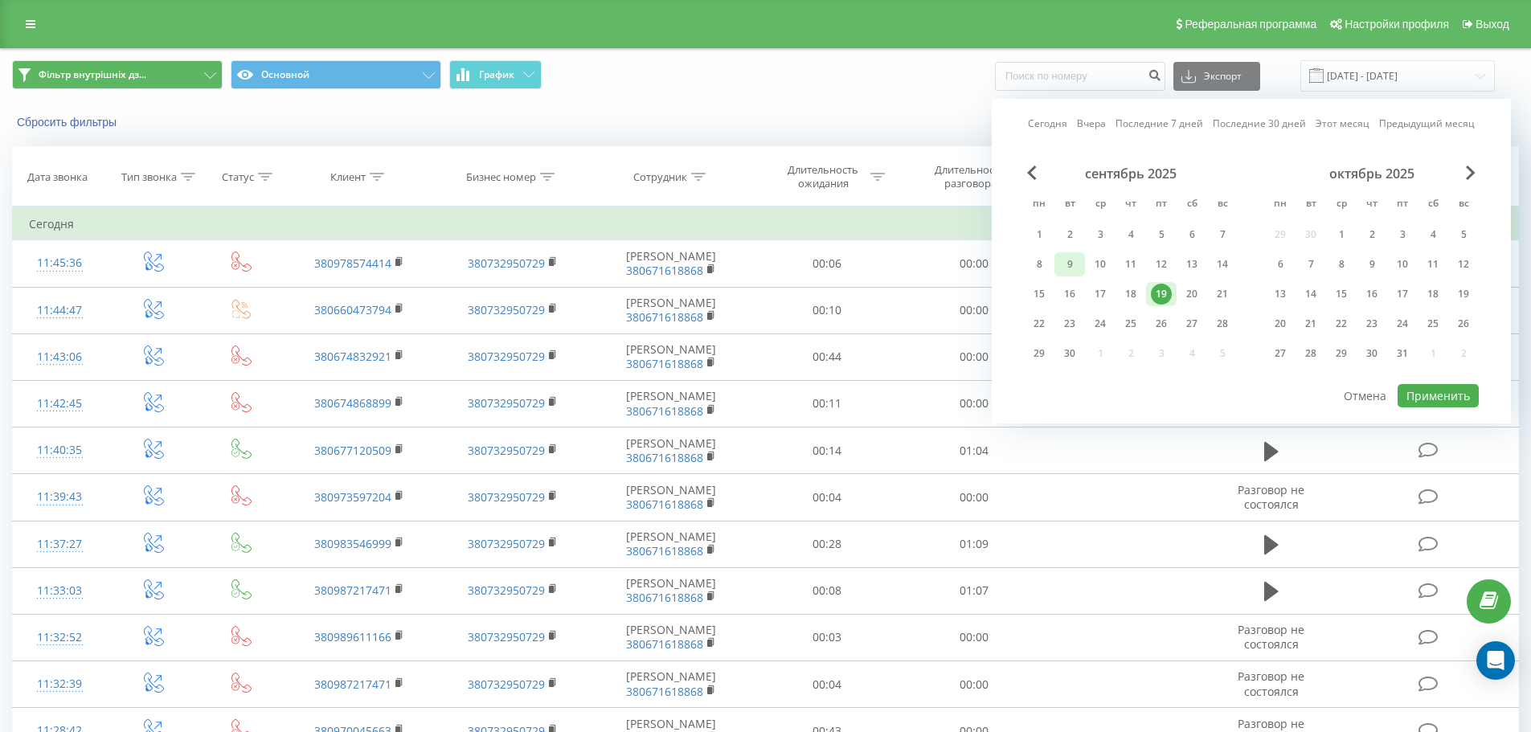
drag, startPoint x: 1052, startPoint y: 234, endPoint x: 1077, endPoint y: 266, distance: 40.7
click at [1051, 234] on div "1" at bounding box center [1039, 235] width 31 height 24
click at [1162, 301] on div "19" at bounding box center [1161, 294] width 21 height 21
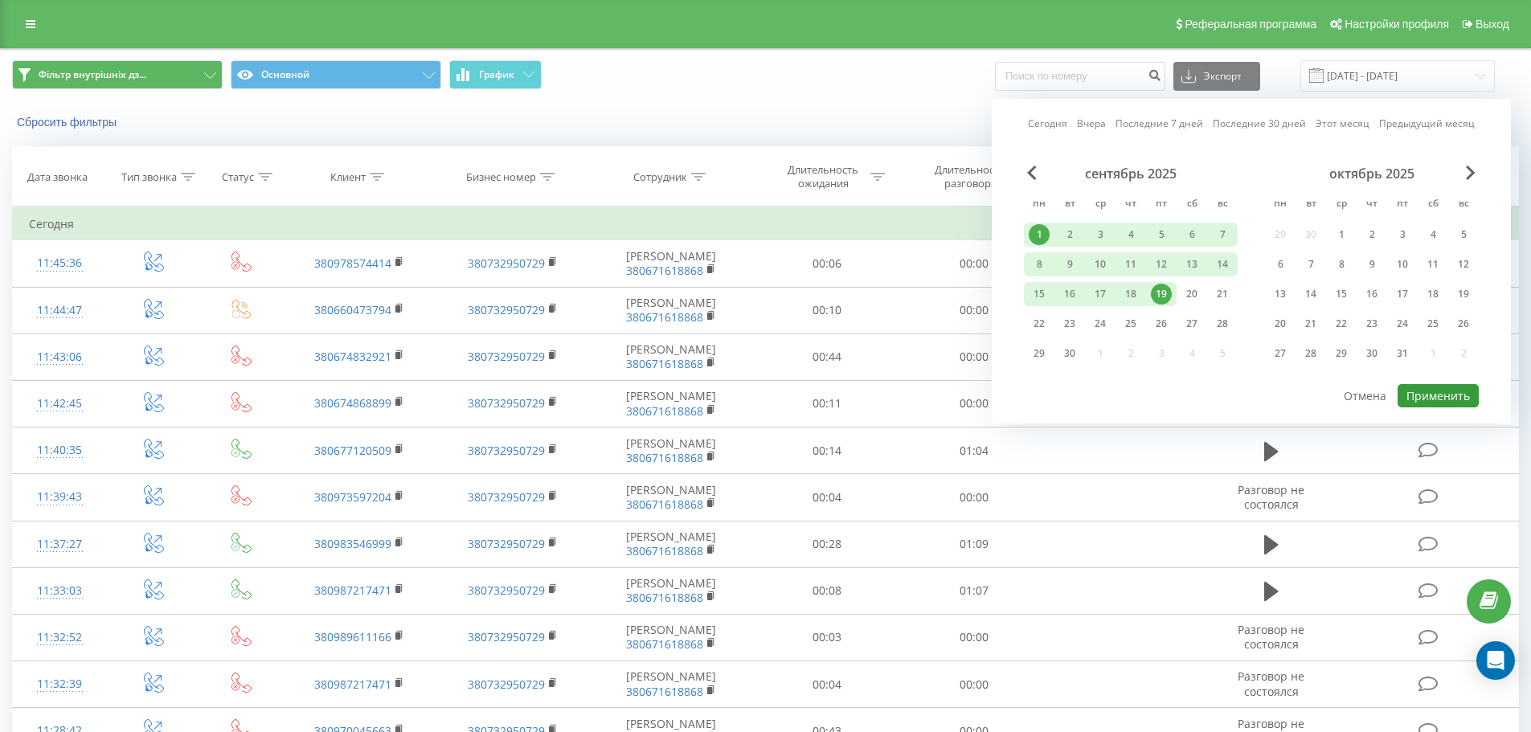
drag, startPoint x: 1418, startPoint y: 395, endPoint x: 1402, endPoint y: 395, distance: 15.3
click at [1417, 395] on button "Применить" at bounding box center [1437, 395] width 81 height 23
type input "[DATE] - [DATE]"
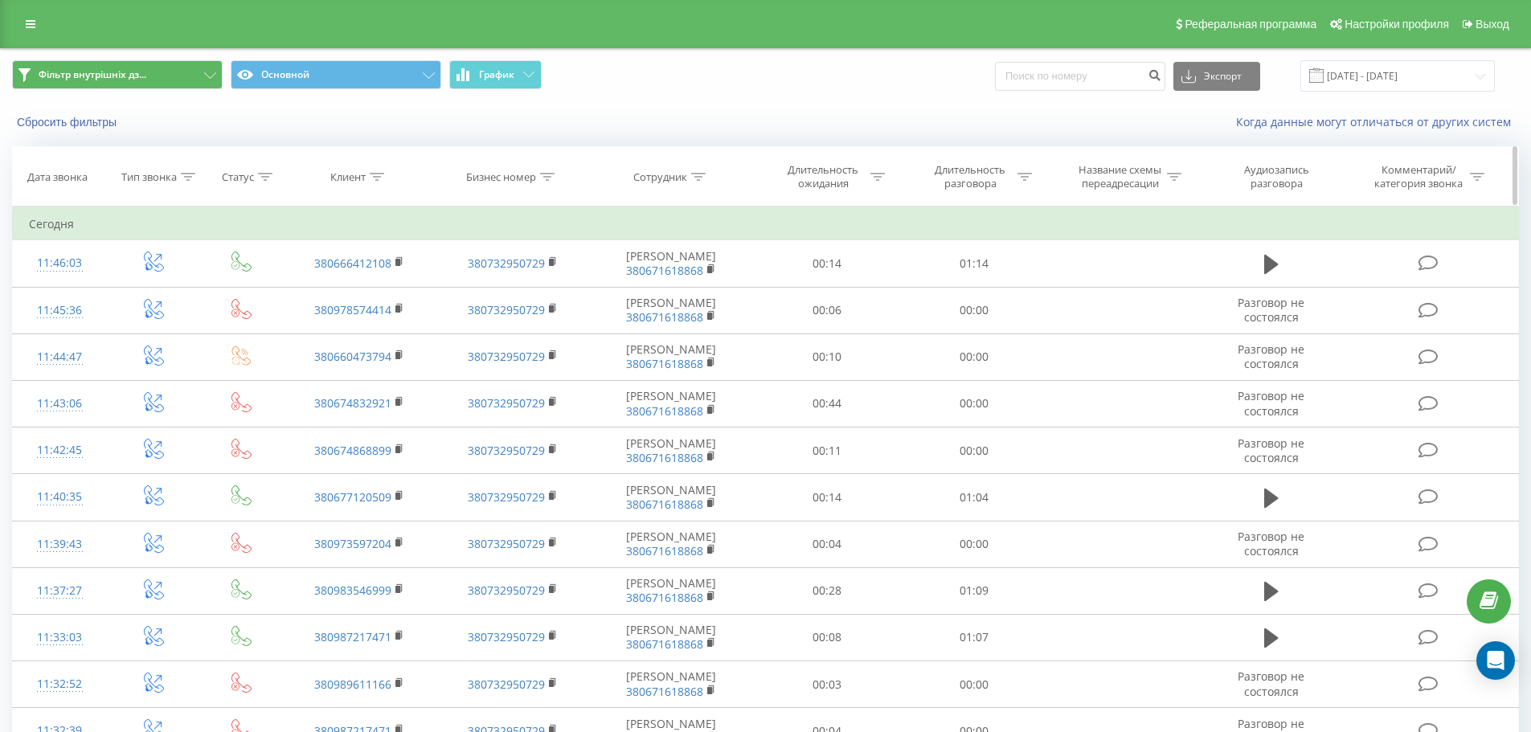
click at [968, 182] on div "Длительность разговора" at bounding box center [970, 176] width 86 height 27
click at [1036, 255] on icon at bounding box center [1033, 255] width 10 height 6
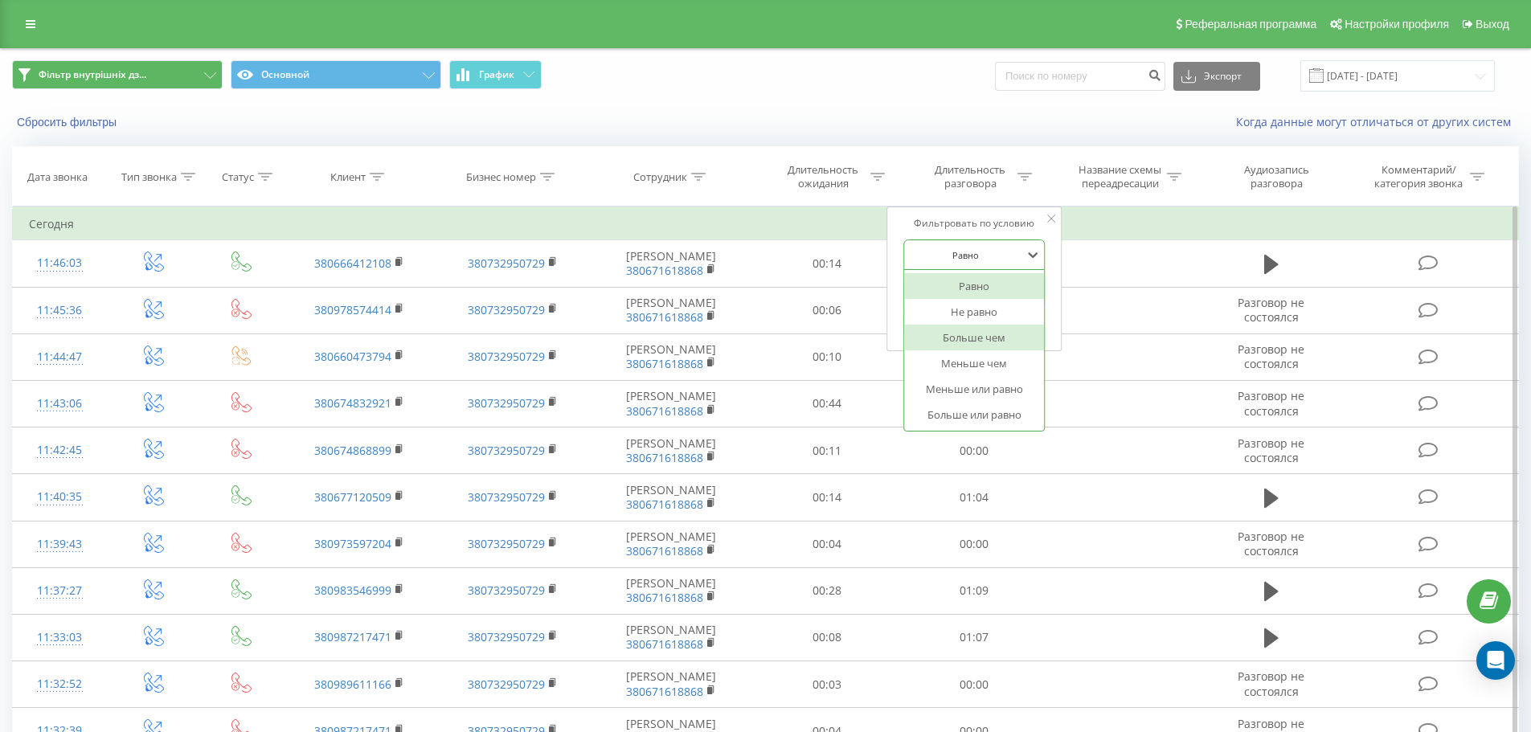
click at [1003, 338] on div "Больше чем" at bounding box center [974, 338] width 140 height 26
click at [983, 293] on input "text" at bounding box center [973, 292] width 141 height 28
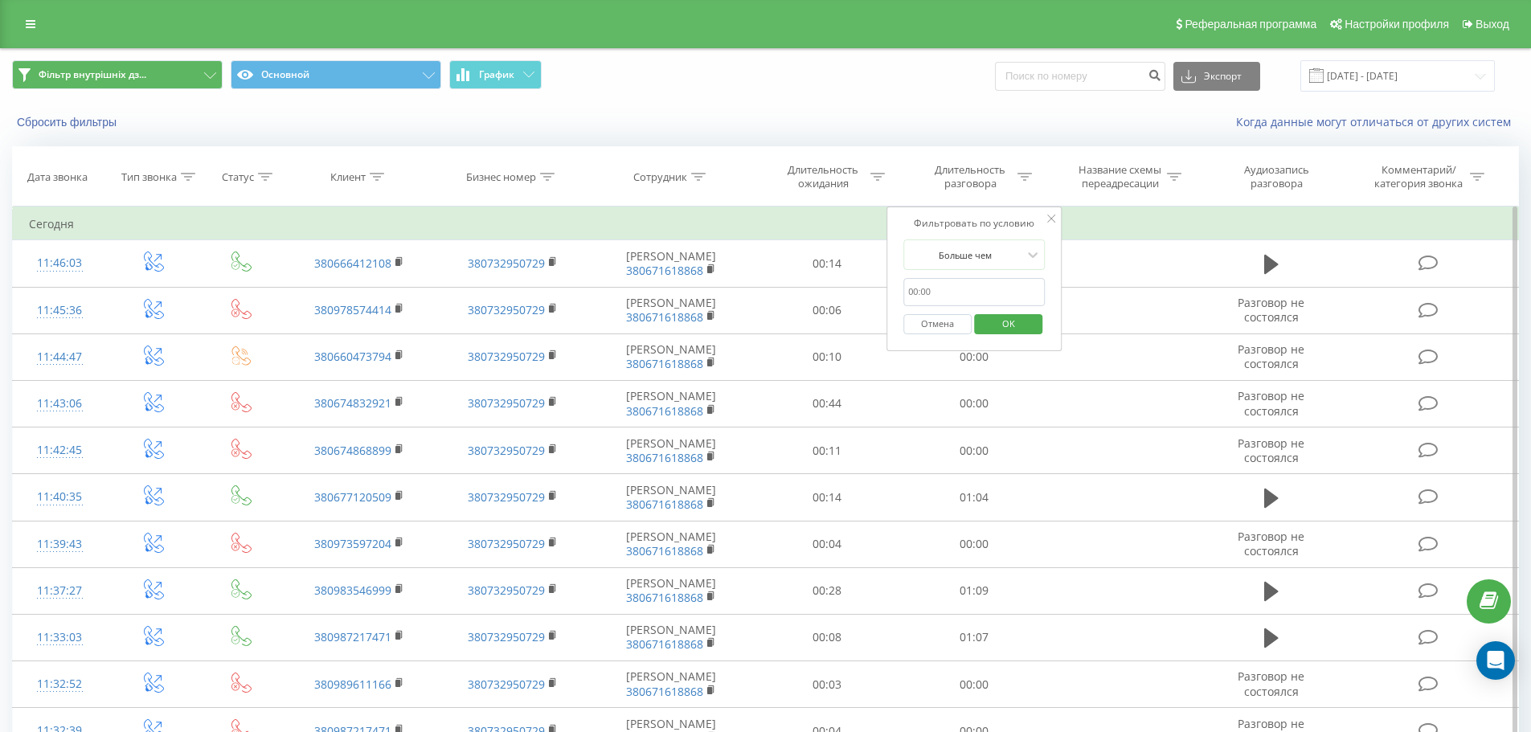
type input "0050"
drag, startPoint x: 1004, startPoint y: 327, endPoint x: 966, endPoint y: 320, distance: 39.2
click at [1004, 327] on span "OK" at bounding box center [1008, 323] width 45 height 25
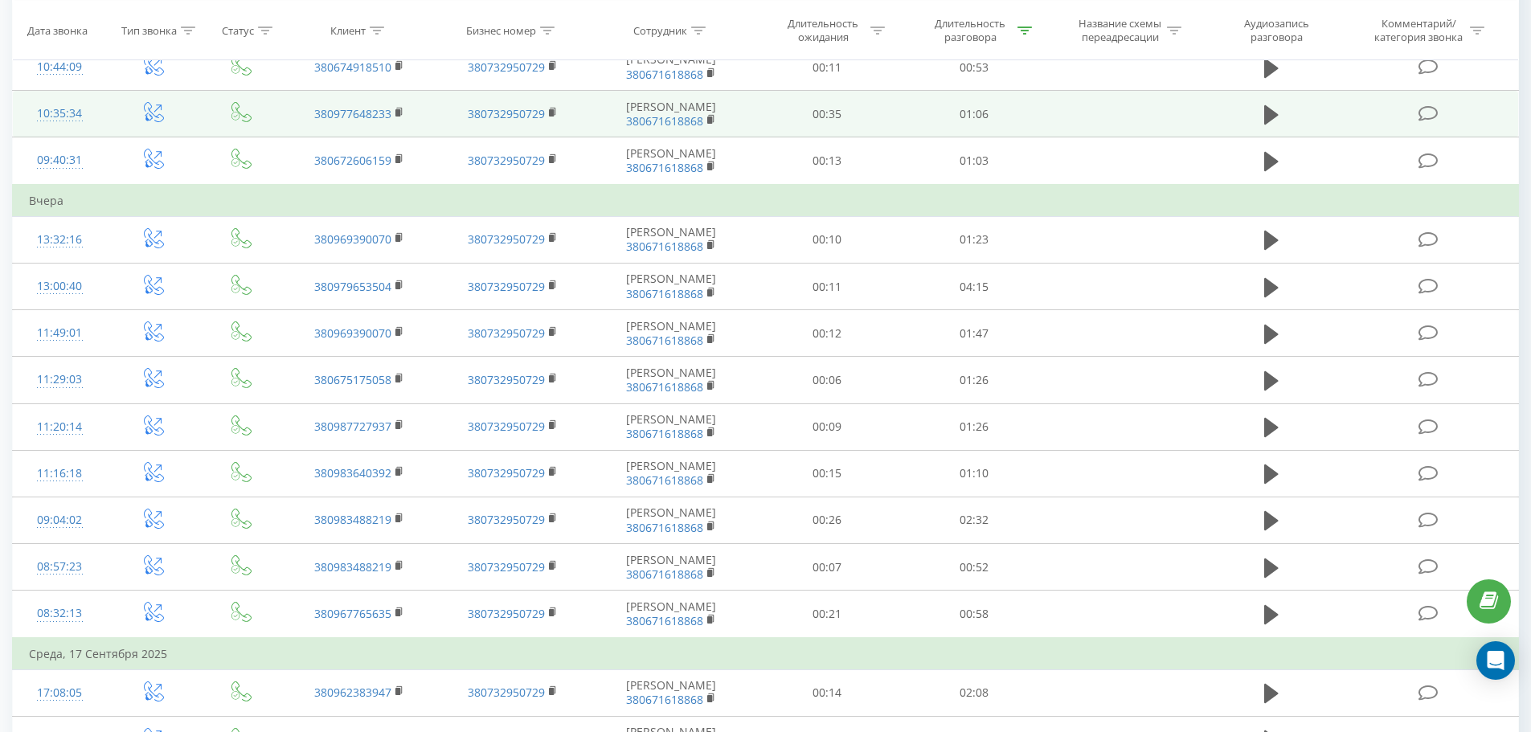
scroll to position [802, 0]
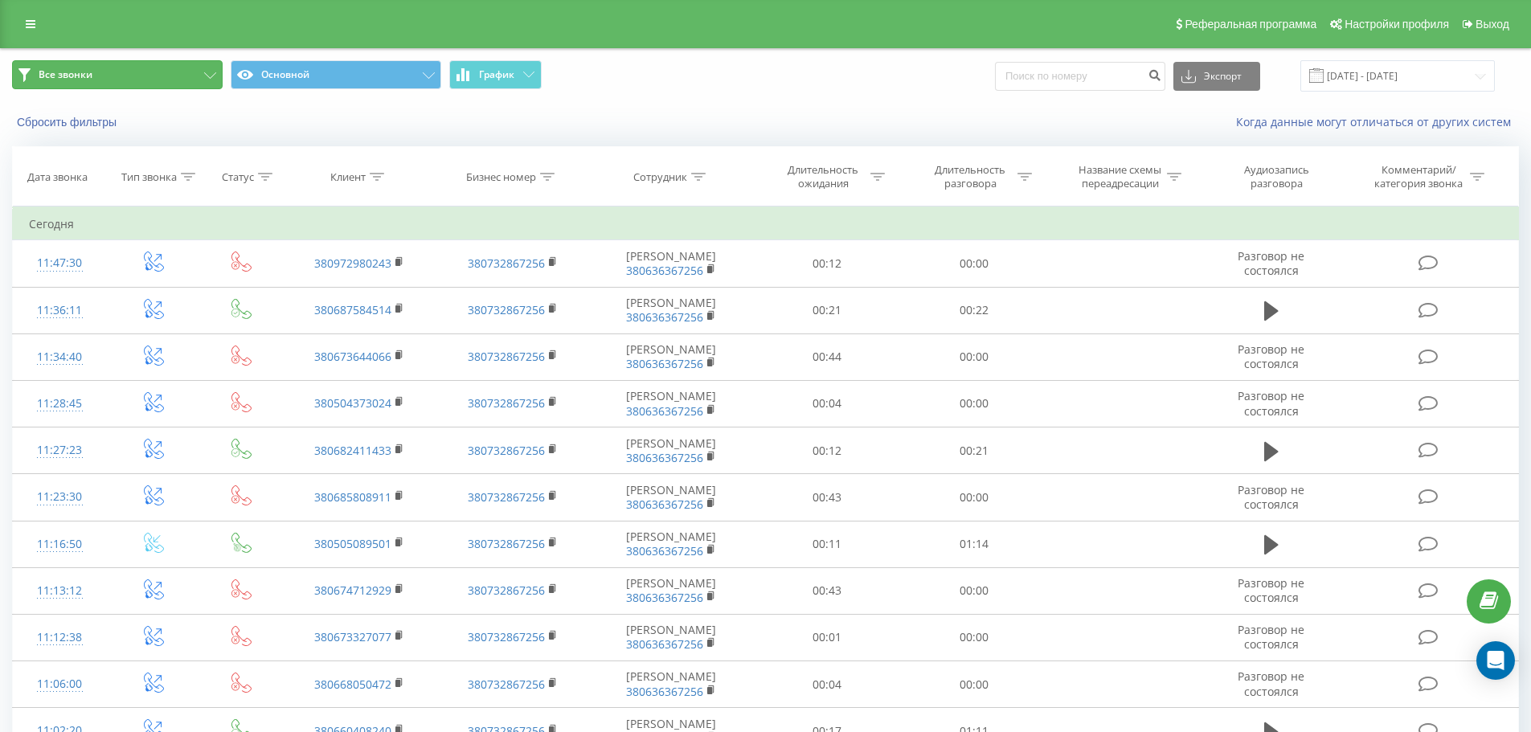
click at [198, 70] on button "Все звонки" at bounding box center [117, 74] width 211 height 29
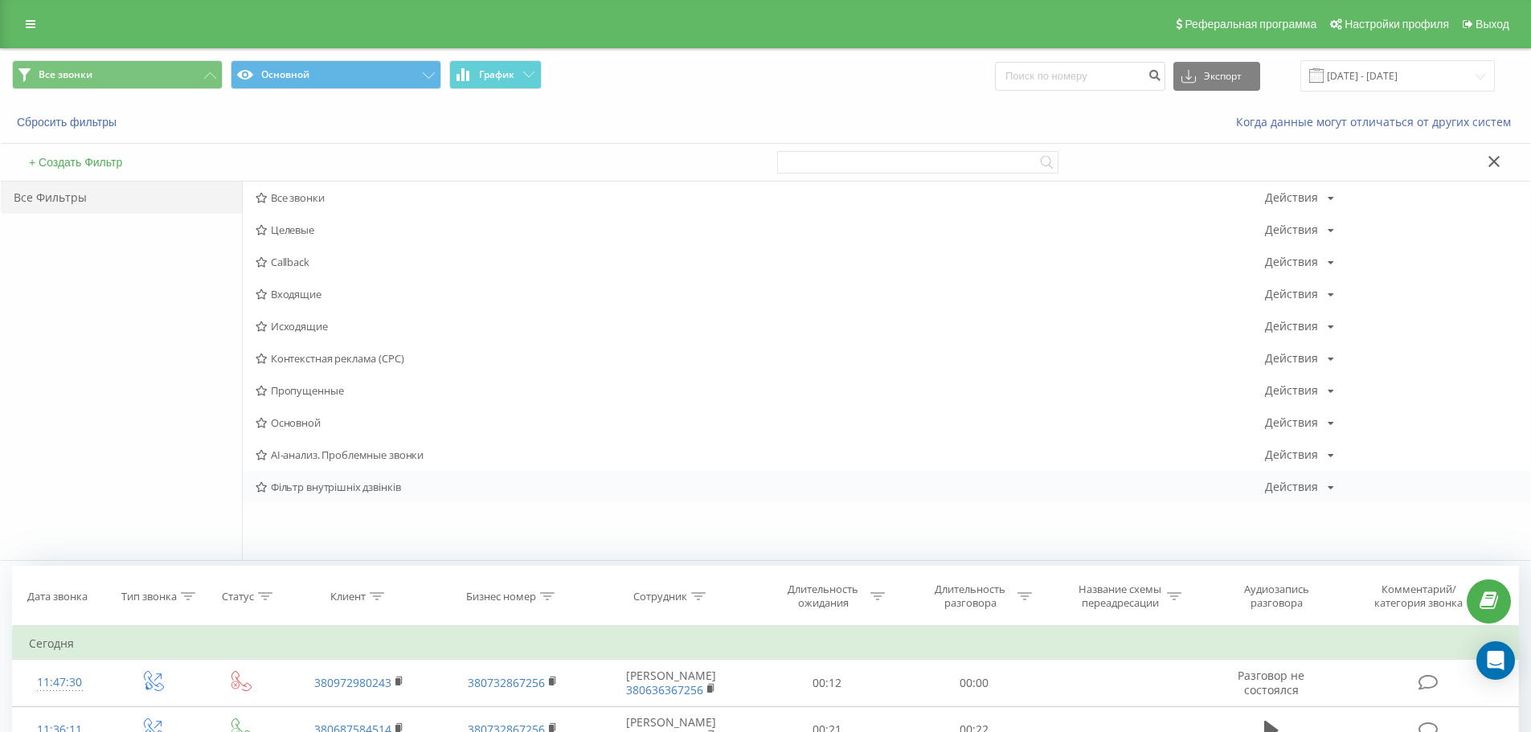
click at [324, 484] on span "Фільтр внутрішніх дзвінків" at bounding box center [760, 486] width 1009 height 11
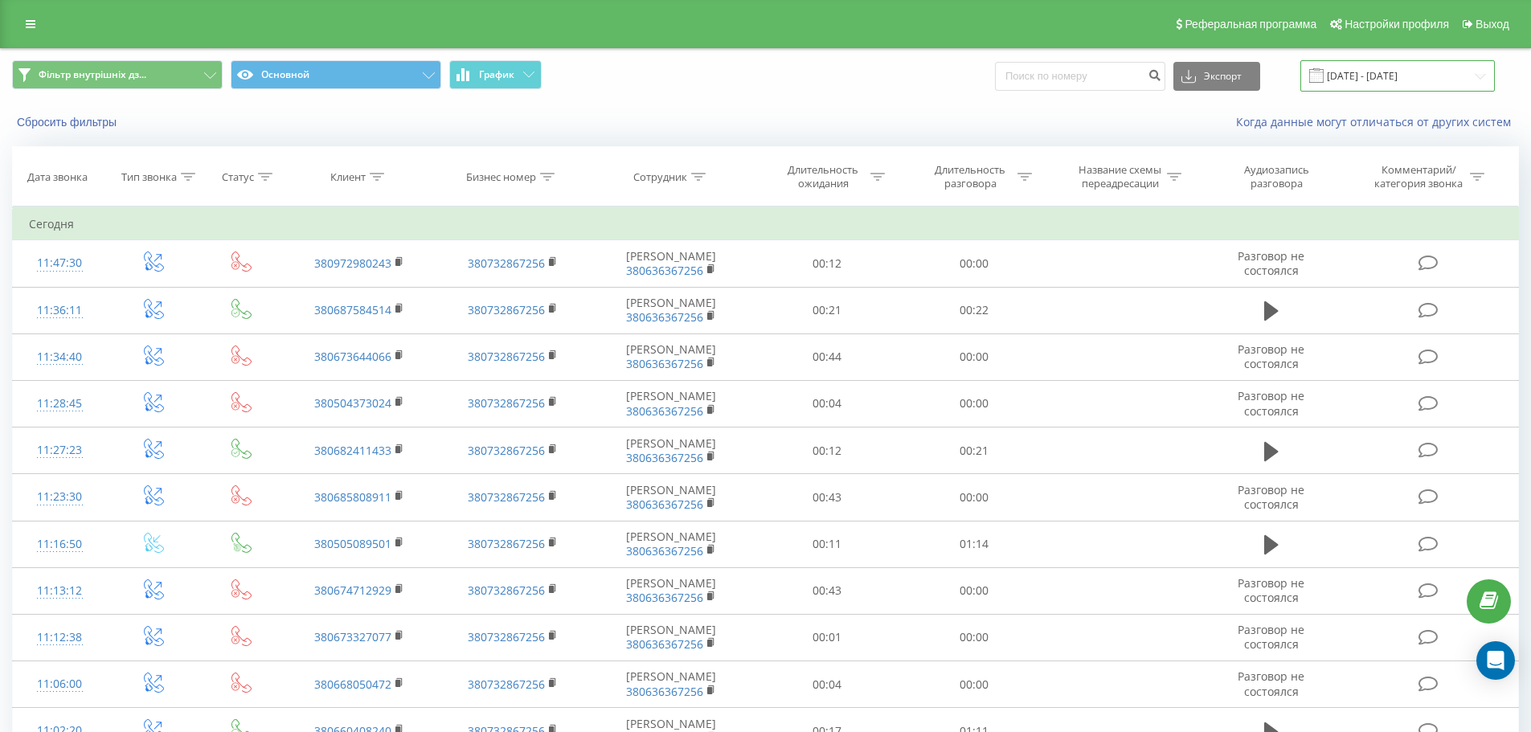
click at [1368, 75] on input "[DATE] - [DATE]" at bounding box center [1397, 75] width 194 height 31
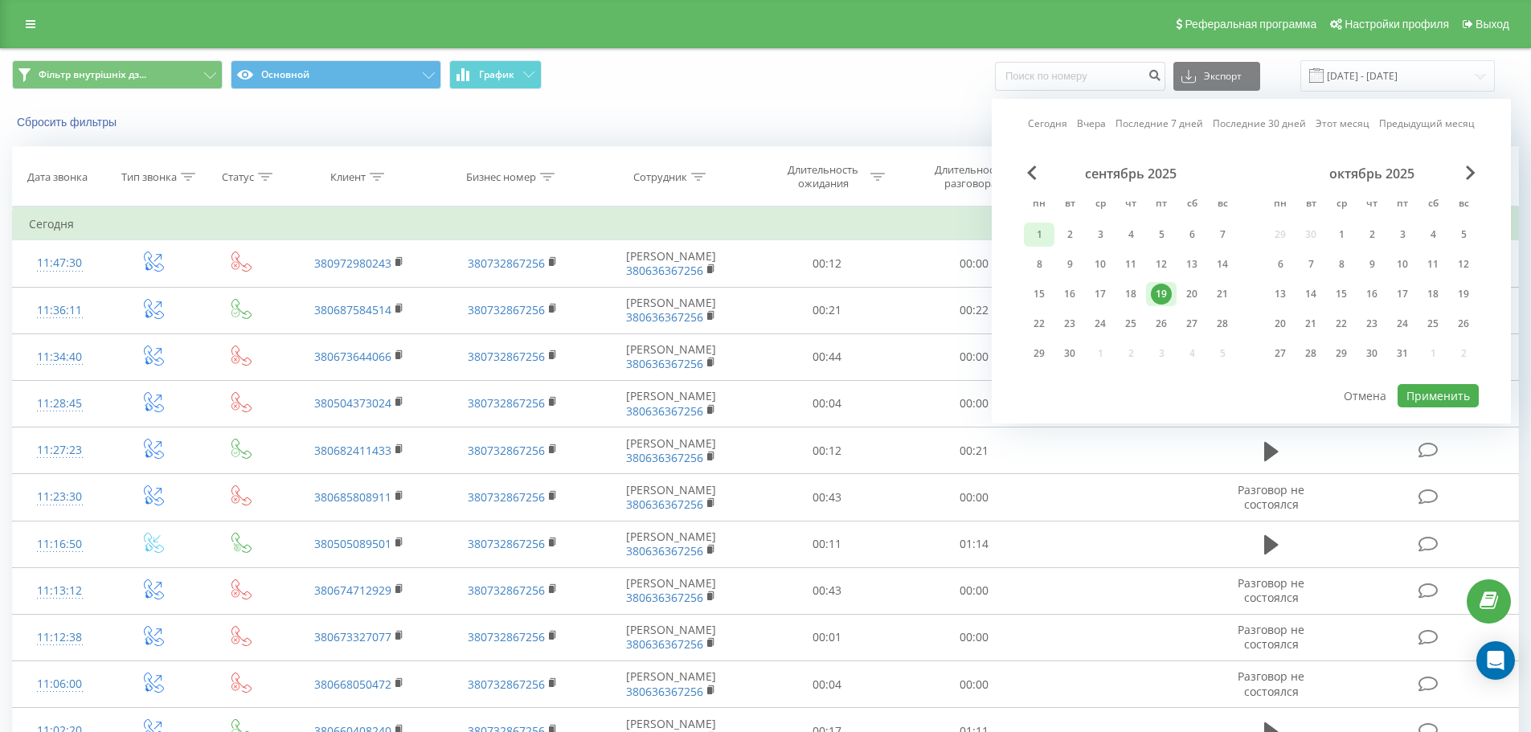
click at [1046, 235] on div "1" at bounding box center [1039, 234] width 21 height 21
click at [1155, 300] on div "19" at bounding box center [1161, 294] width 21 height 21
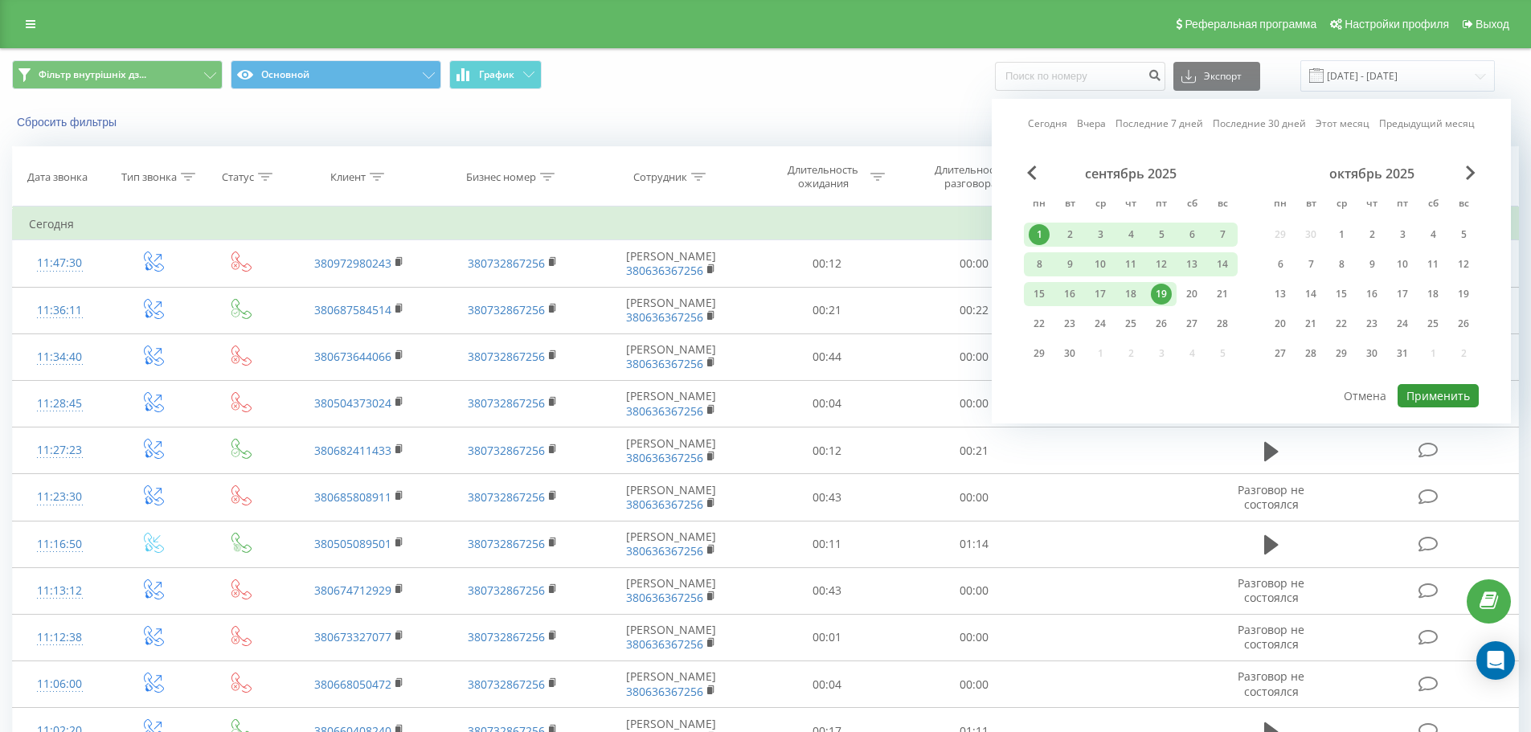
click at [1432, 395] on button "Применить" at bounding box center [1437, 395] width 81 height 23
type input "[DATE] - [DATE]"
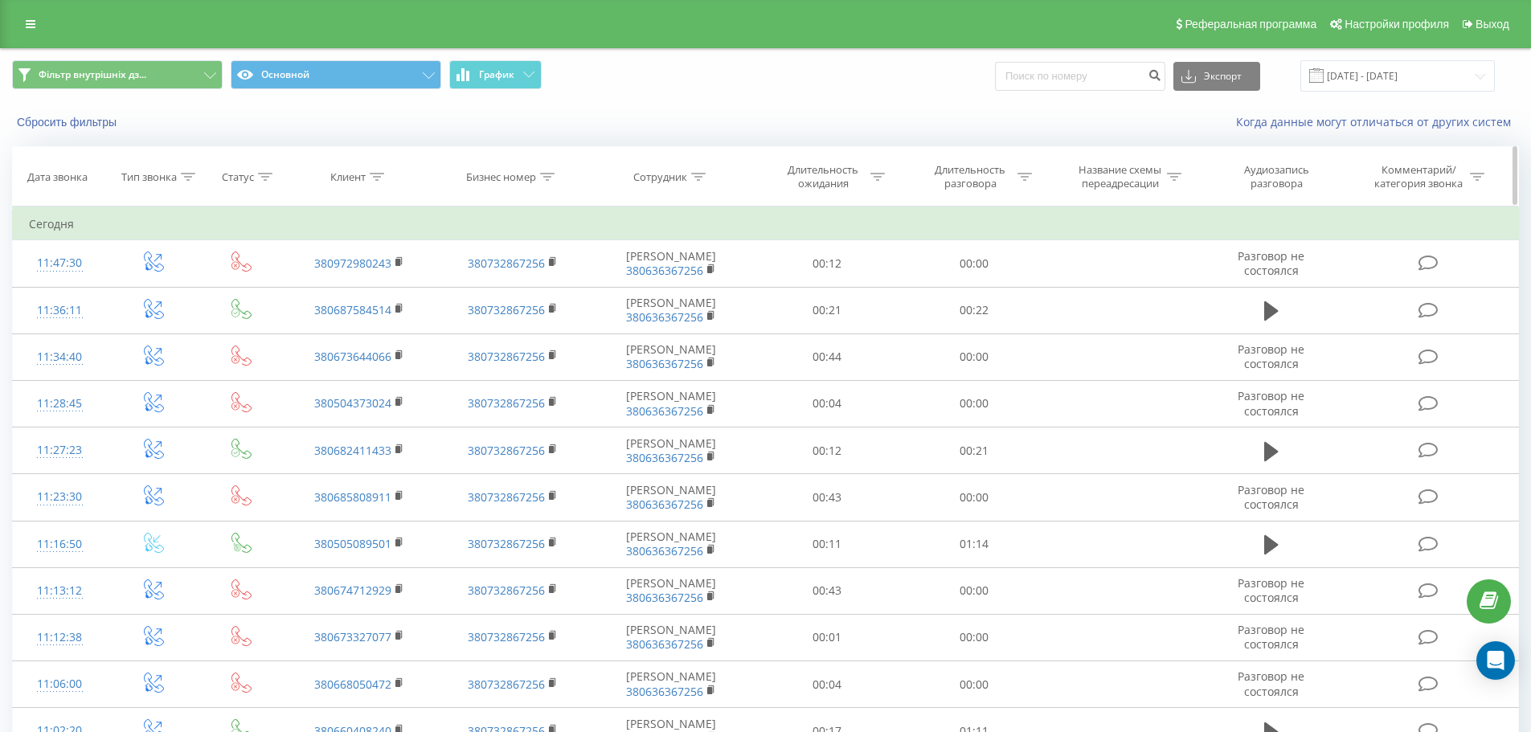
click at [1017, 182] on div at bounding box center [1024, 177] width 14 height 14
click at [1032, 260] on icon at bounding box center [1033, 255] width 16 height 16
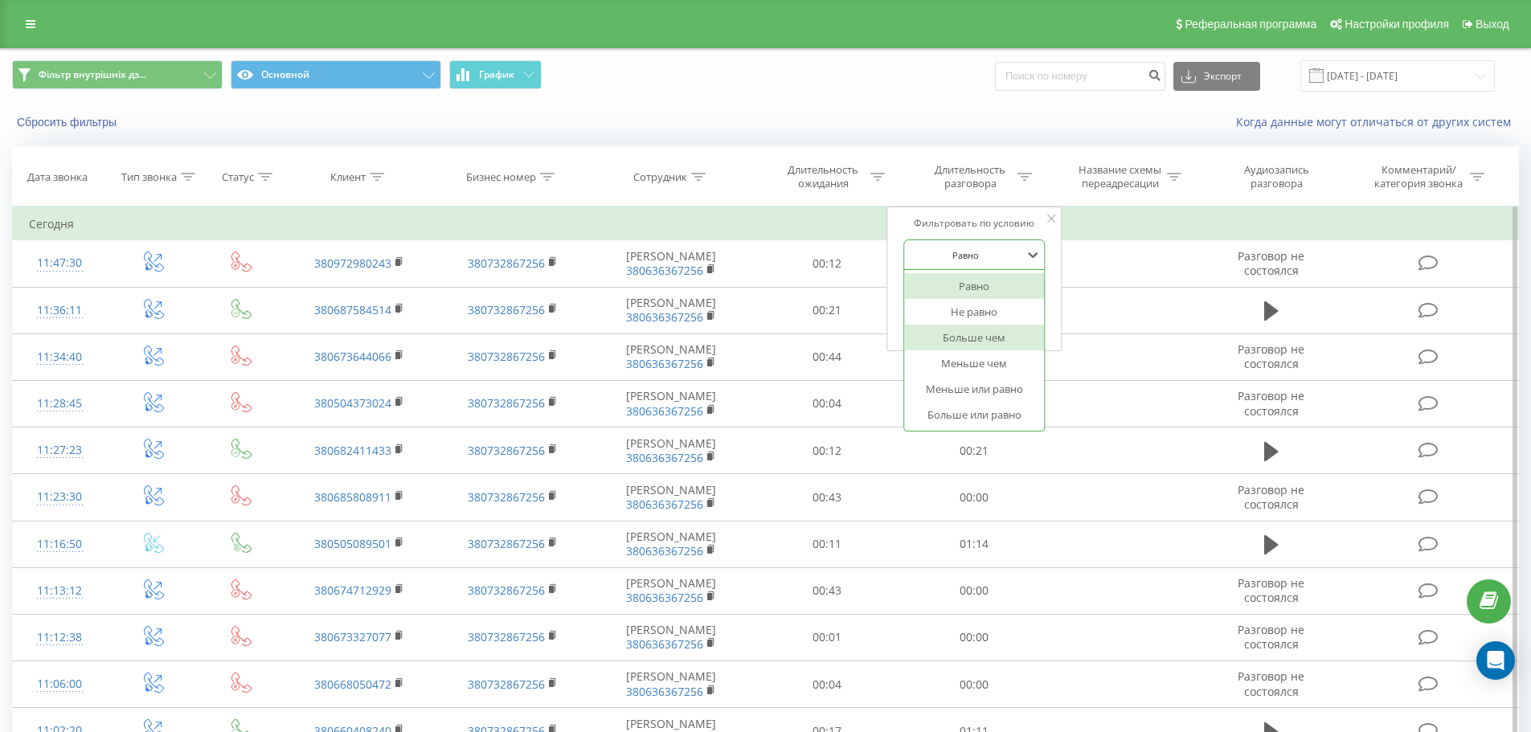
click at [984, 338] on div "Больше чем" at bounding box center [974, 338] width 140 height 26
drag, startPoint x: 968, startPoint y: 295, endPoint x: 963, endPoint y: 303, distance: 9.4
click at [968, 295] on input "text" at bounding box center [973, 292] width 141 height 28
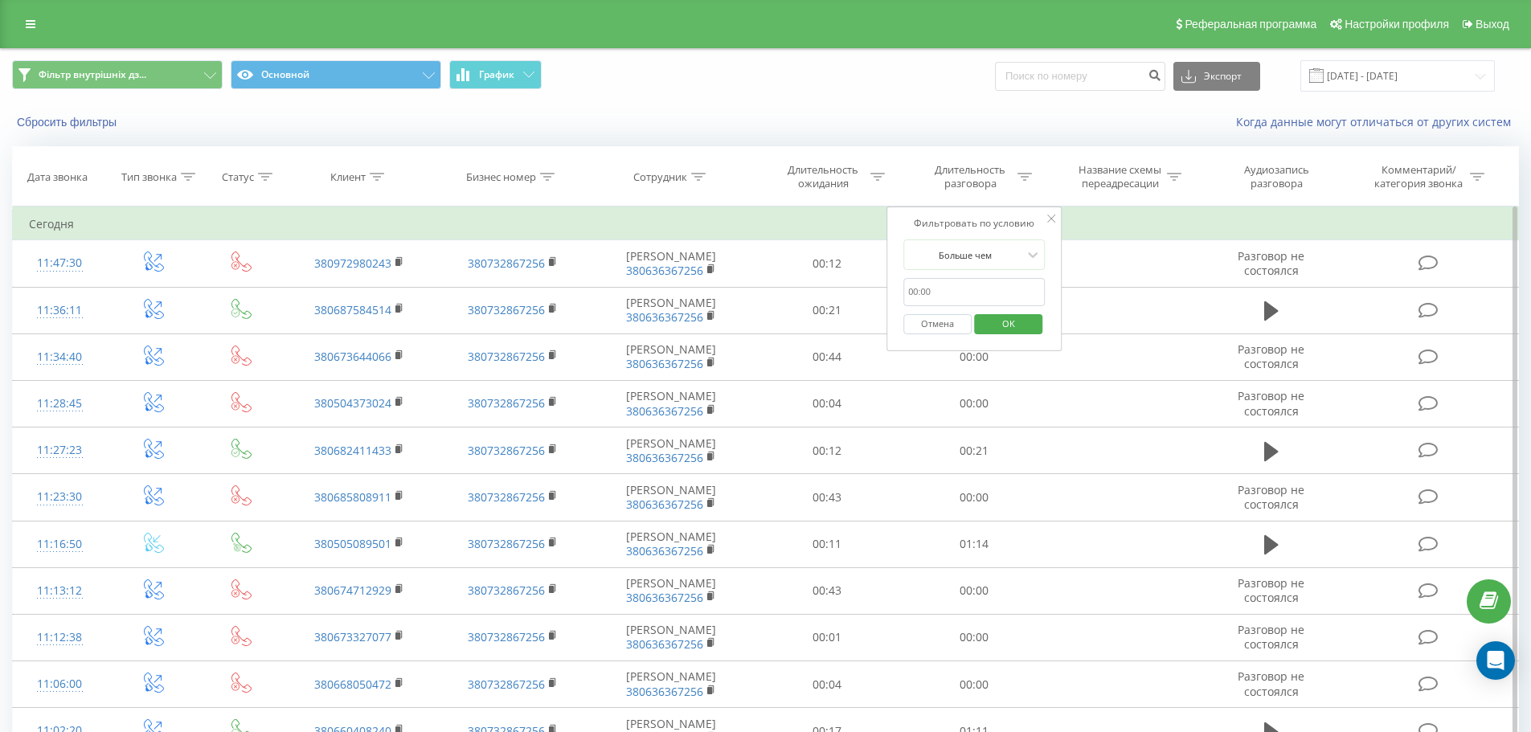
type input "0050"
click at [994, 330] on span "OK" at bounding box center [1008, 323] width 45 height 25
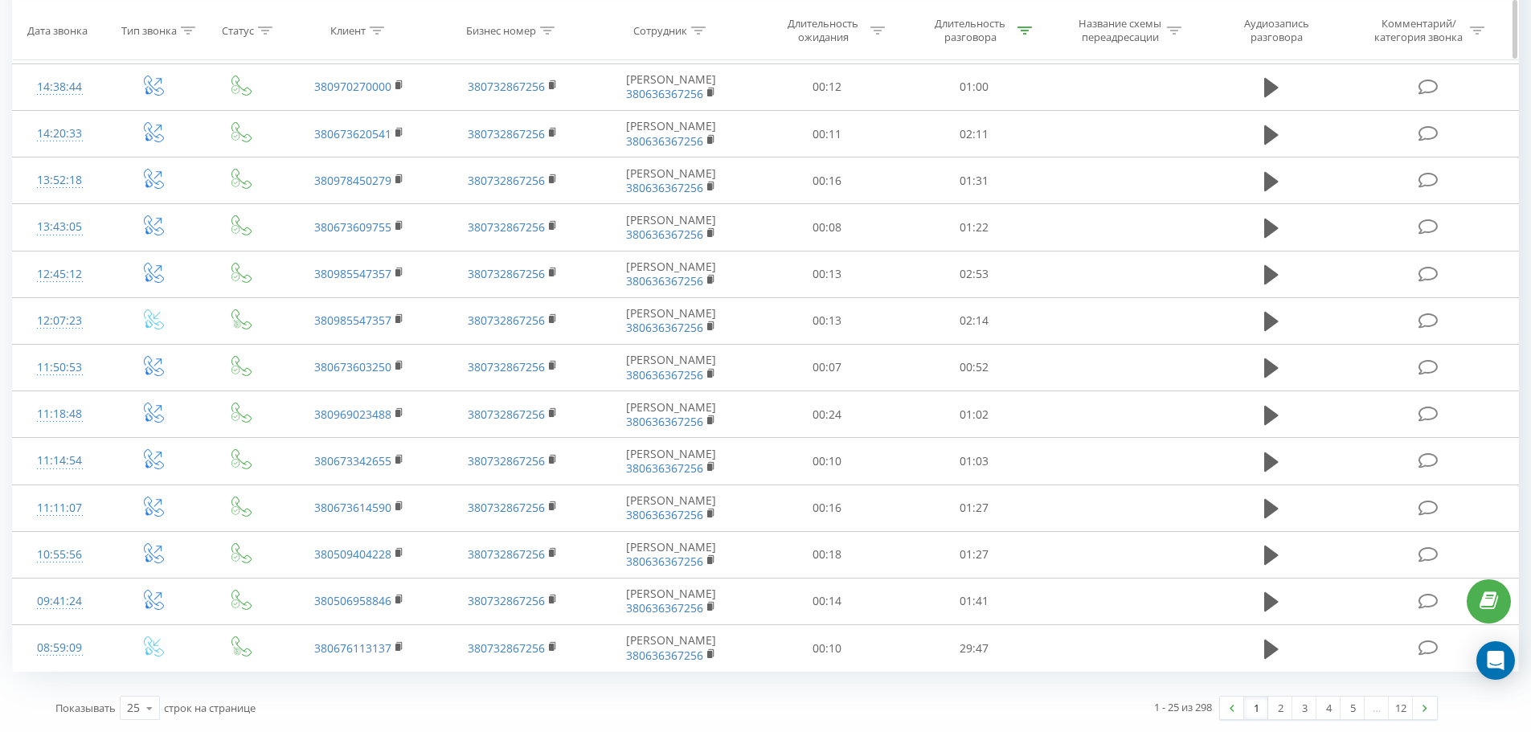
scroll to position [758, 0]
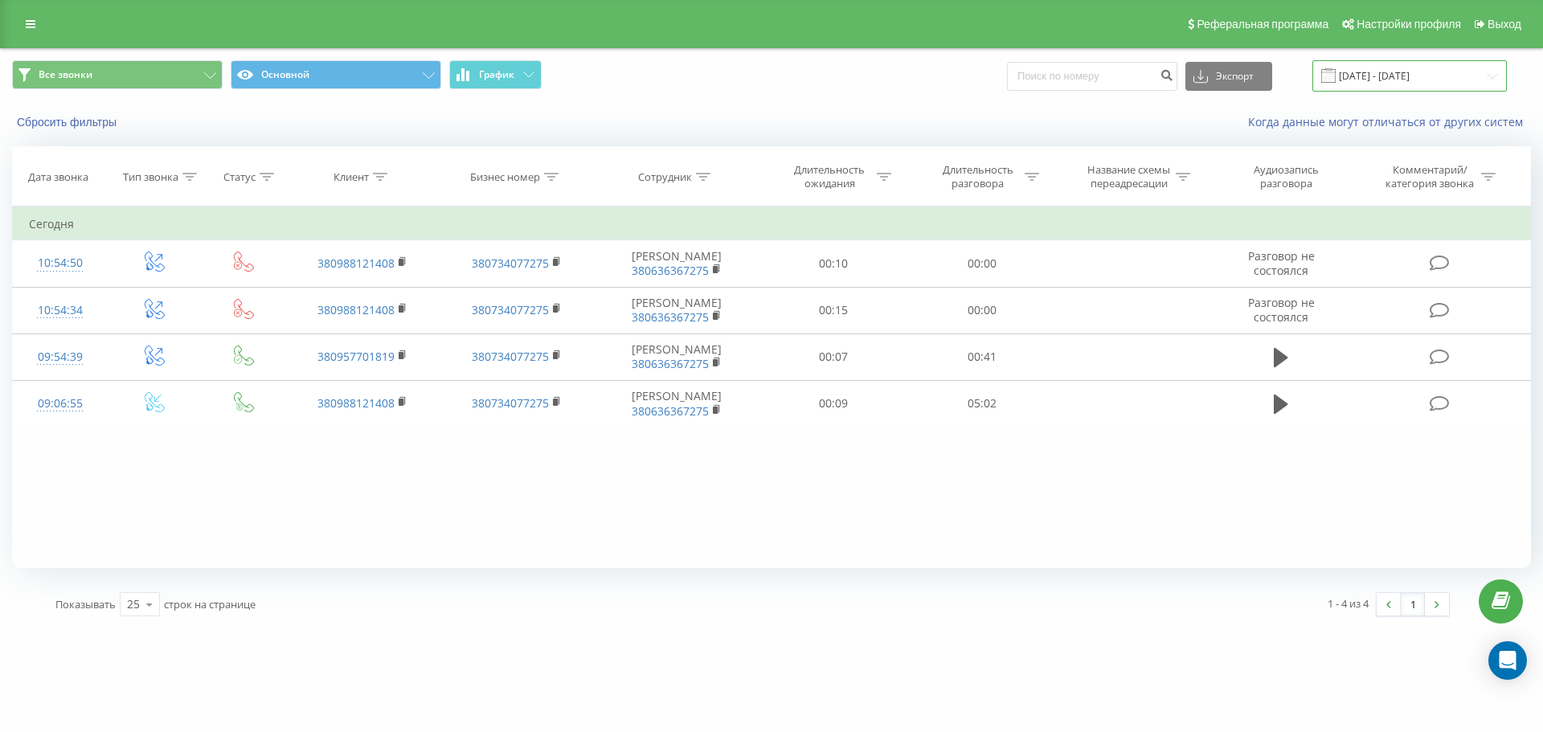
click at [1426, 69] on input "[DATE] - [DATE]" at bounding box center [1409, 75] width 194 height 31
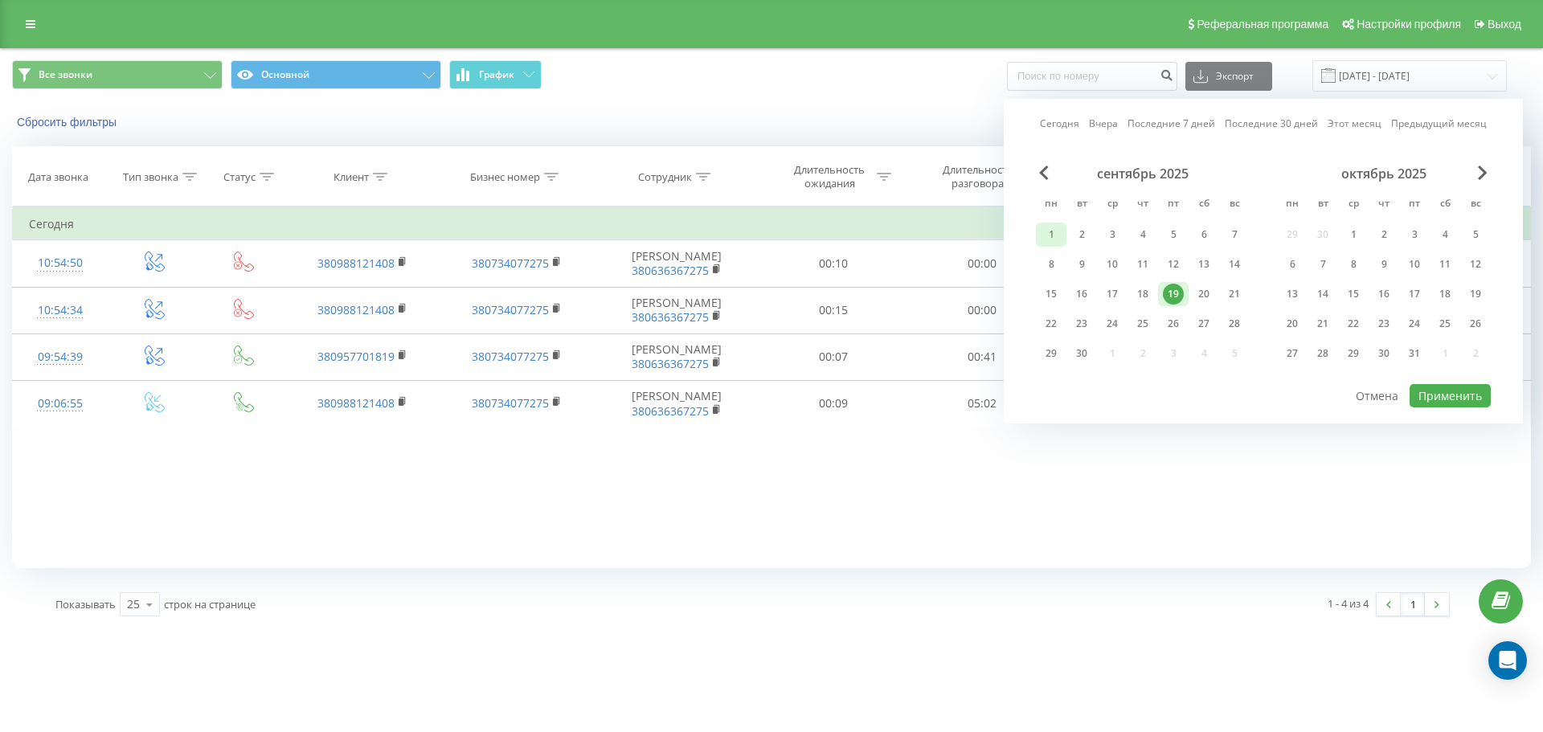
click at [1043, 235] on div "1" at bounding box center [1051, 234] width 21 height 21
click at [1169, 298] on div "19" at bounding box center [1173, 294] width 21 height 21
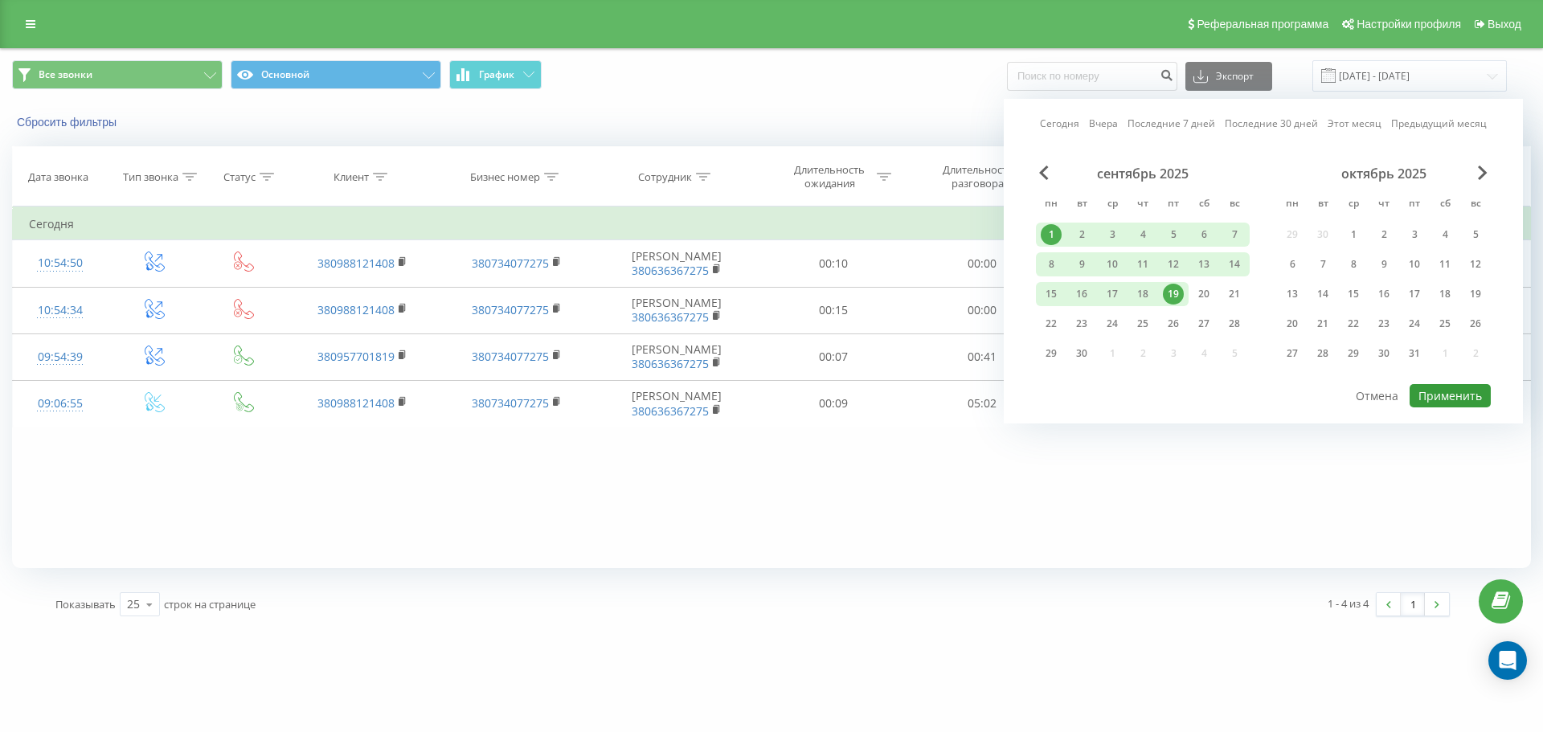
click at [1454, 394] on button "Применить" at bounding box center [1449, 395] width 81 height 23
type input "[DATE] - [DATE]"
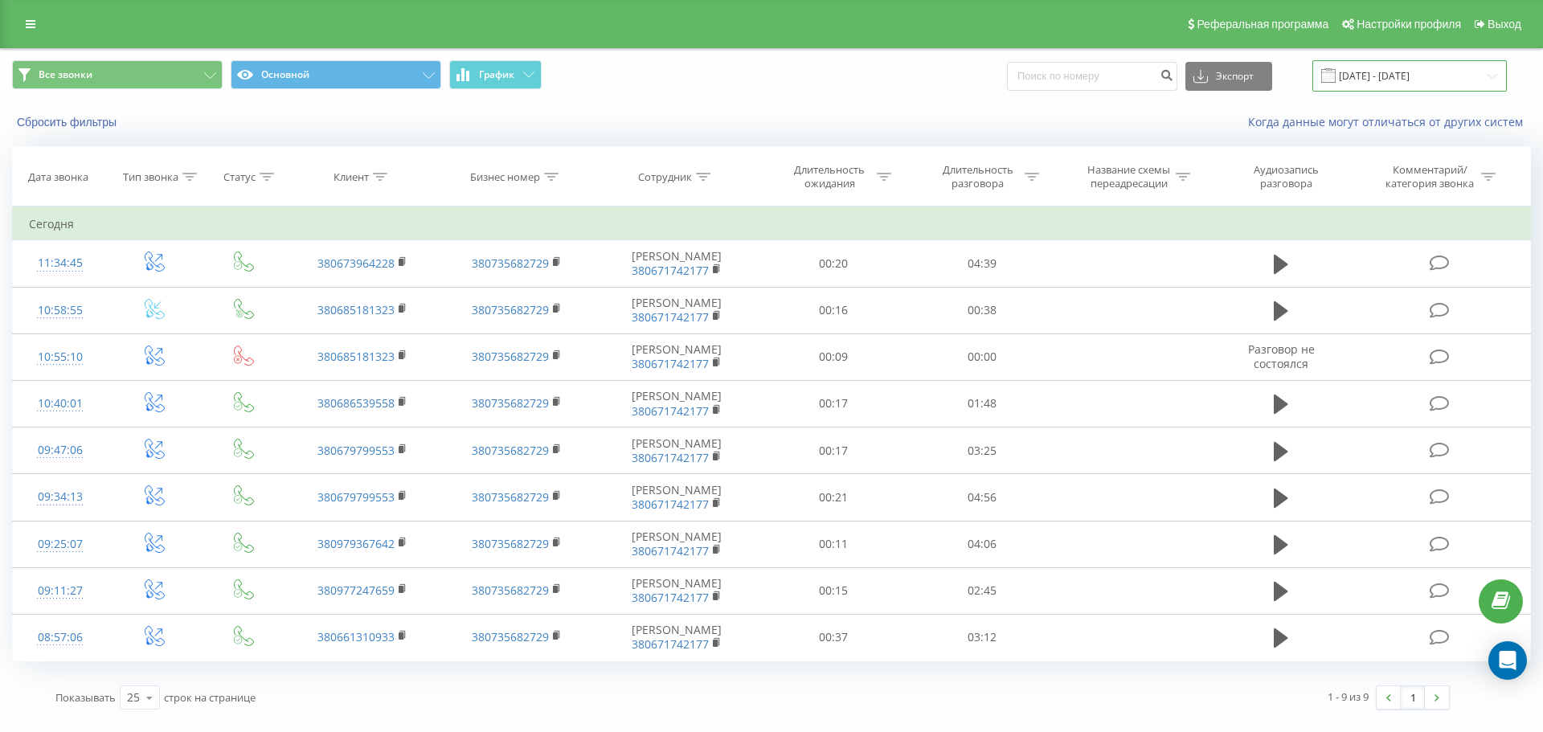
click at [1369, 82] on input "[DATE] - [DATE]" at bounding box center [1409, 75] width 194 height 31
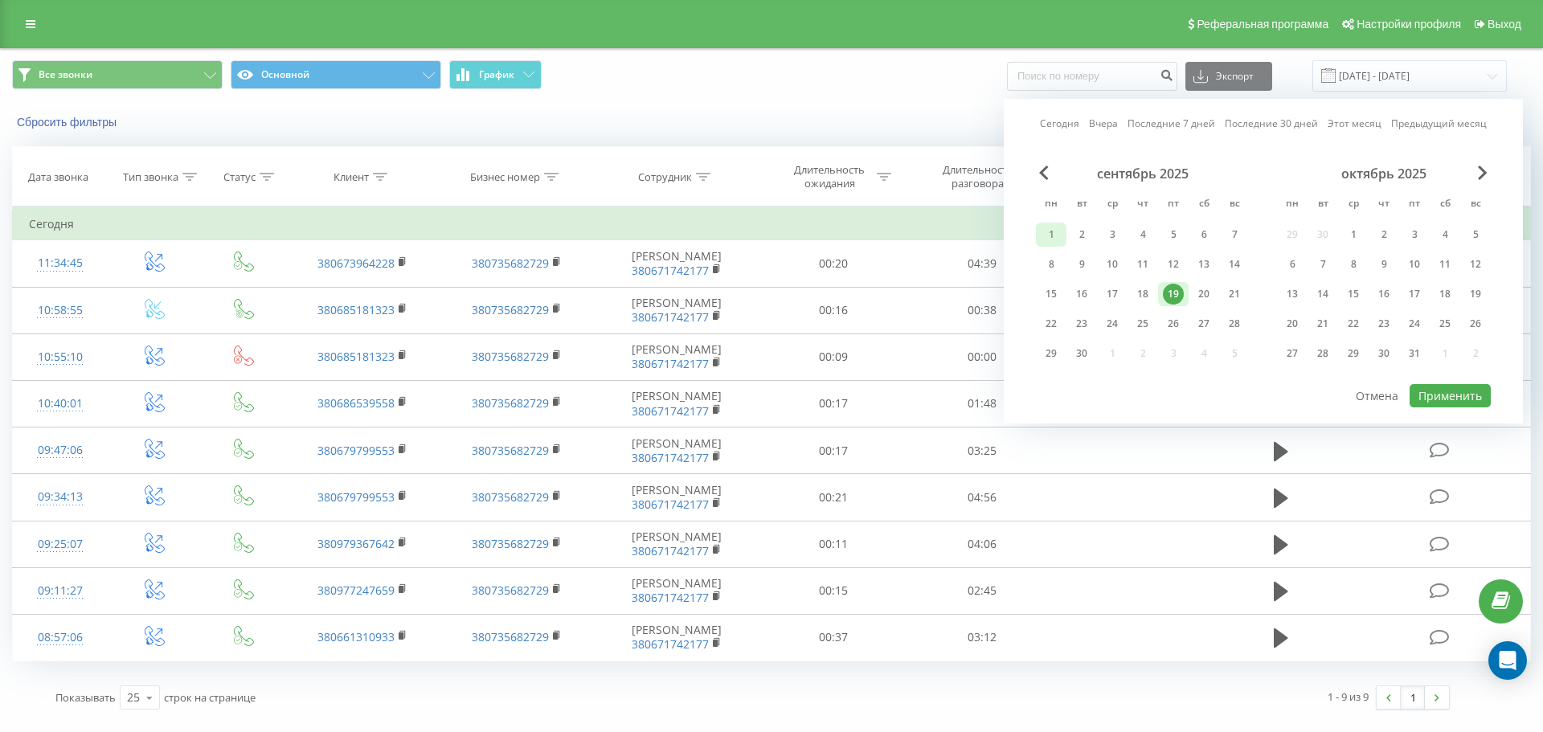
click at [1055, 231] on div "1" at bounding box center [1051, 234] width 21 height 21
click at [1181, 297] on div "19" at bounding box center [1173, 294] width 21 height 21
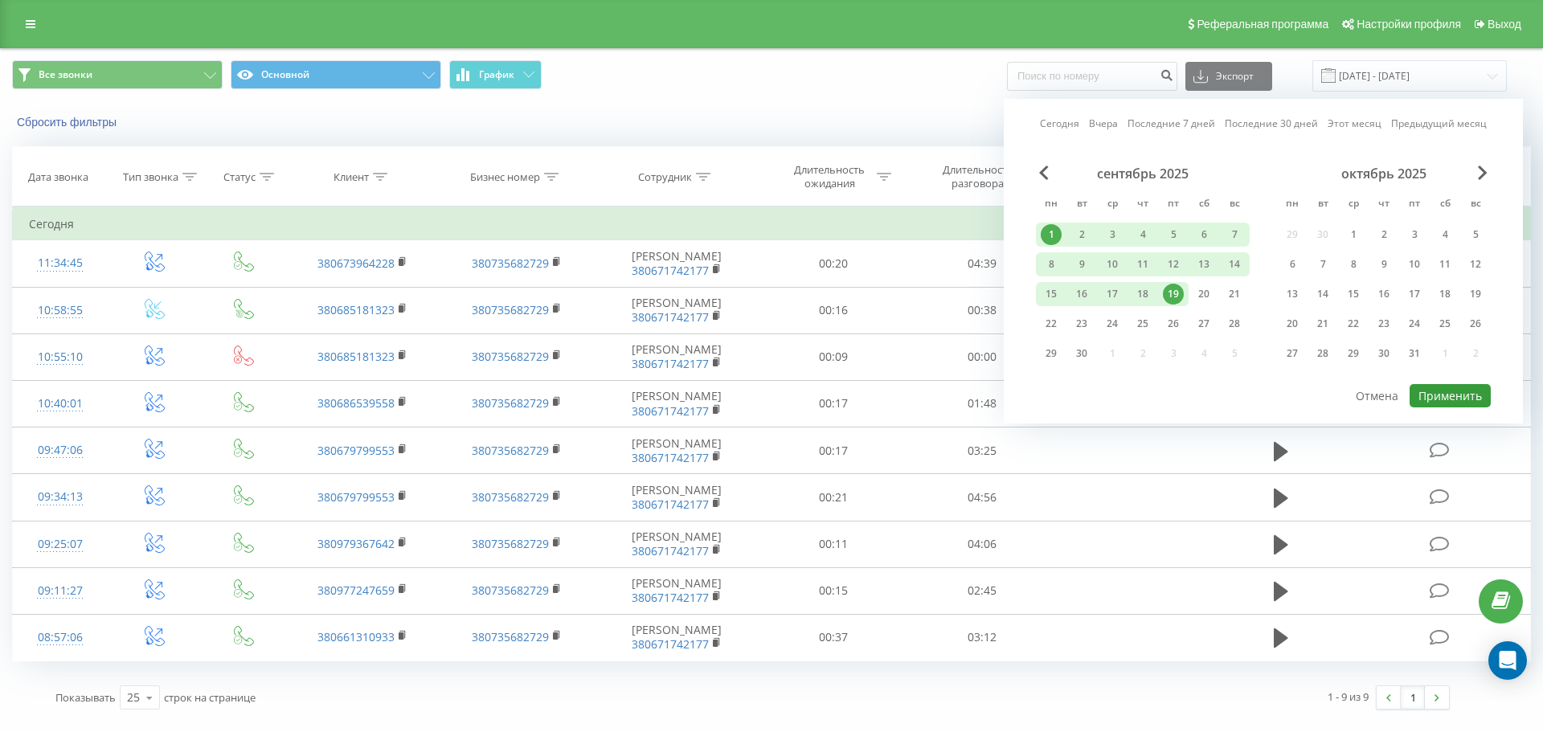
click at [1455, 395] on button "Применить" at bounding box center [1449, 395] width 81 height 23
type input "[DATE] - [DATE]"
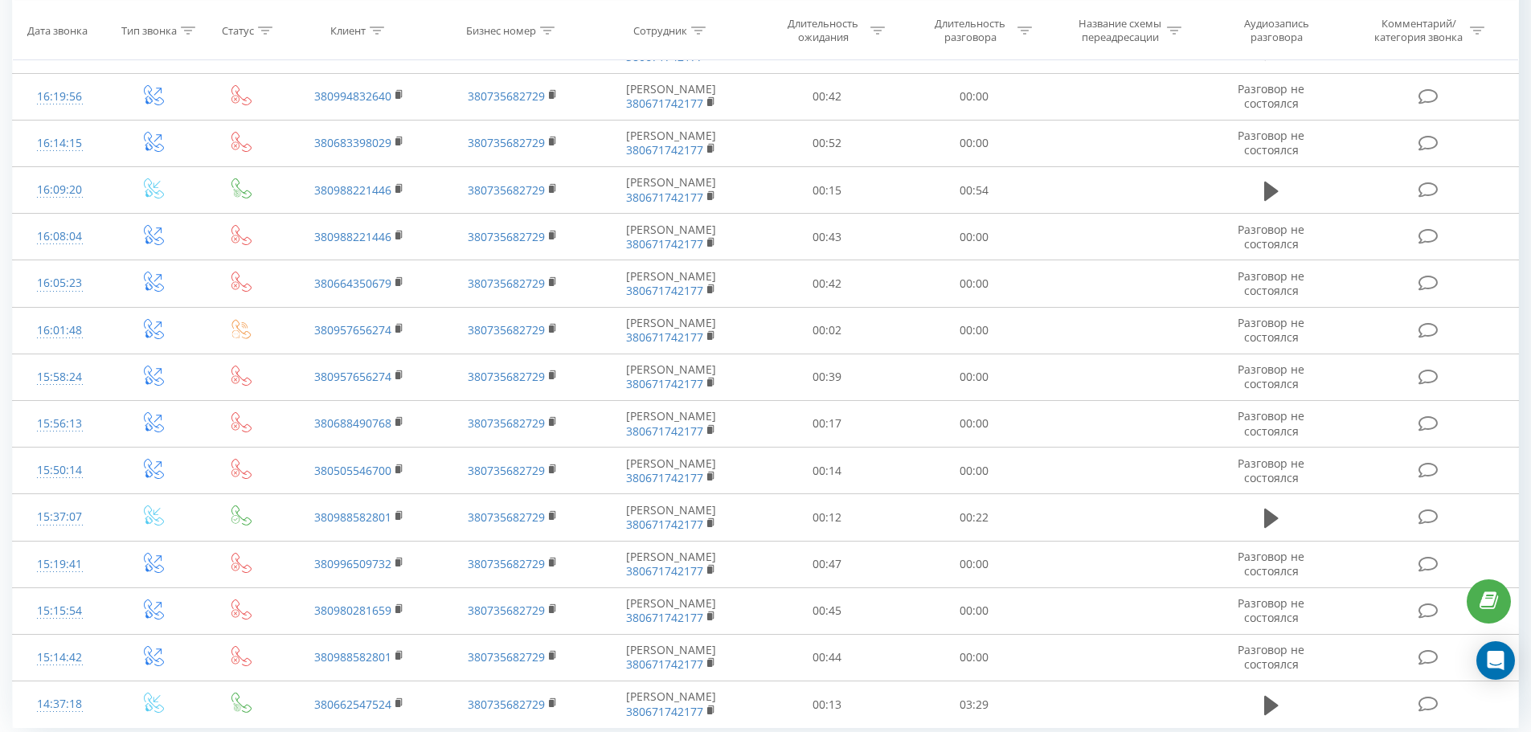
scroll to position [770, 0]
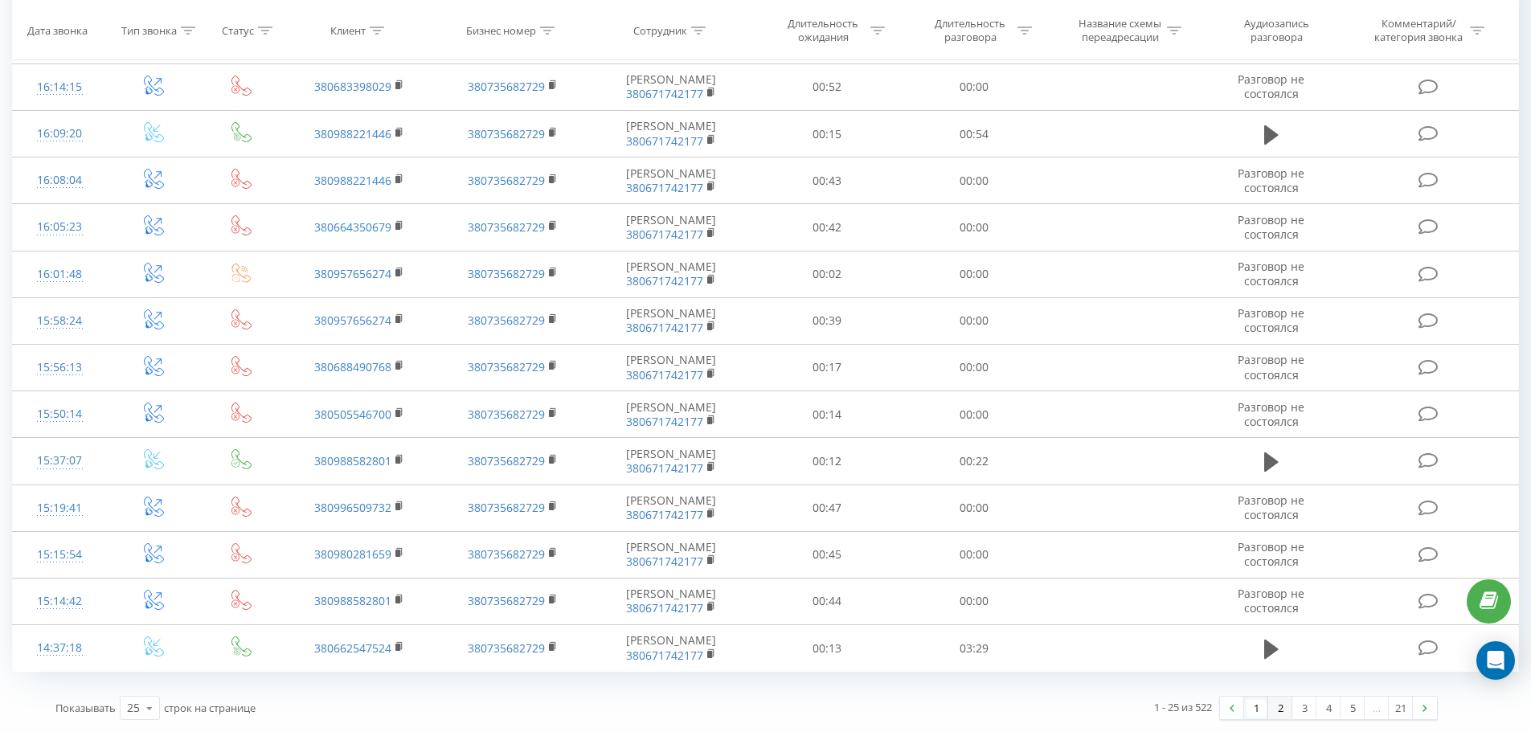
click at [1276, 710] on link "2" at bounding box center [1280, 708] width 24 height 23
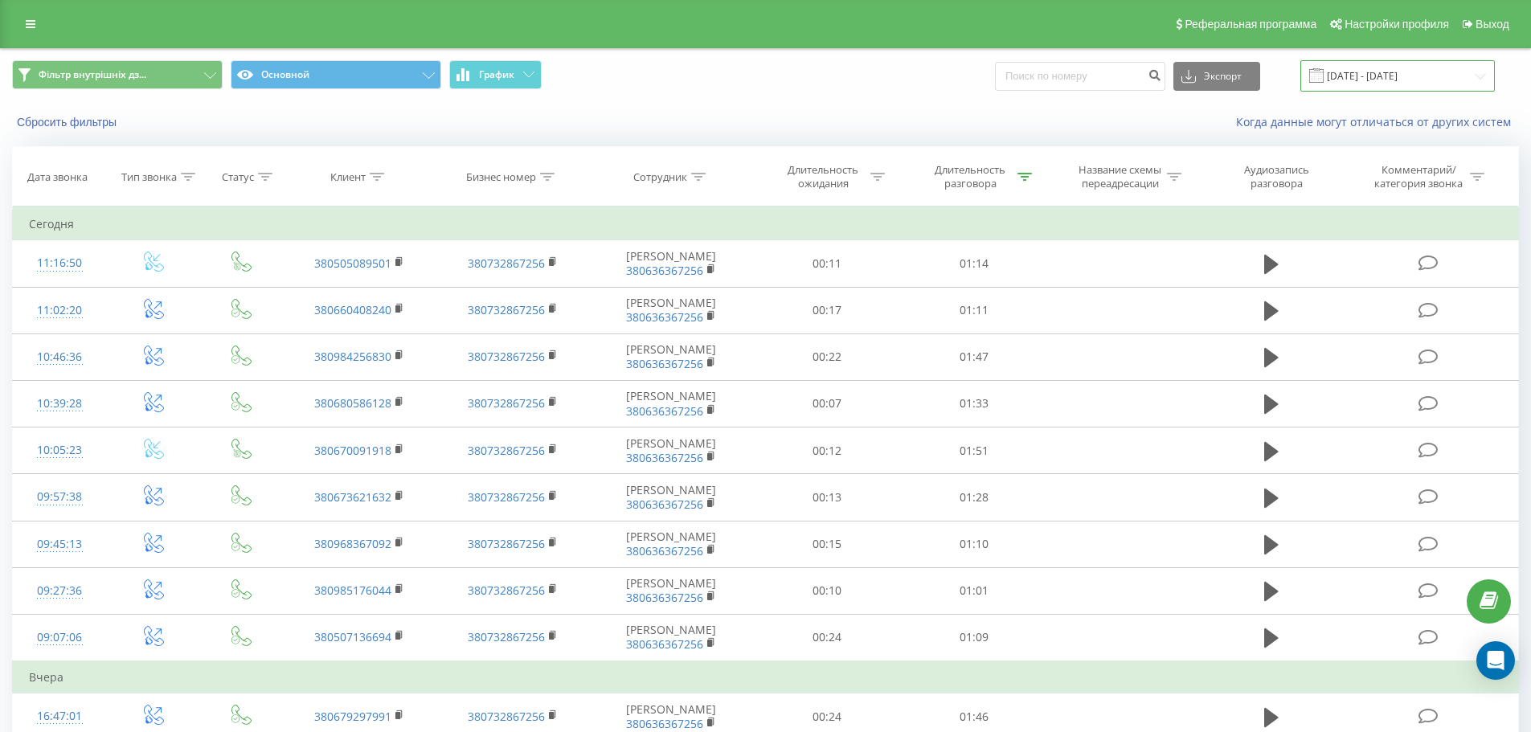
click at [1410, 71] on input "[DATE] - [DATE]" at bounding box center [1397, 75] width 194 height 31
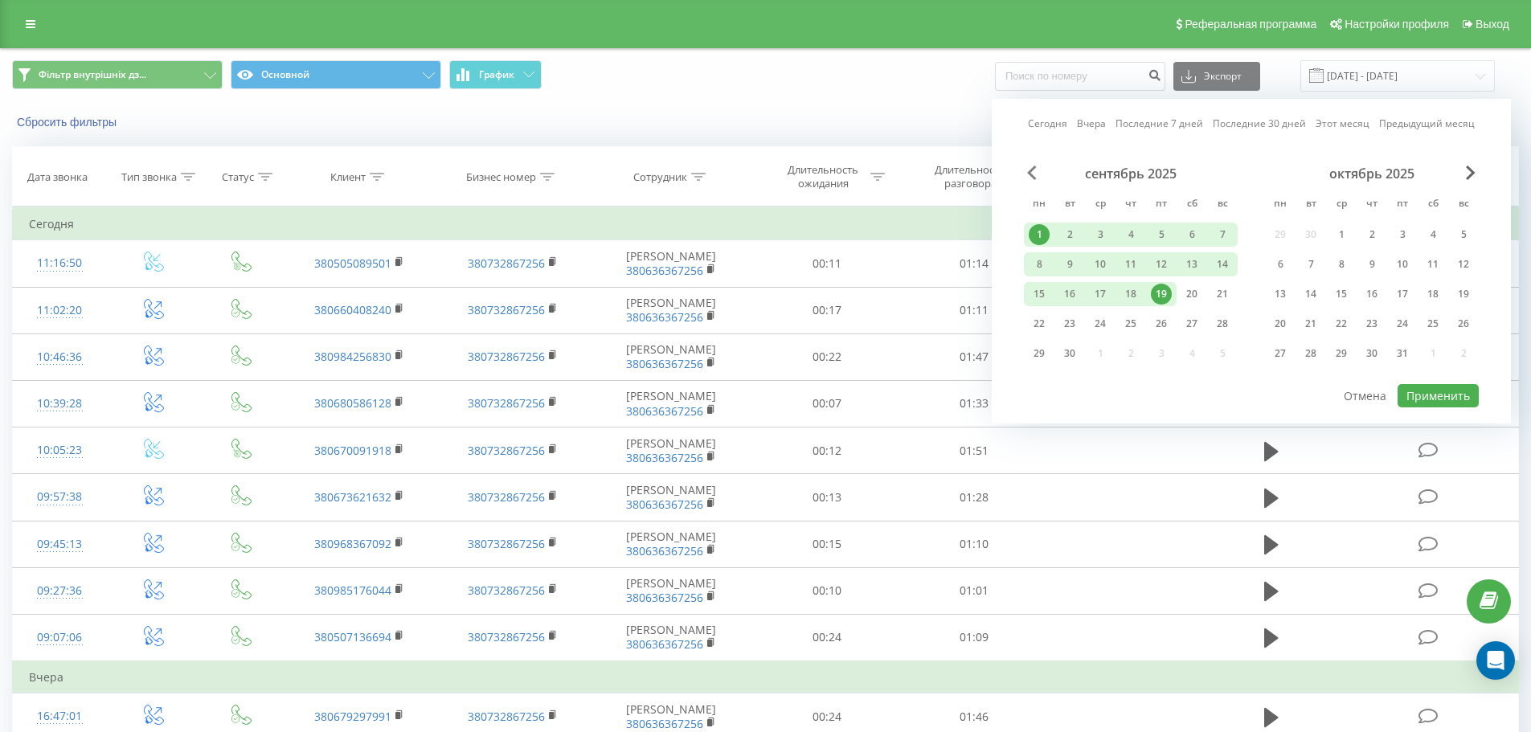
click at [1029, 176] on span "Previous Month" at bounding box center [1032, 173] width 10 height 14
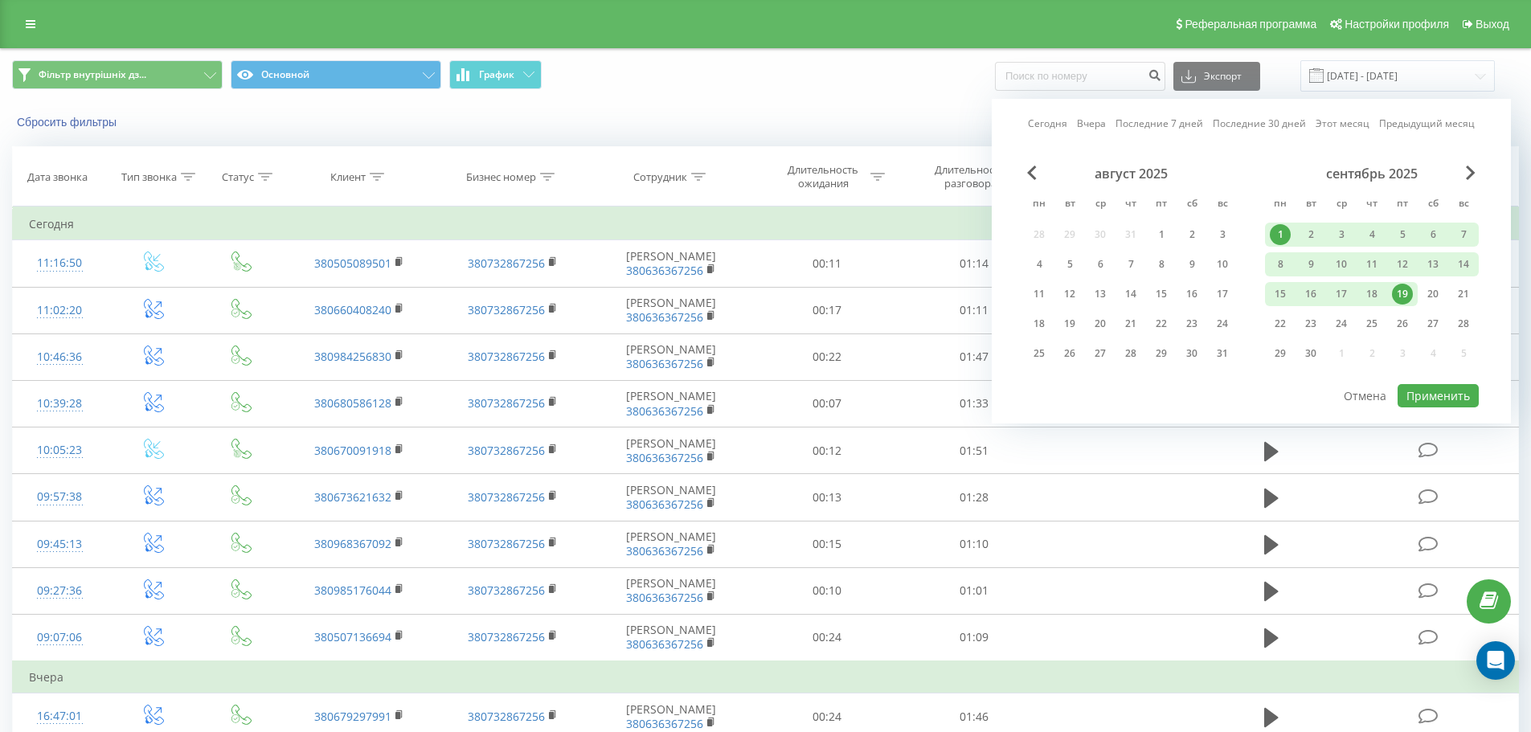
click at [1284, 235] on div "1" at bounding box center [1280, 234] width 21 height 21
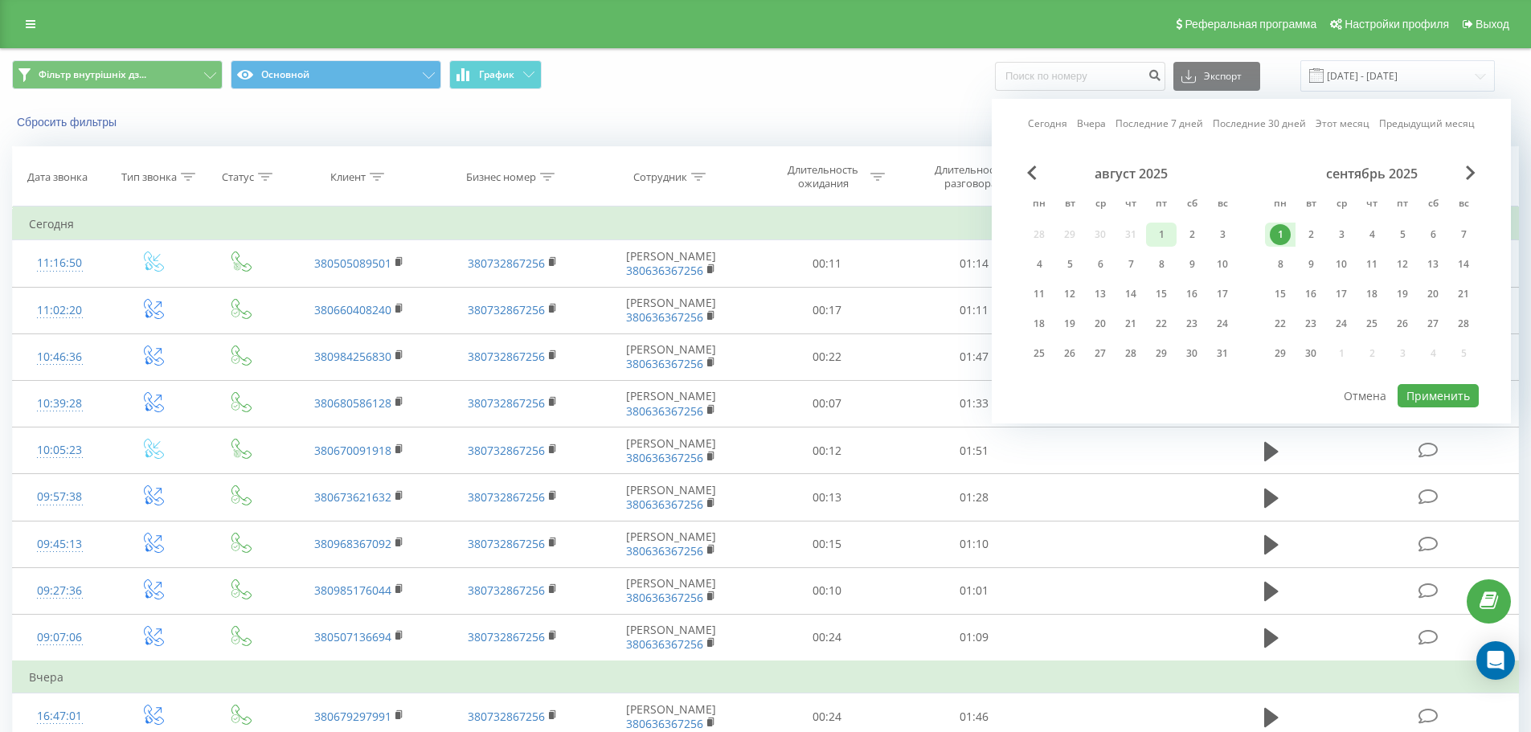
click at [1168, 227] on div "1" at bounding box center [1161, 234] width 21 height 21
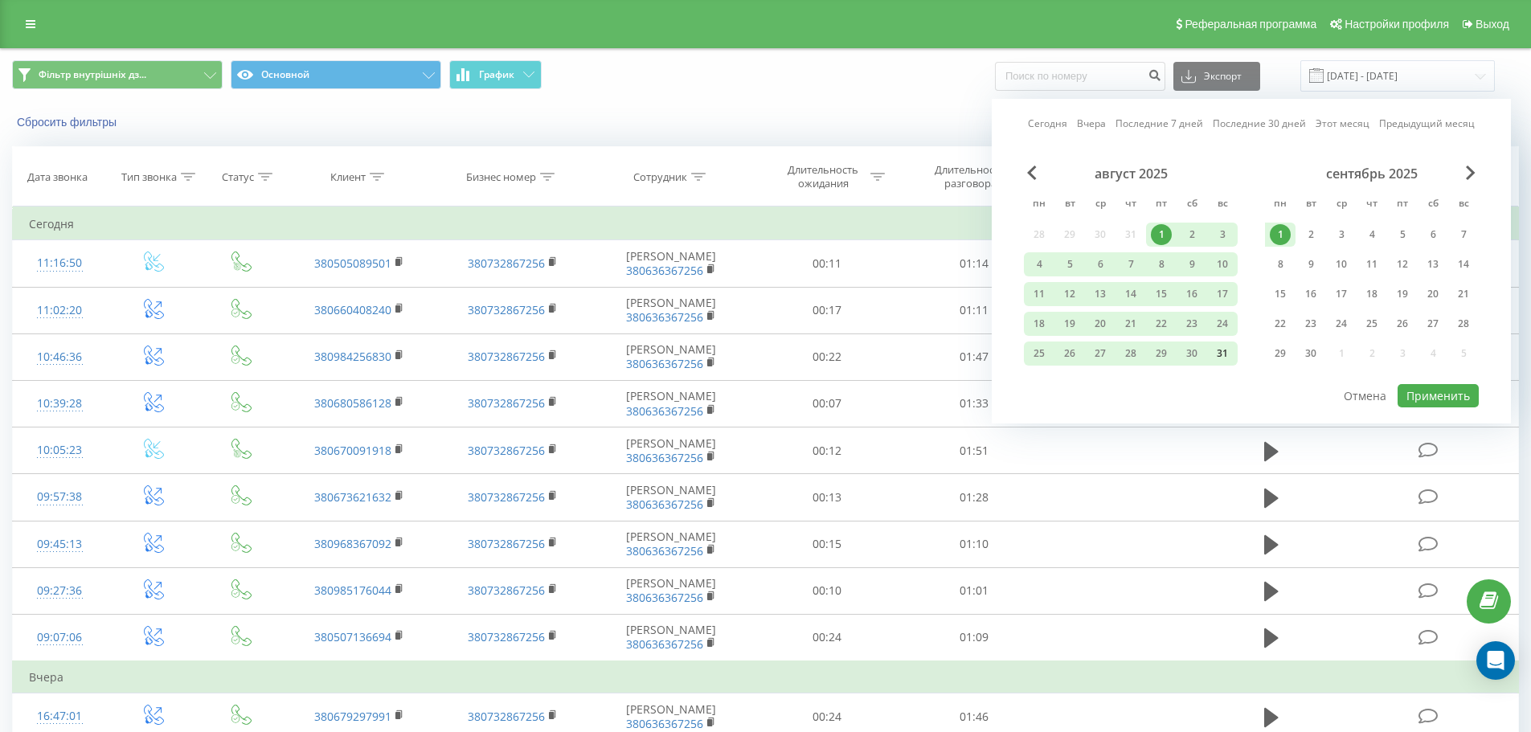
drag, startPoint x: 1228, startPoint y: 354, endPoint x: 1240, endPoint y: 391, distance: 39.6
click at [1227, 354] on div "31" at bounding box center [1222, 353] width 21 height 21
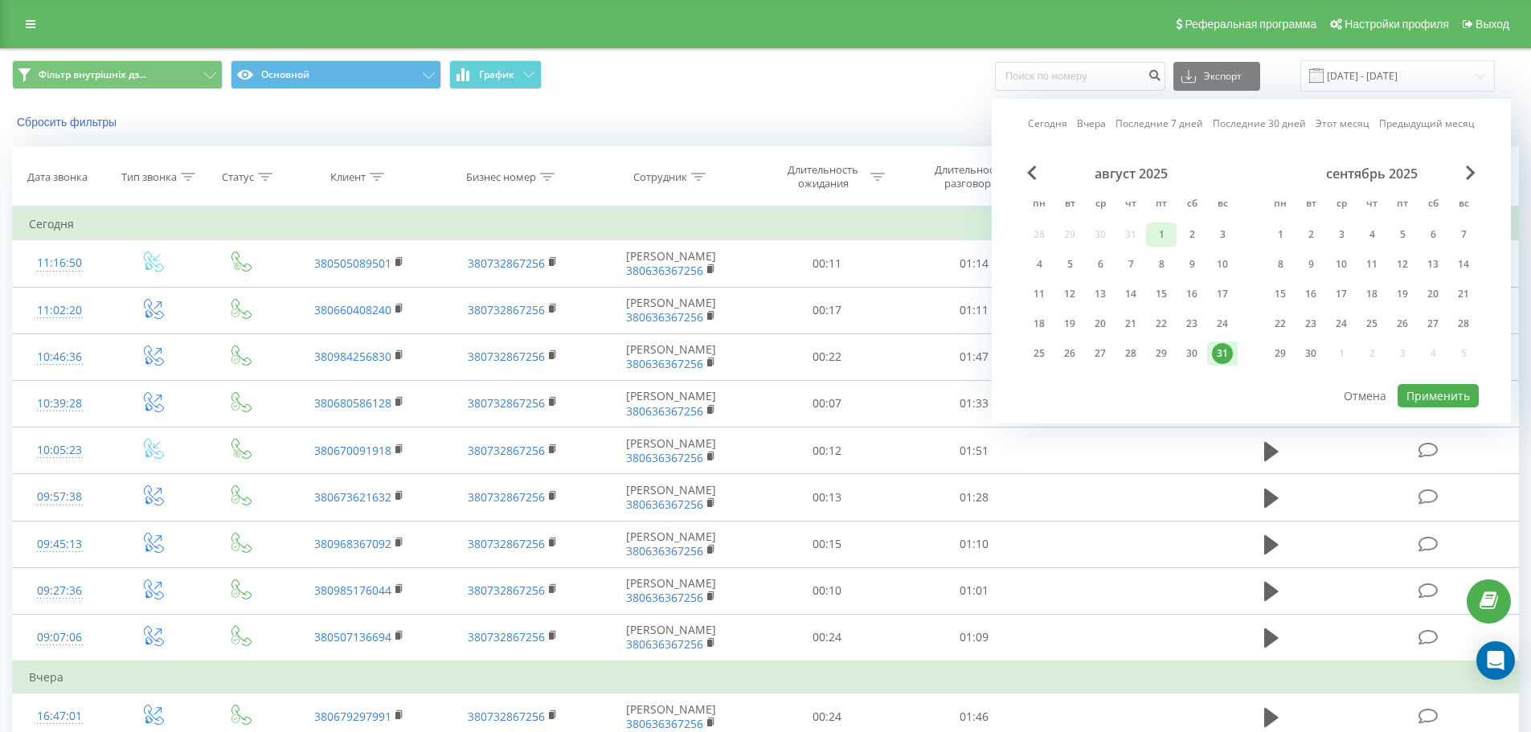
click at [1166, 239] on div "1" at bounding box center [1161, 234] width 21 height 21
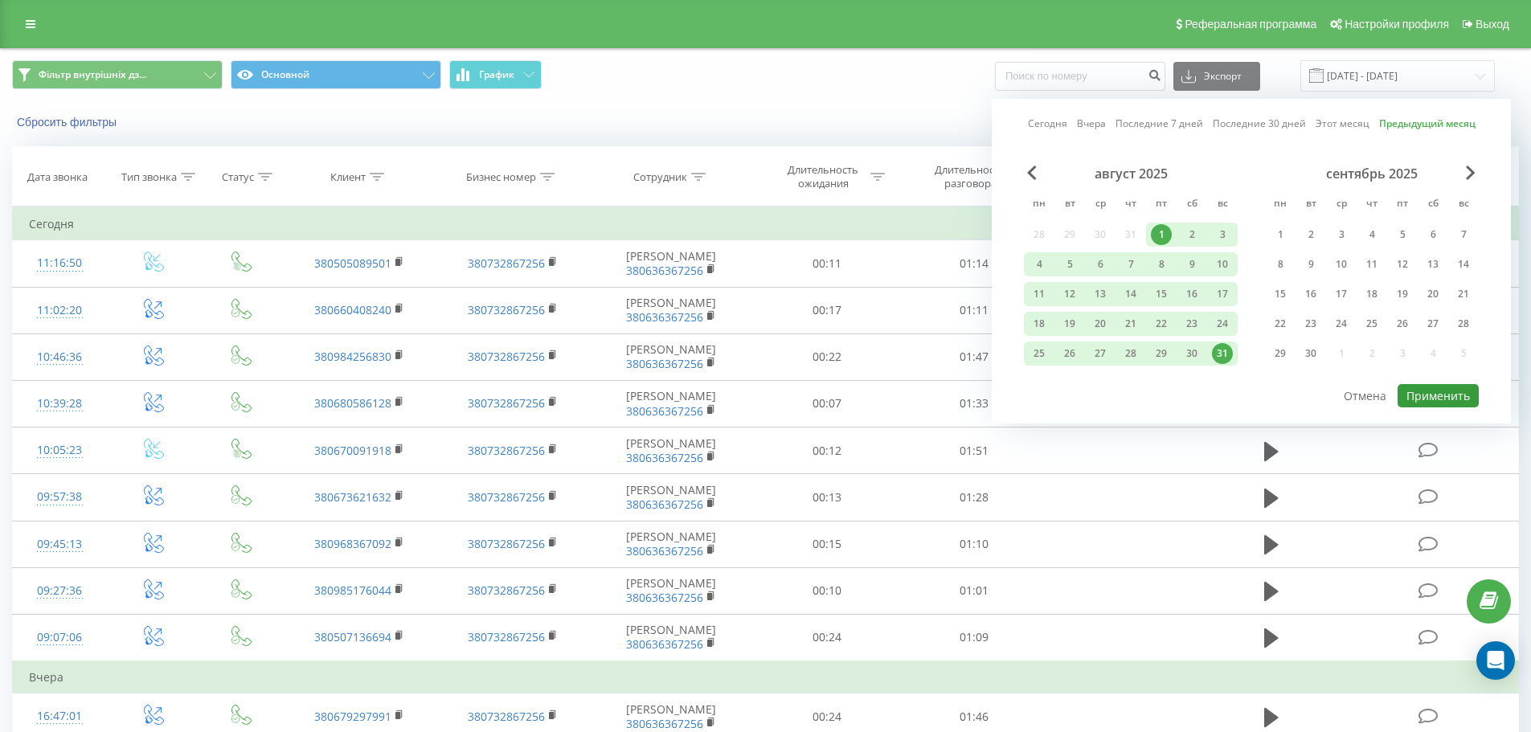
click at [1462, 396] on button "Применить" at bounding box center [1437, 395] width 81 height 23
type input "[DATE] - [DATE]"
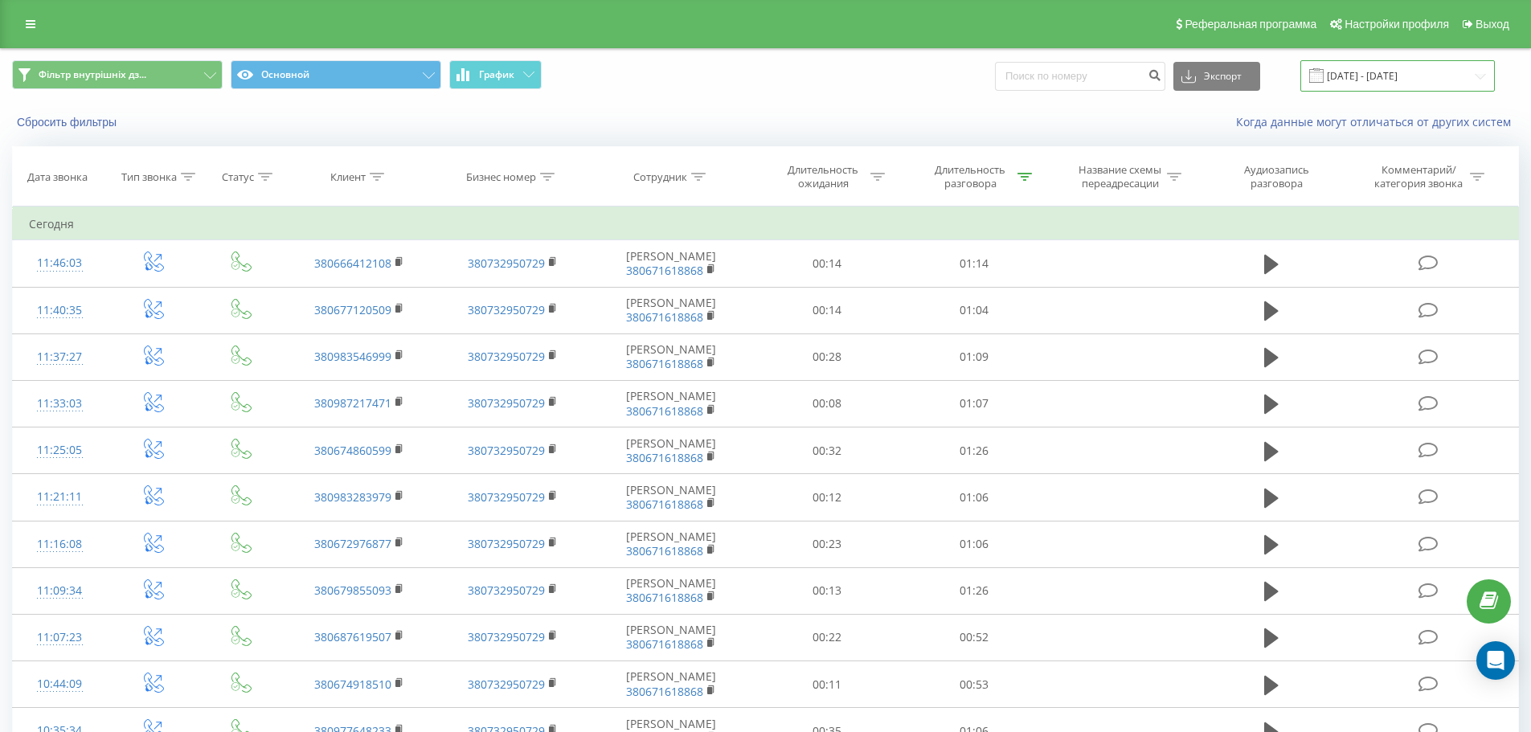
click at [1386, 78] on input "[DATE] - [DATE]" at bounding box center [1397, 75] width 194 height 31
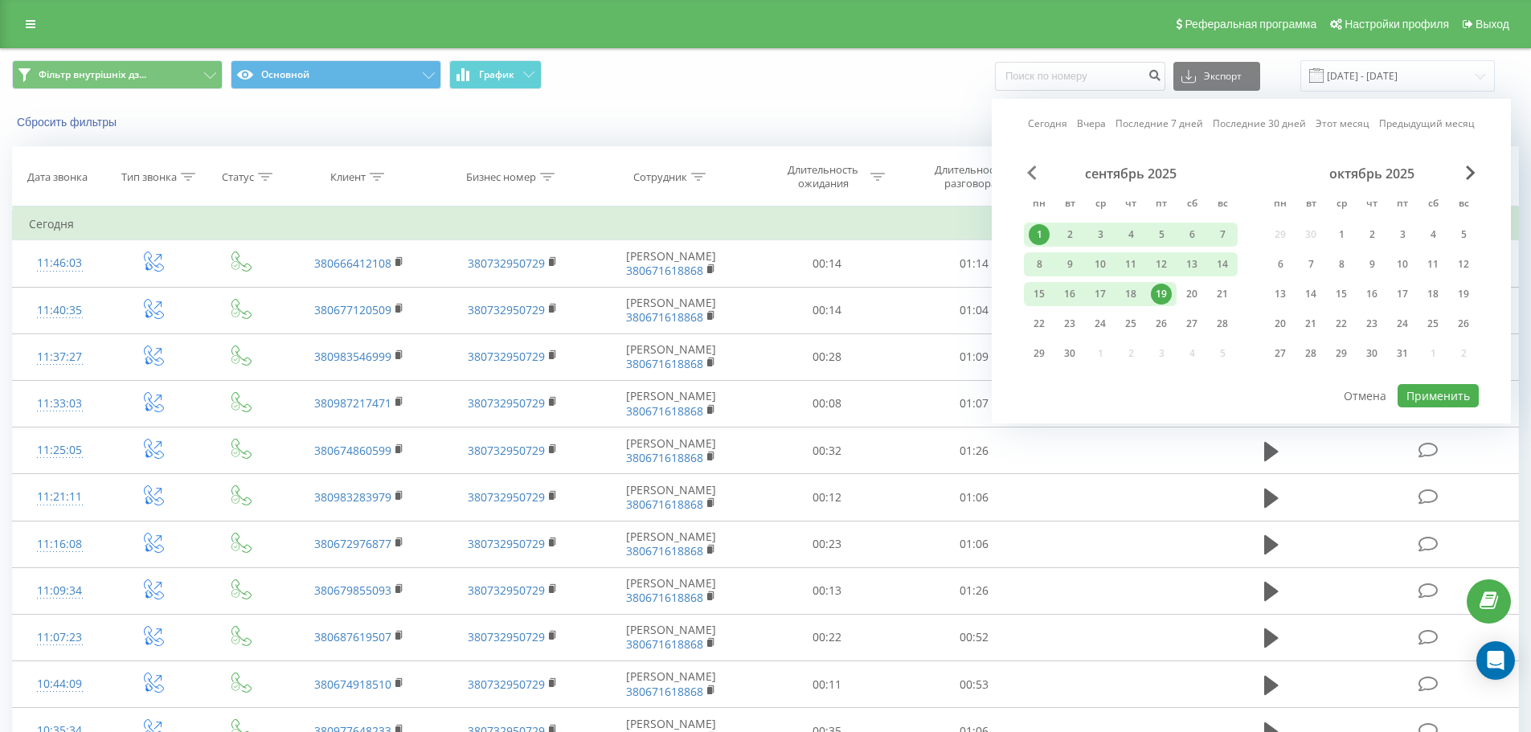
click at [1032, 172] on span "Previous Month" at bounding box center [1032, 173] width 10 height 14
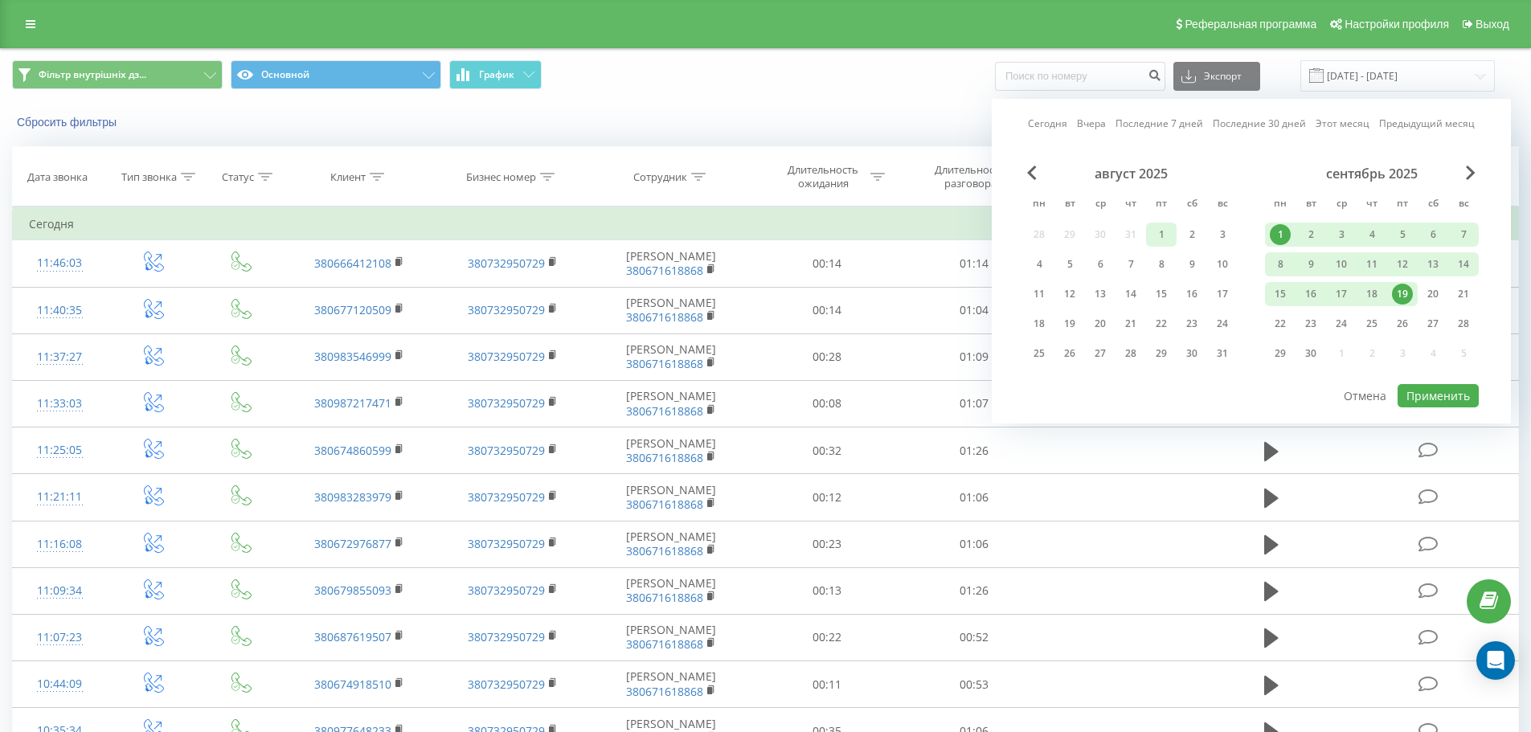
click at [1154, 239] on div "1" at bounding box center [1161, 234] width 21 height 21
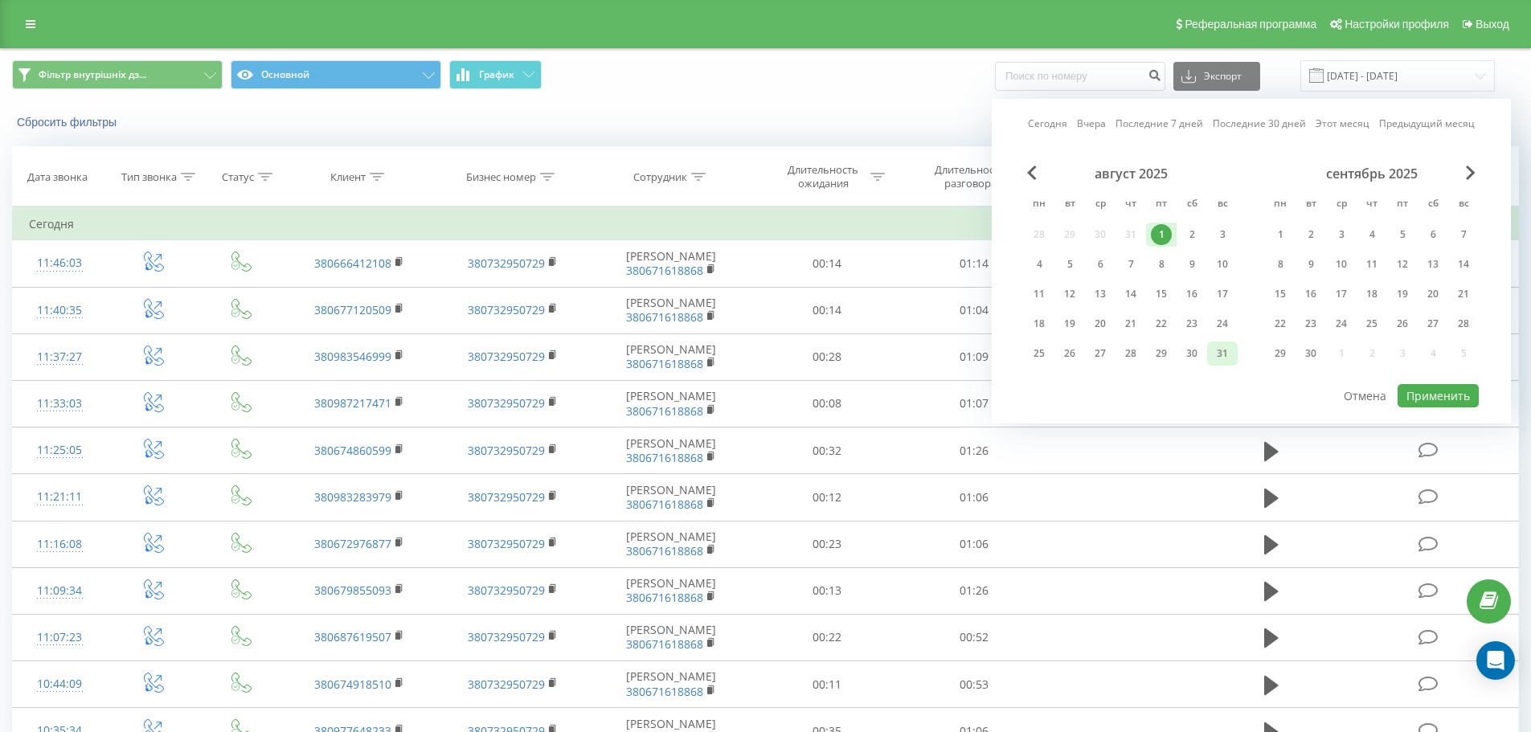
click at [1225, 354] on div "31" at bounding box center [1222, 353] width 21 height 21
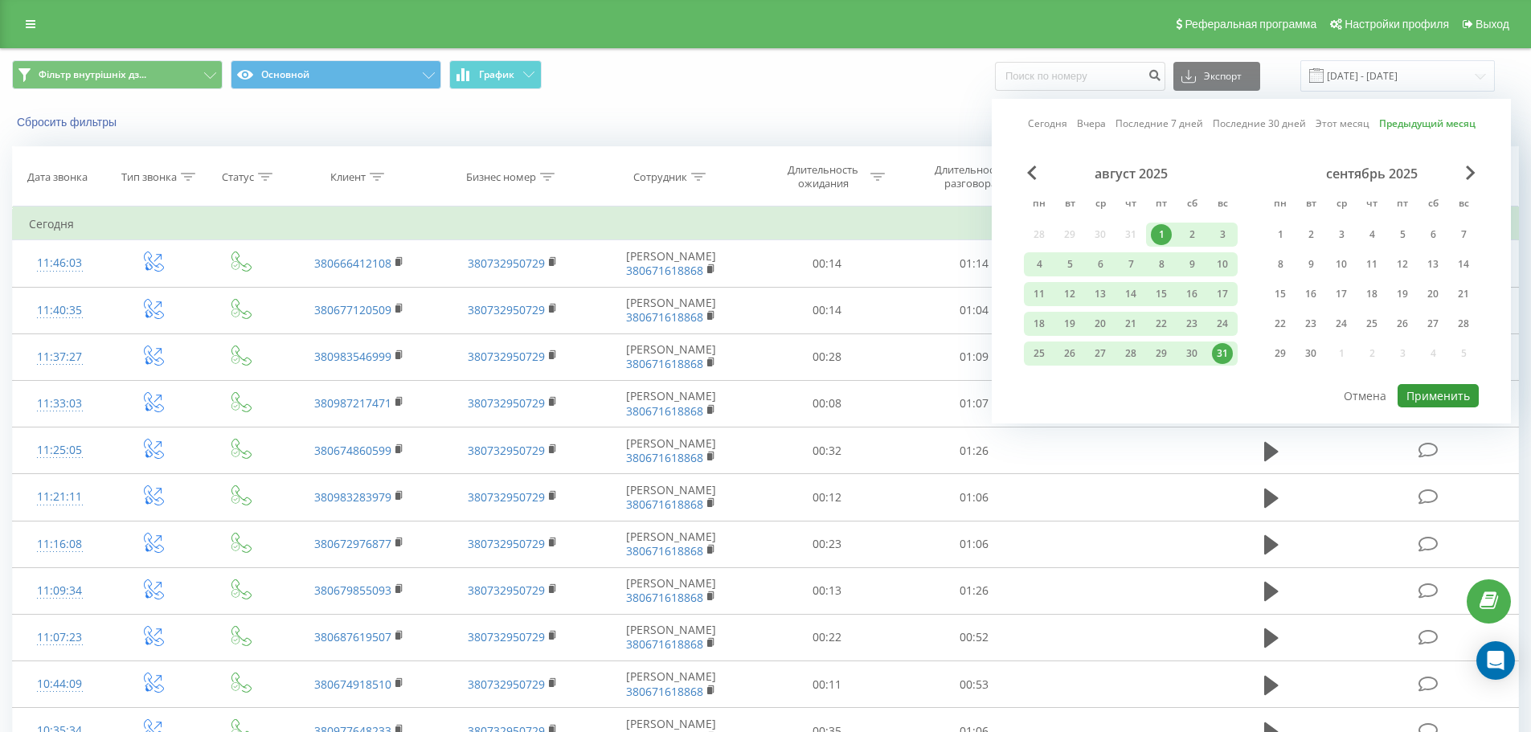
click at [1444, 394] on button "Применить" at bounding box center [1437, 395] width 81 height 23
type input "[DATE] - [DATE]"
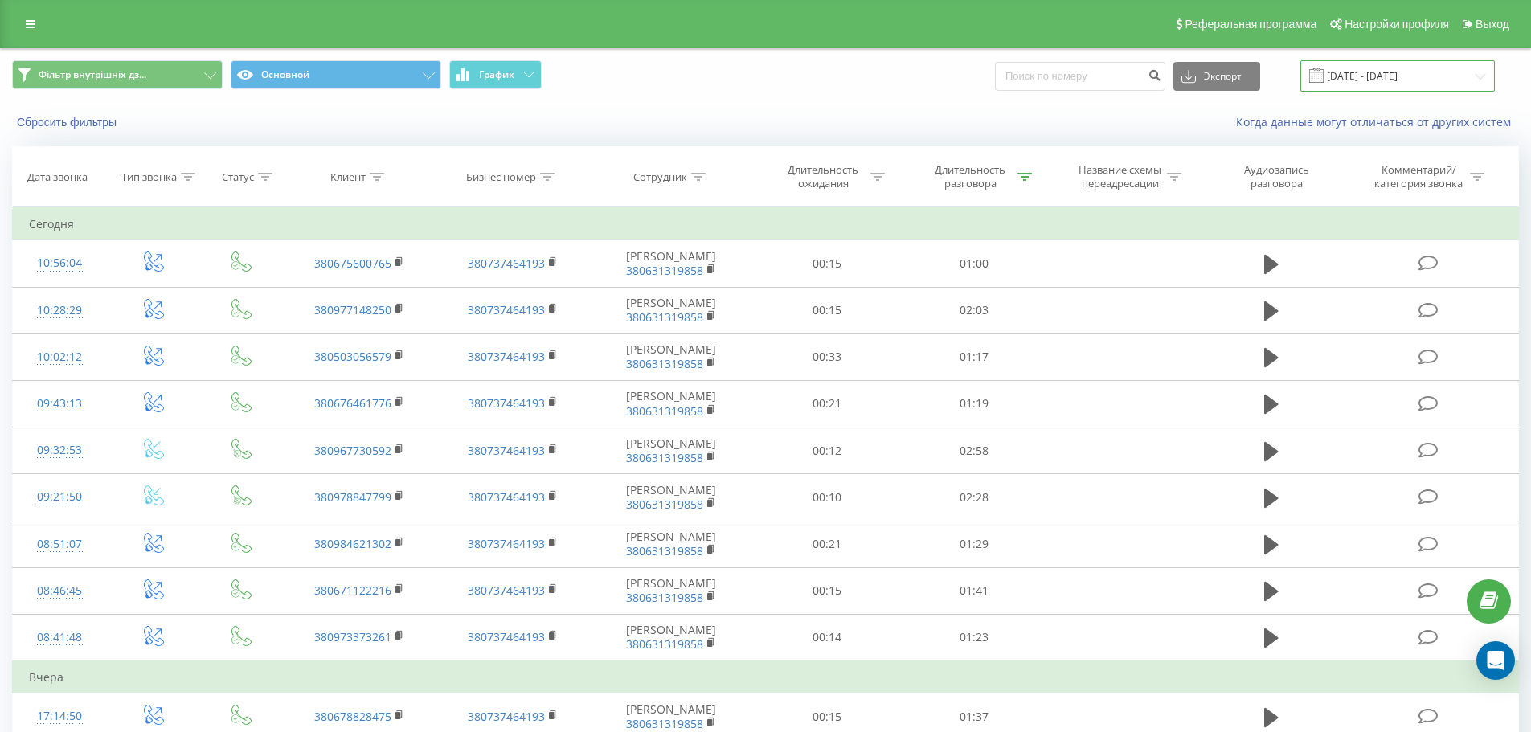
click at [1365, 82] on input "[DATE] - [DATE]" at bounding box center [1397, 75] width 194 height 31
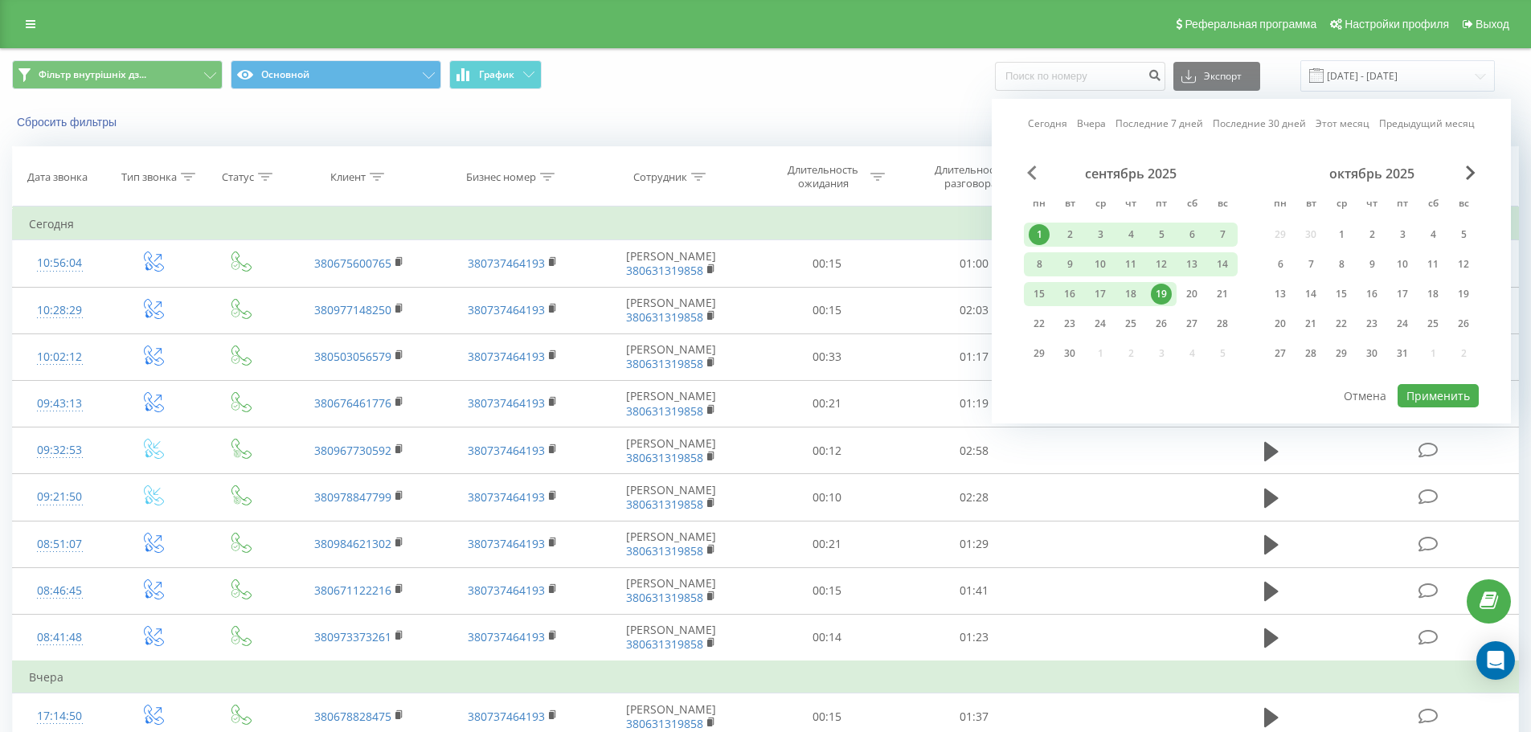
click at [1032, 175] on span "Previous Month" at bounding box center [1032, 173] width 10 height 14
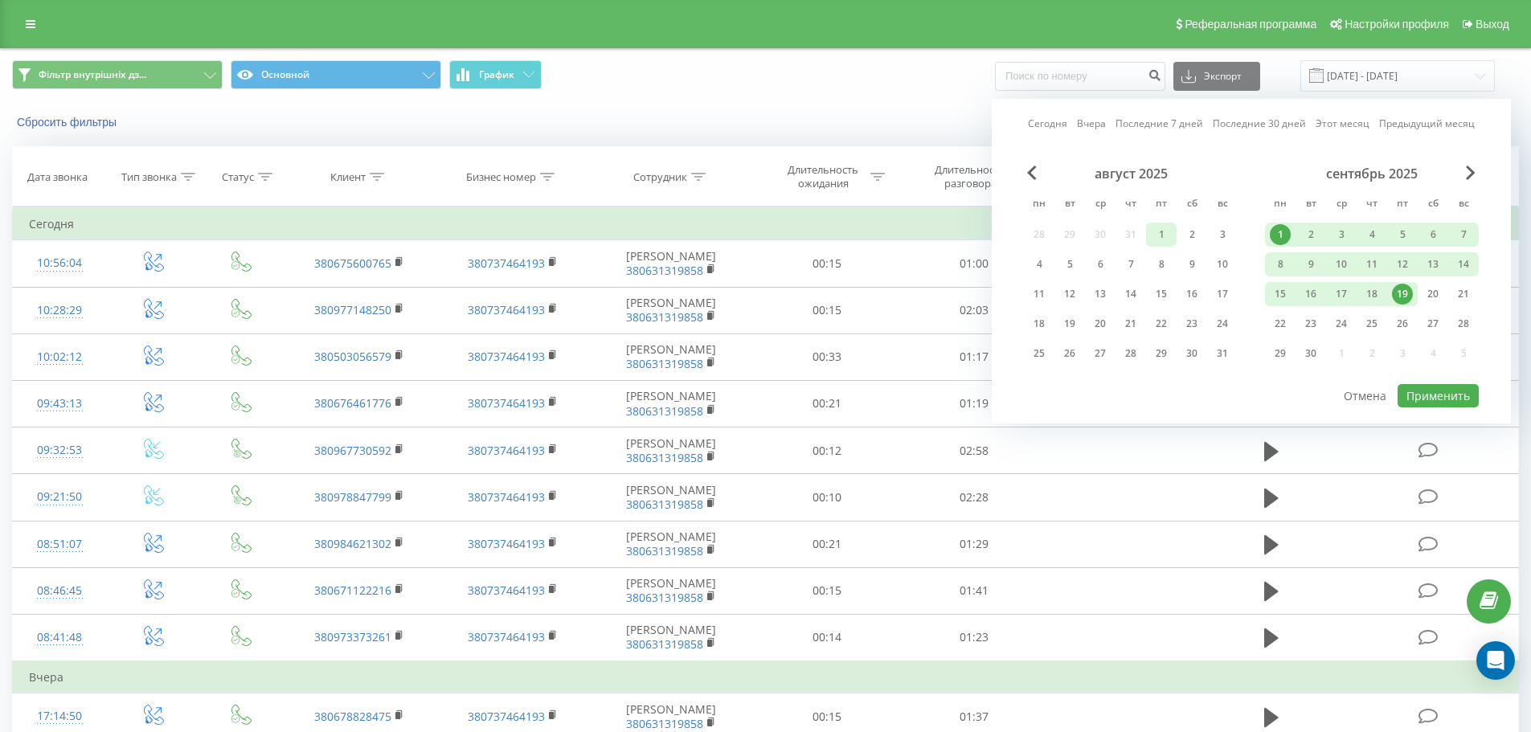
click at [1160, 235] on div "1" at bounding box center [1161, 234] width 21 height 21
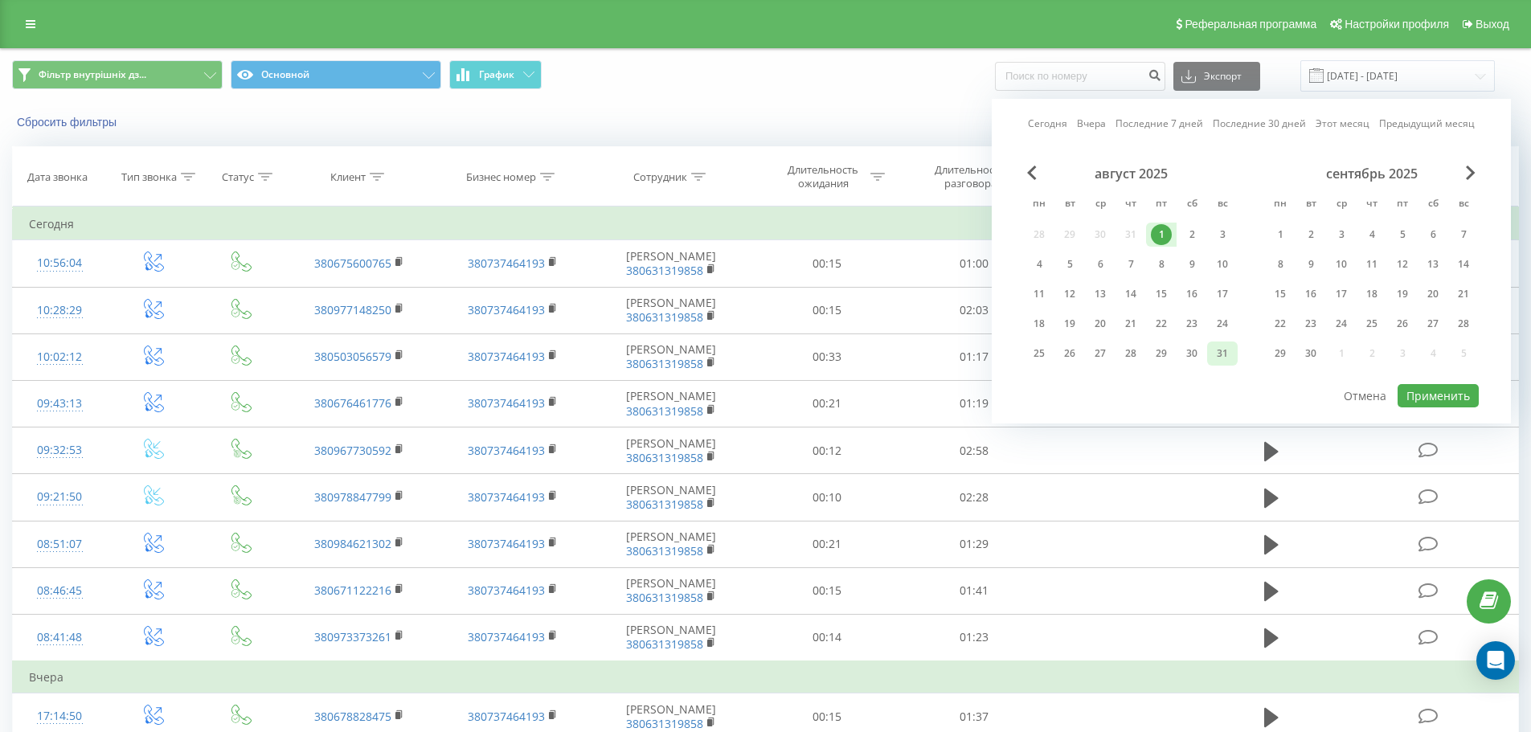
click at [1221, 355] on div "31" at bounding box center [1222, 353] width 21 height 21
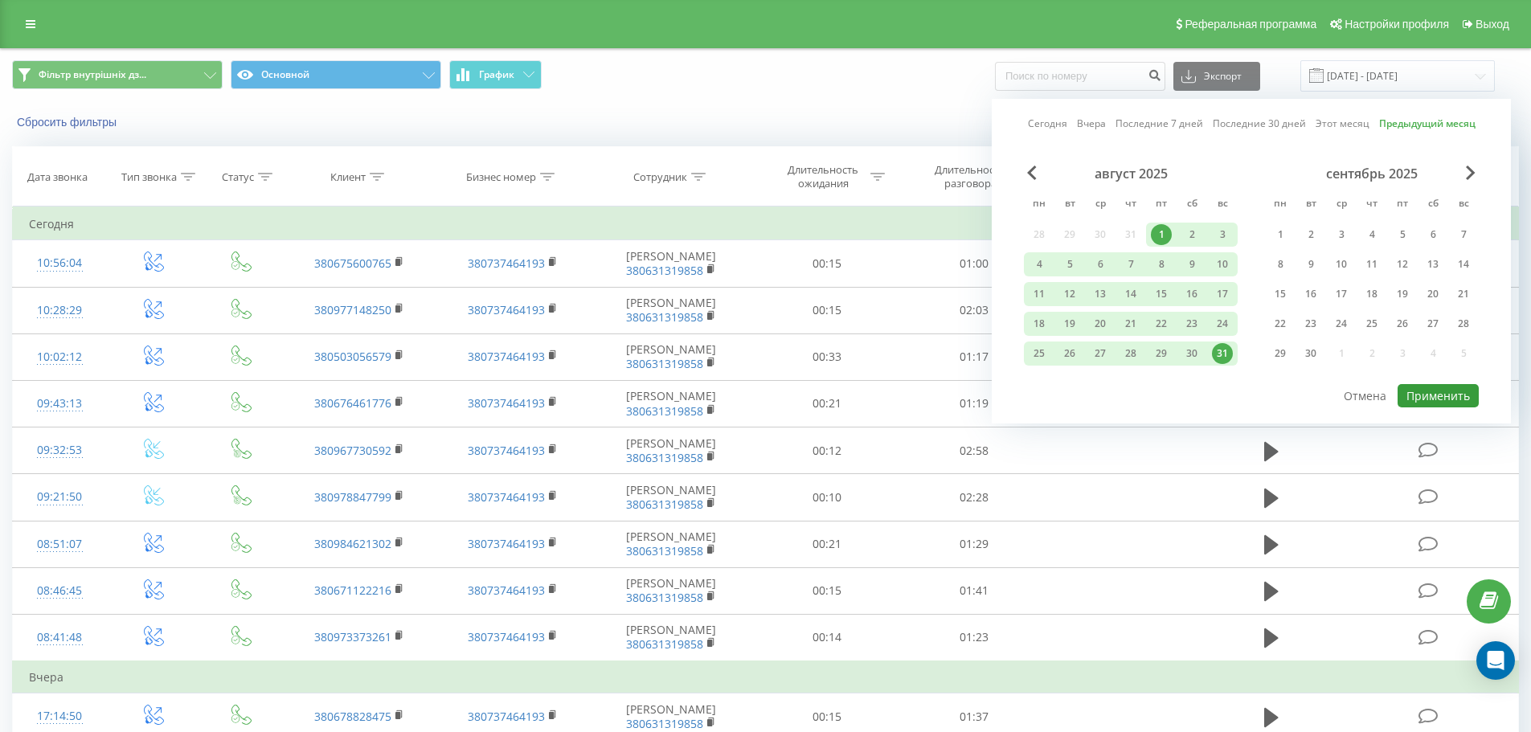
click at [1421, 397] on button "Применить" at bounding box center [1437, 395] width 81 height 23
type input "[DATE] - [DATE]"
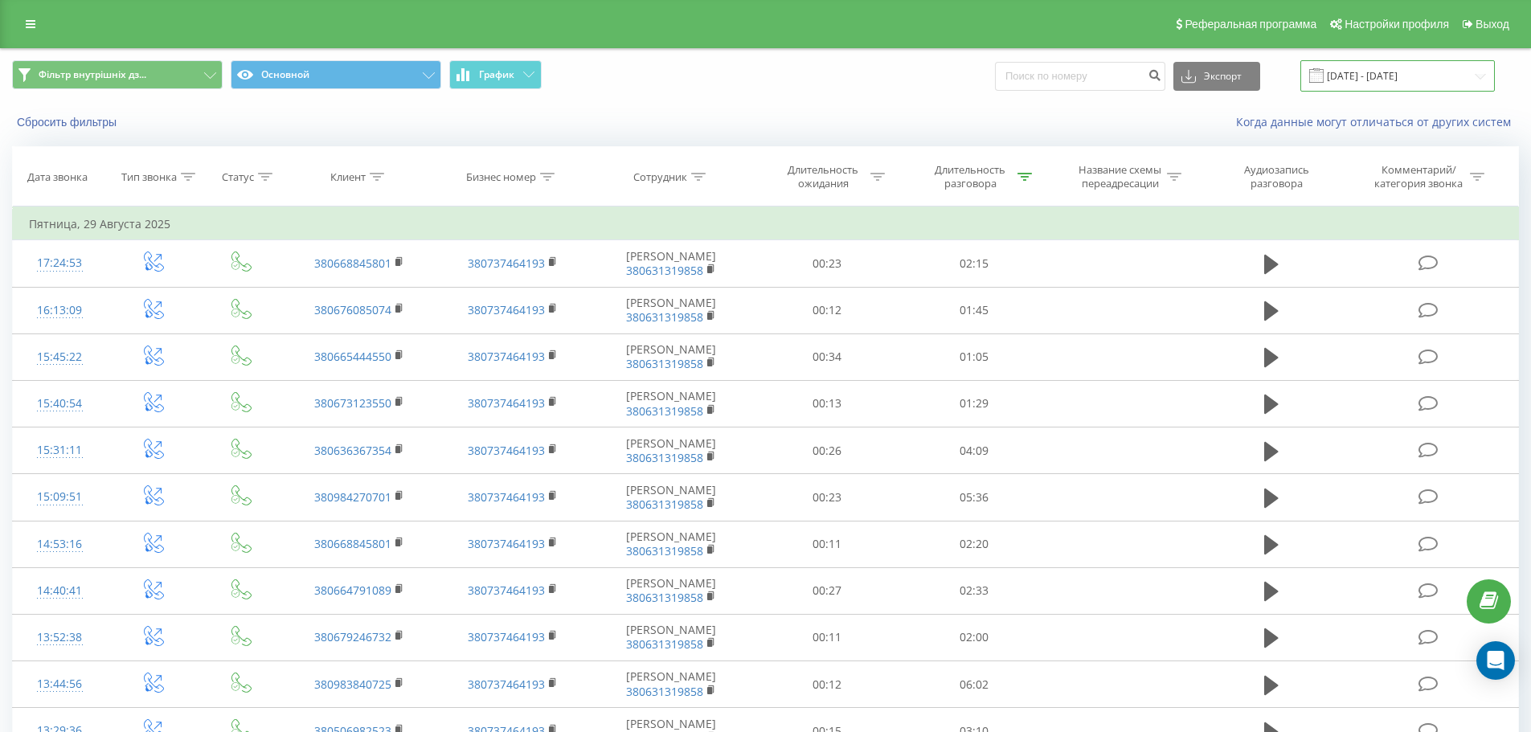
click at [1388, 80] on input "[DATE] - [DATE]" at bounding box center [1397, 75] width 194 height 31
click at [898, 119] on div "Когда данные могут отличаться от других систем" at bounding box center [1052, 122] width 955 height 16
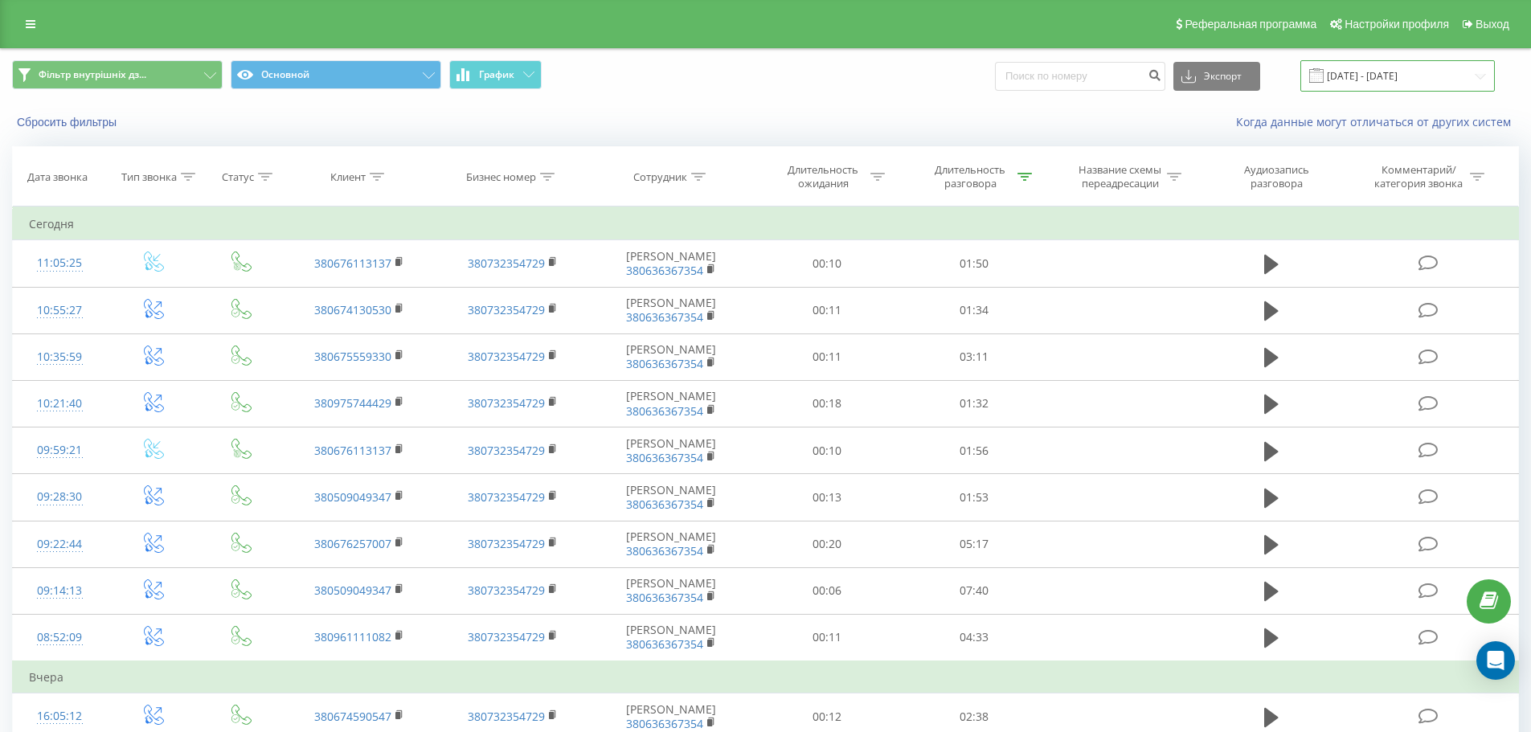
click at [1348, 76] on input "[DATE] - [DATE]" at bounding box center [1397, 75] width 194 height 31
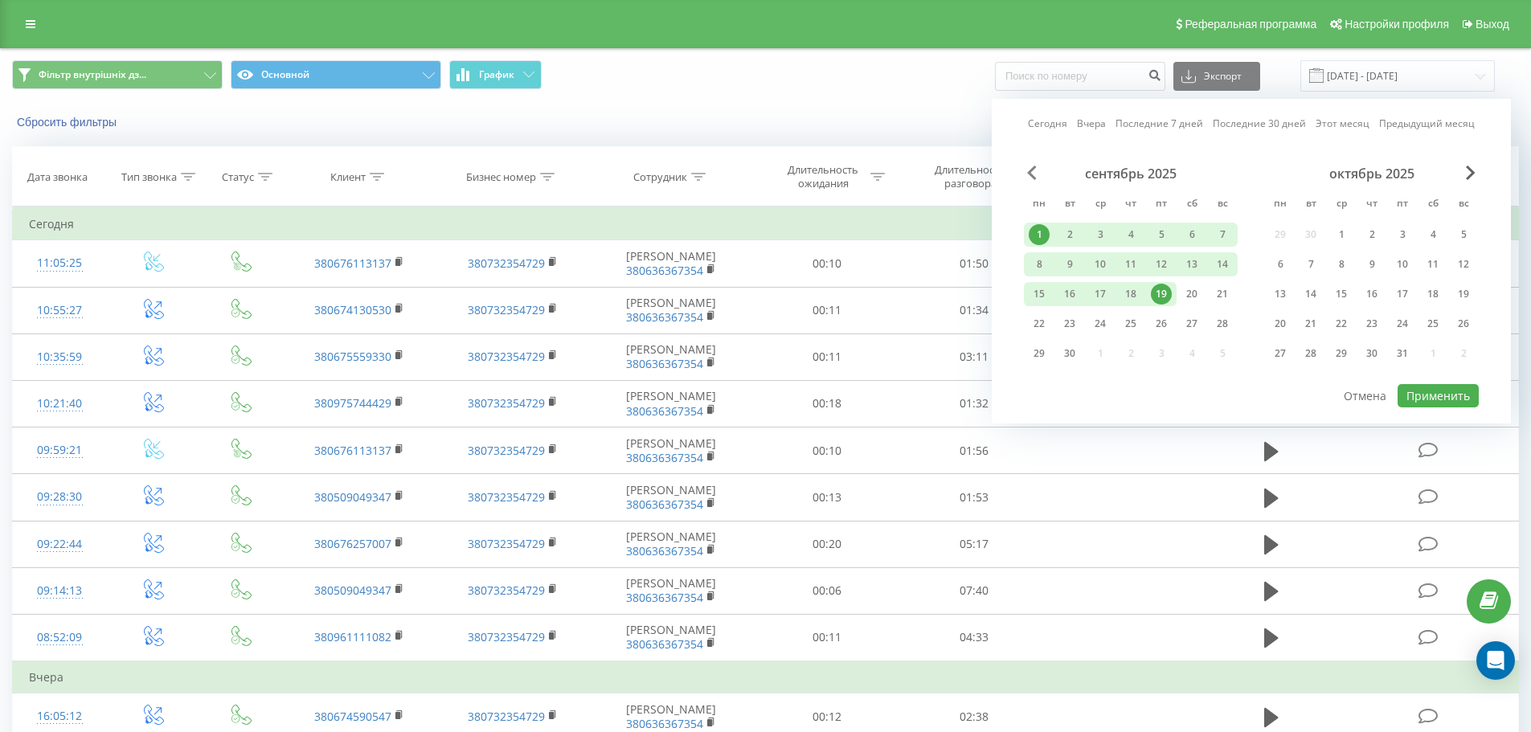
click at [1034, 175] on span "Previous Month" at bounding box center [1032, 173] width 10 height 14
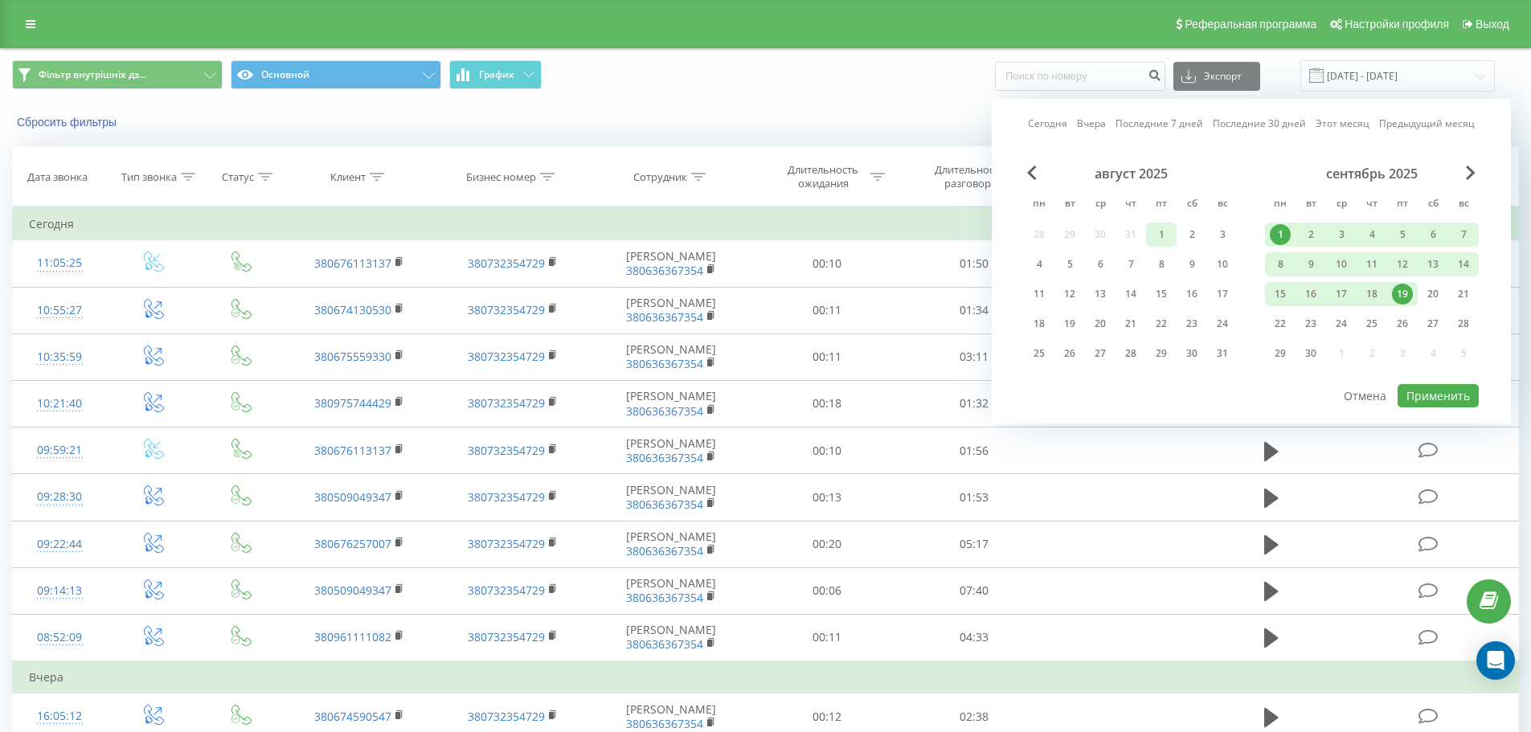
click at [1166, 233] on div "1" at bounding box center [1161, 234] width 21 height 21
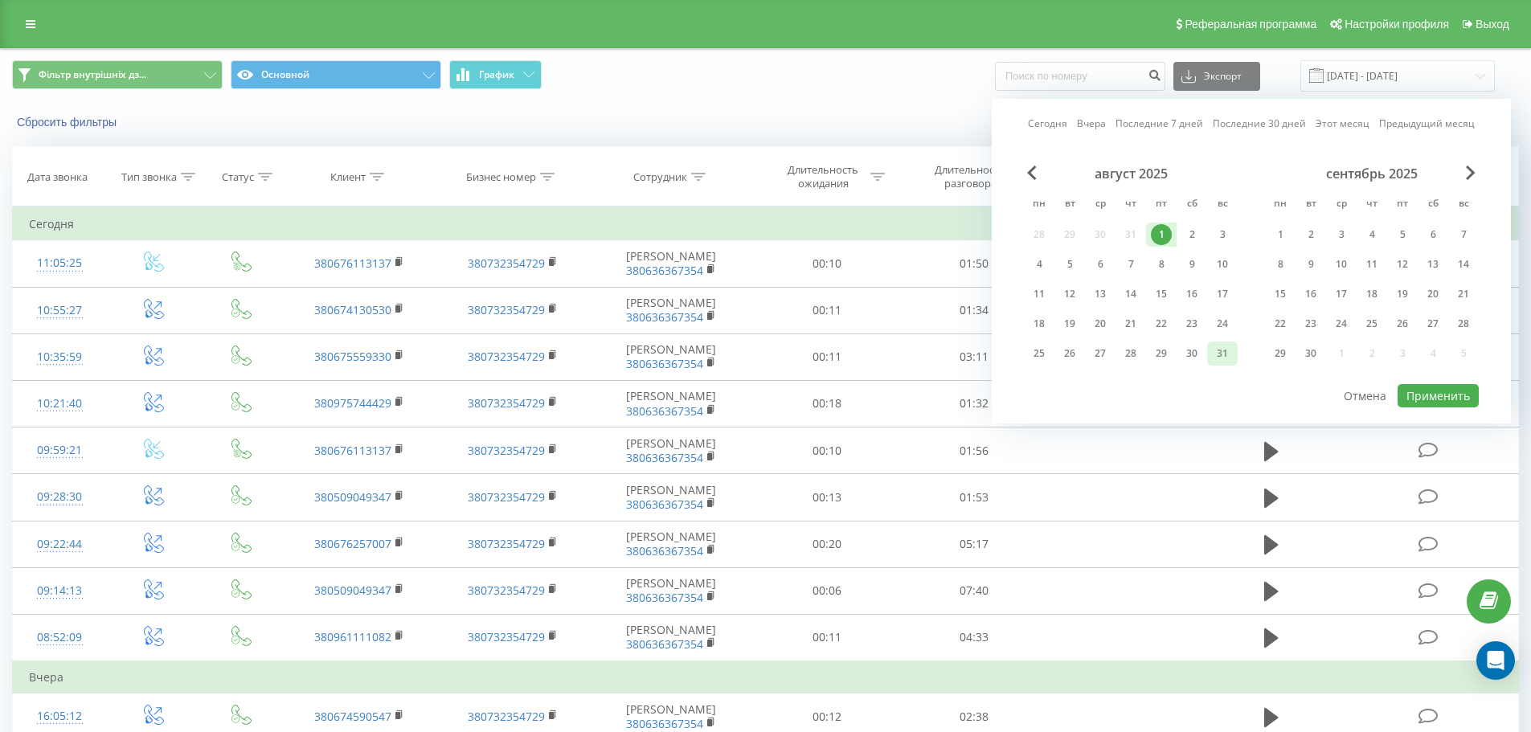
drag, startPoint x: 1221, startPoint y: 352, endPoint x: 1223, endPoint y: 366, distance: 13.9
click at [1220, 352] on div "31" at bounding box center [1222, 353] width 21 height 21
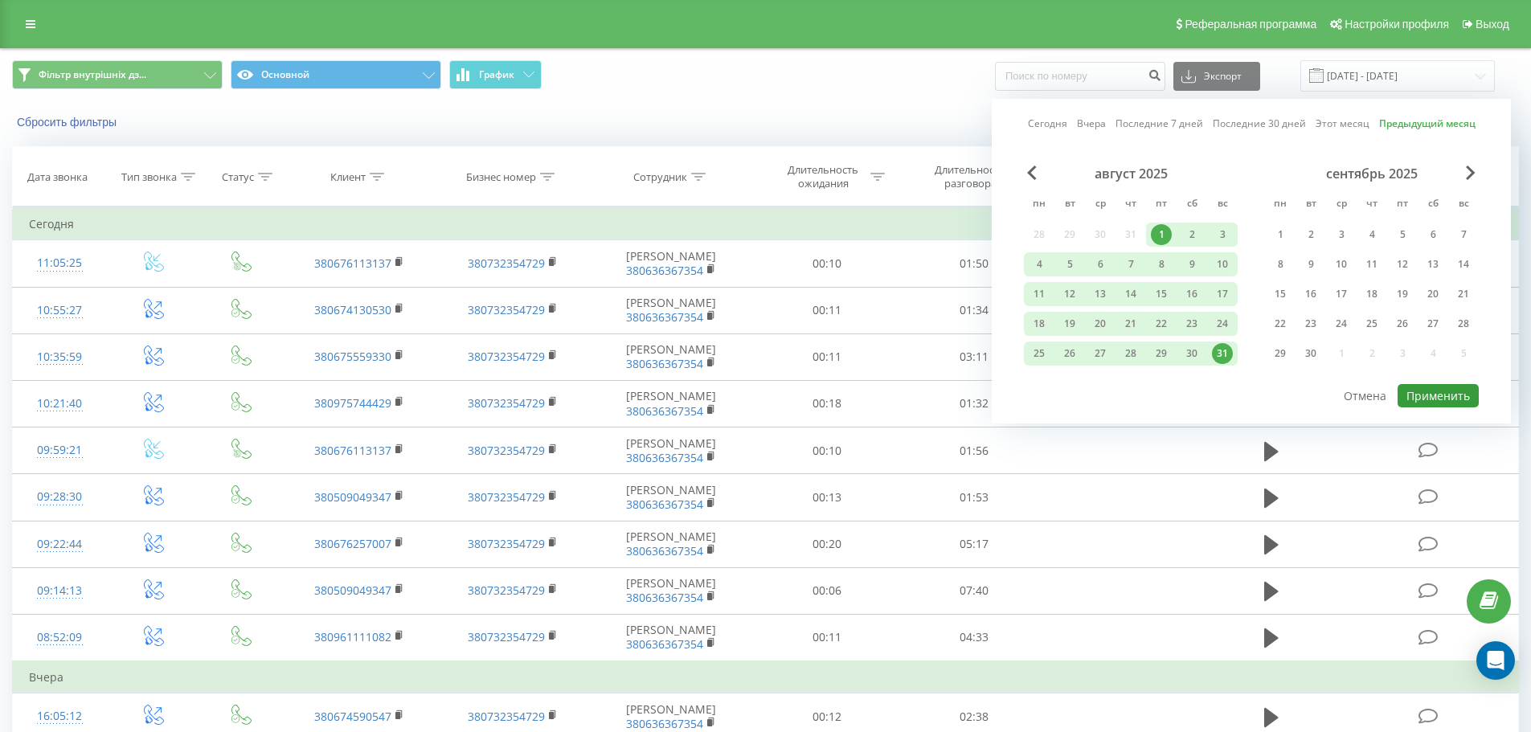
click at [1449, 399] on button "Применить" at bounding box center [1437, 395] width 81 height 23
type input "[DATE] - [DATE]"
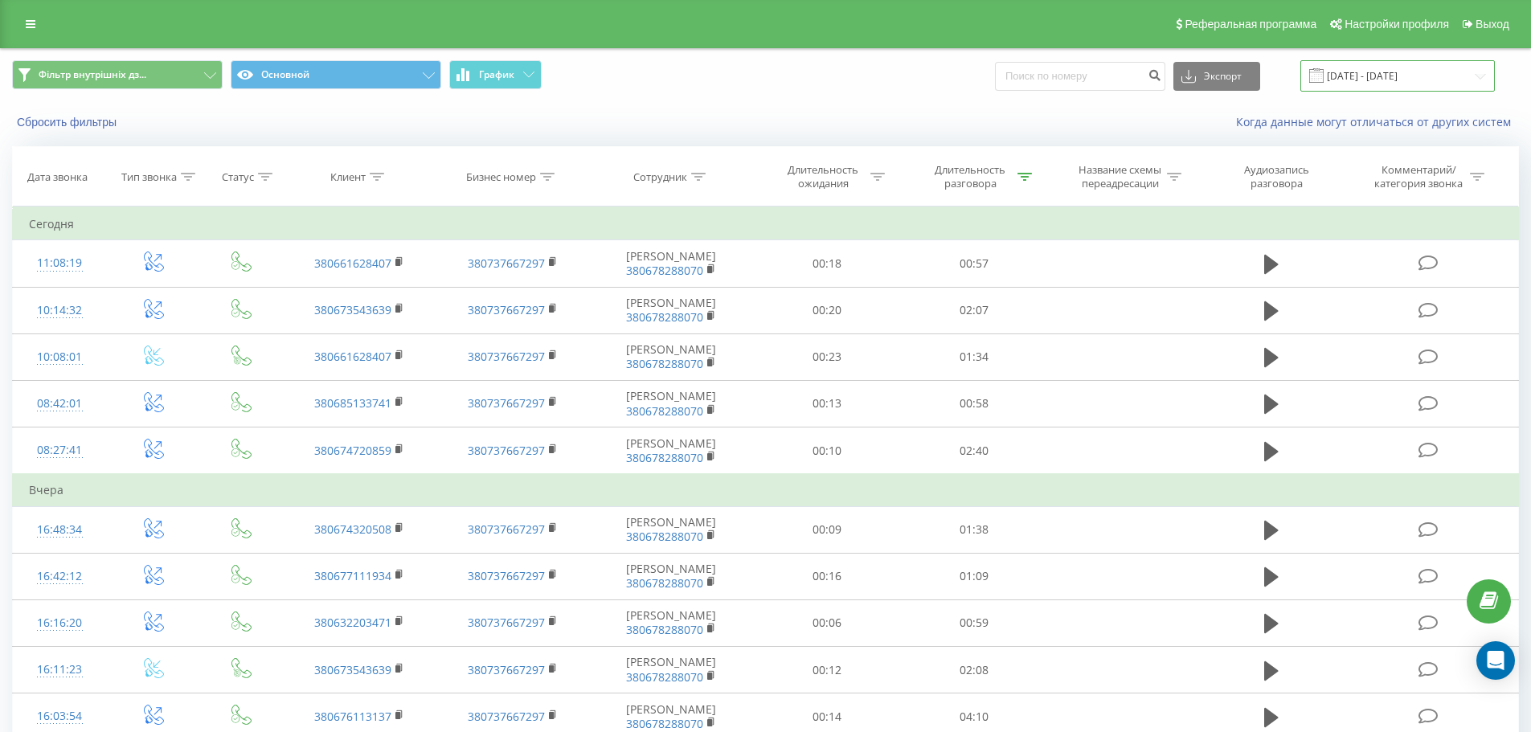
click at [1411, 73] on input "[DATE] - [DATE]" at bounding box center [1397, 75] width 194 height 31
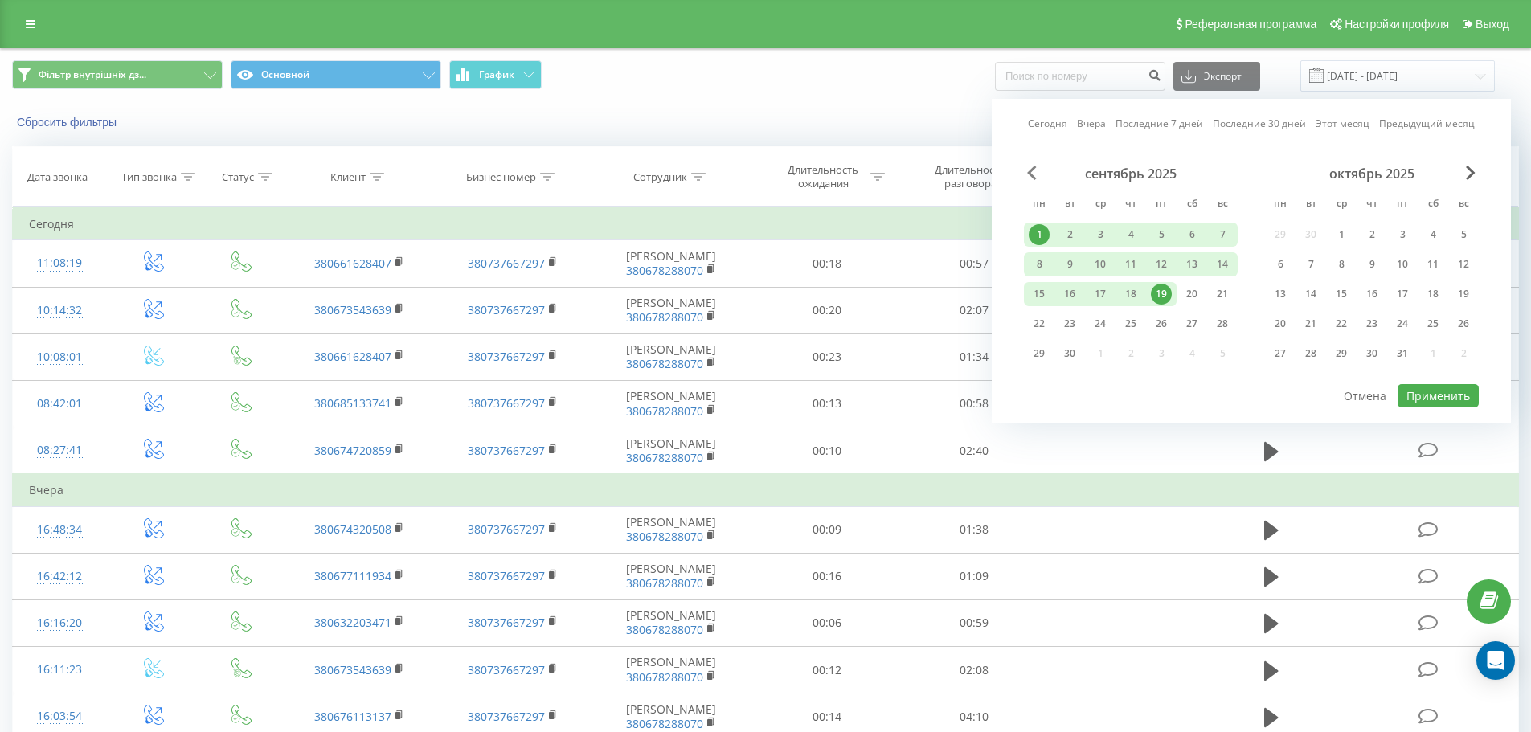
click at [1033, 174] on span "Previous Month" at bounding box center [1032, 173] width 10 height 14
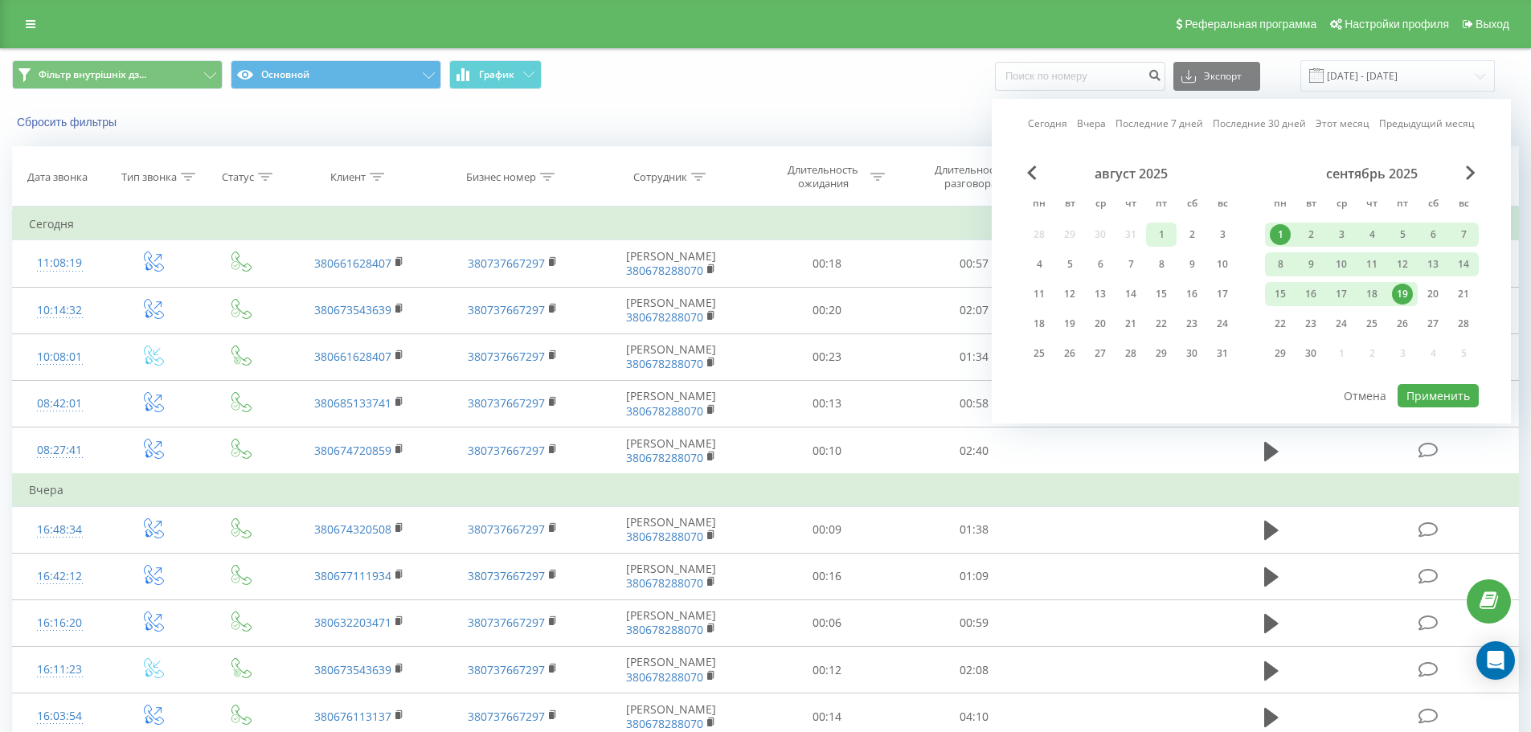
click at [1160, 230] on div "1" at bounding box center [1161, 234] width 21 height 21
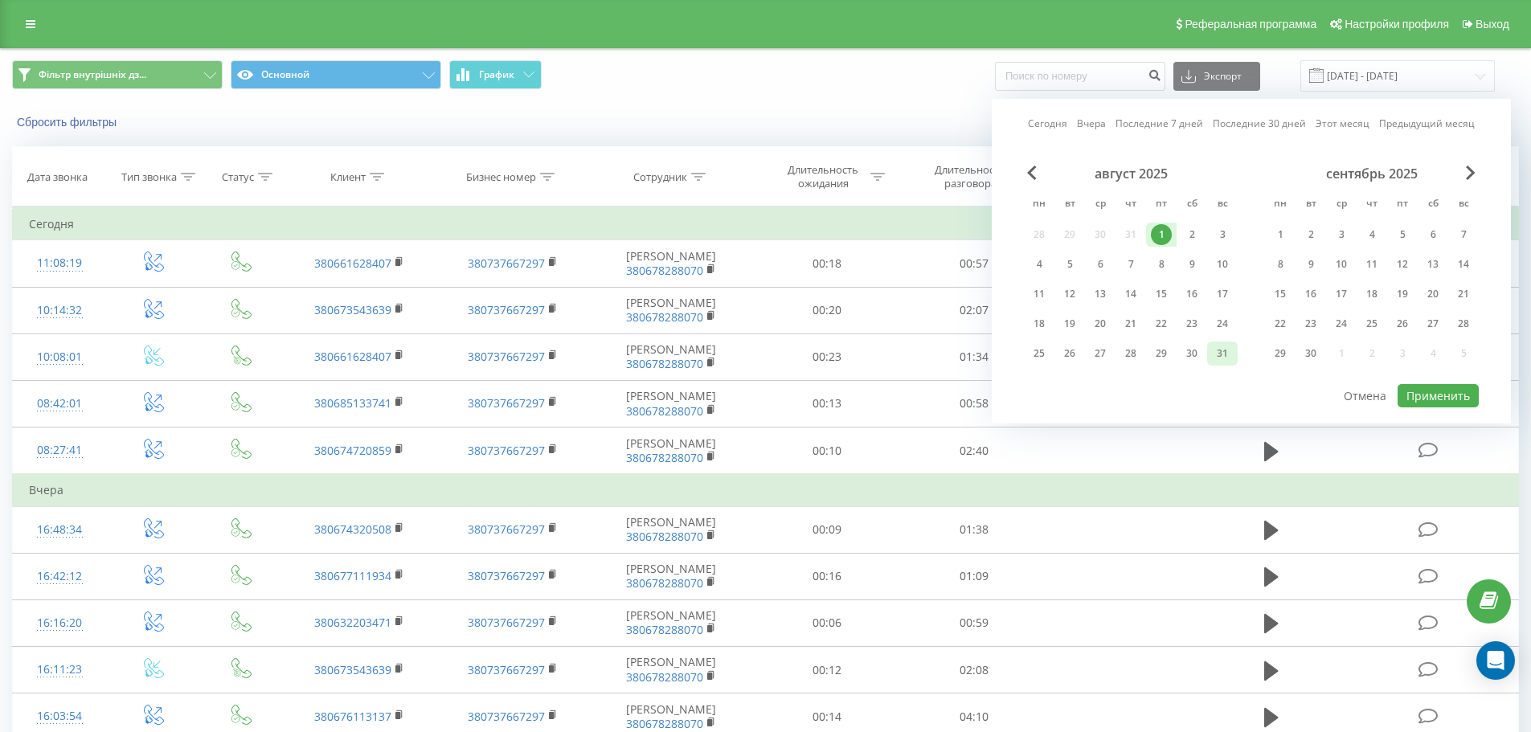
click at [1225, 354] on div "31" at bounding box center [1222, 353] width 21 height 21
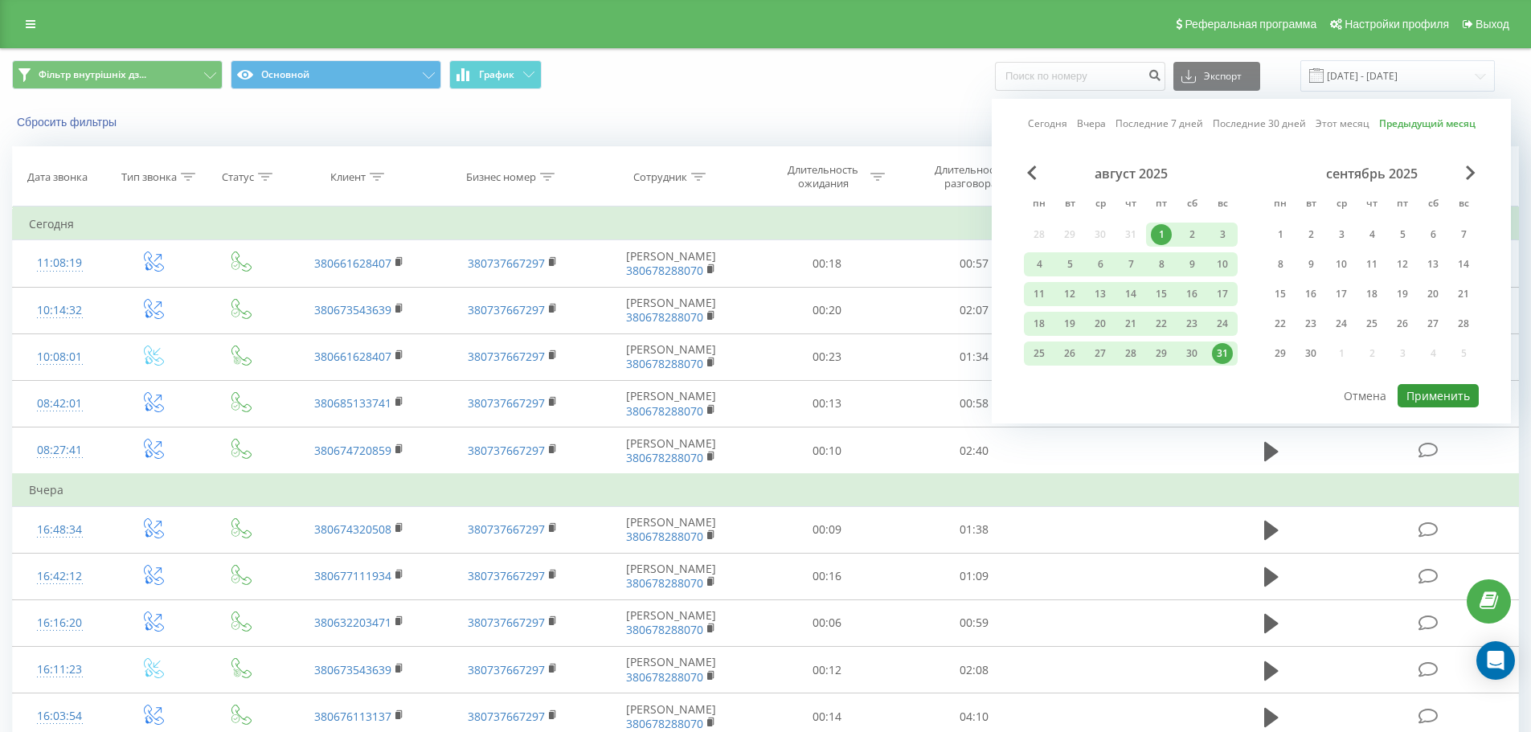
click at [1417, 394] on button "Применить" at bounding box center [1437, 395] width 81 height 23
type input "[DATE] - [DATE]"
